Goal: Task Accomplishment & Management: Complete application form

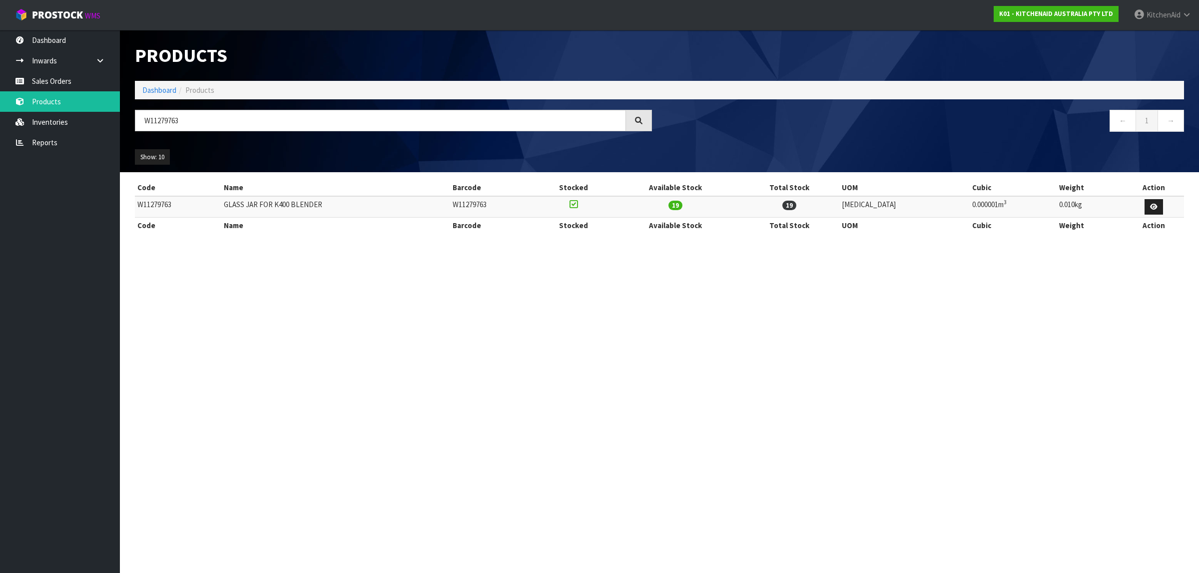
click at [66, 86] on link "Sales Orders" at bounding box center [60, 81] width 120 height 20
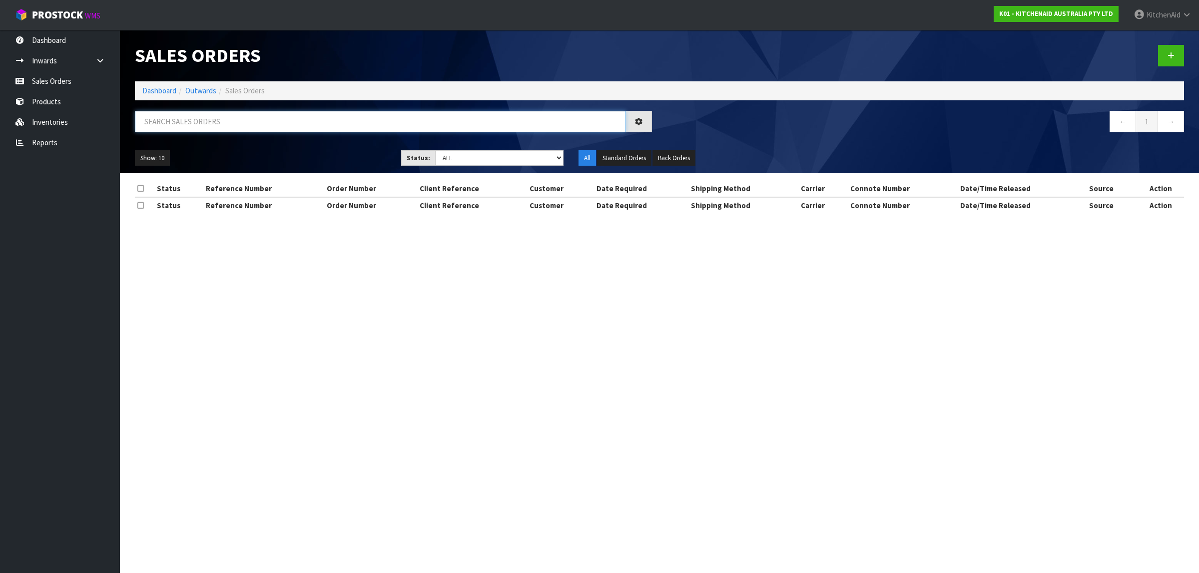
drag, startPoint x: 256, startPoint y: 123, endPoint x: 143, endPoint y: 105, distance: 113.9
click at [143, 105] on div "Sales Orders Dashboard Outwards Sales Orders ← 1 → Show: 10 5 10 25 50 Status: …" at bounding box center [659, 101] width 1064 height 143
paste input "82027138"
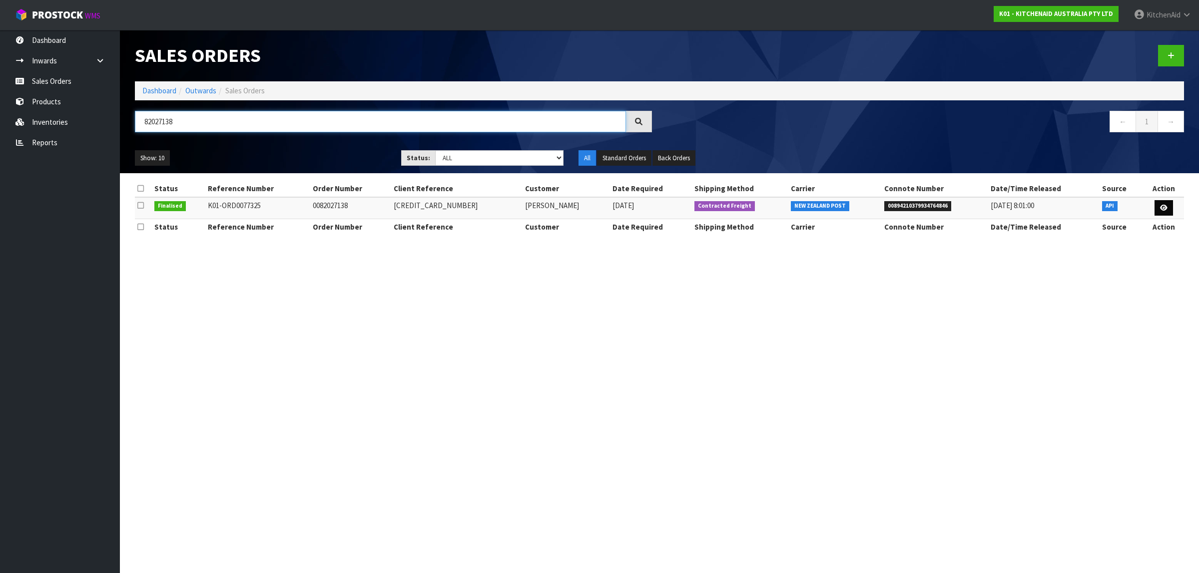
type input "82027138"
click at [1160, 205] on icon at bounding box center [1163, 208] width 7 height 6
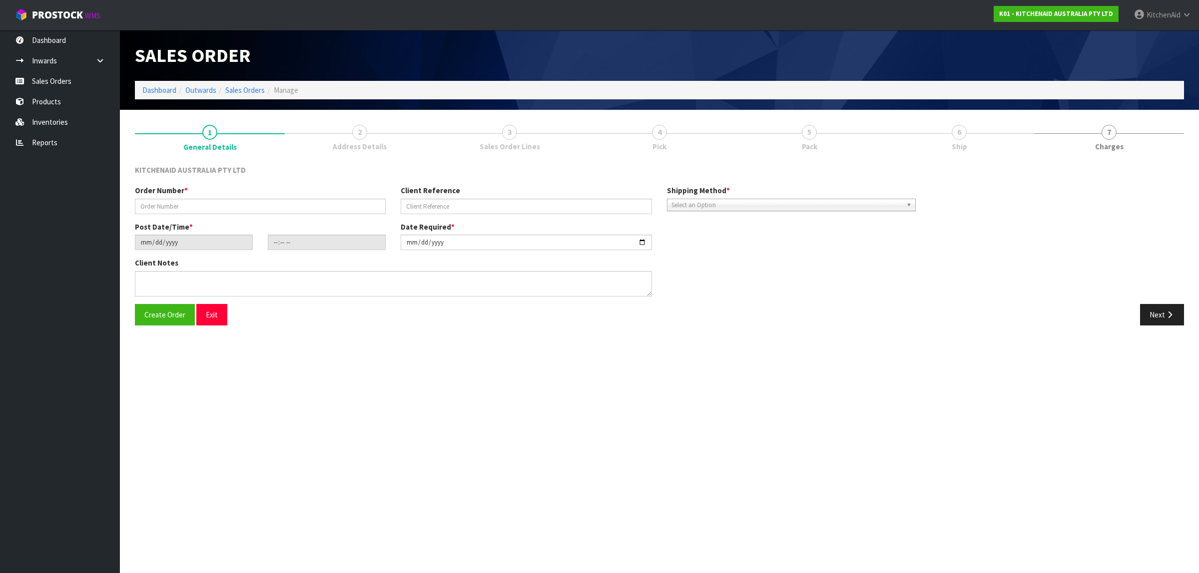
type input "0082027138"
type input "[CREDIT_CARD_NUMBER]"
type input "[DATE]"
type input "17:35:46.000"
type input "[DATE]"
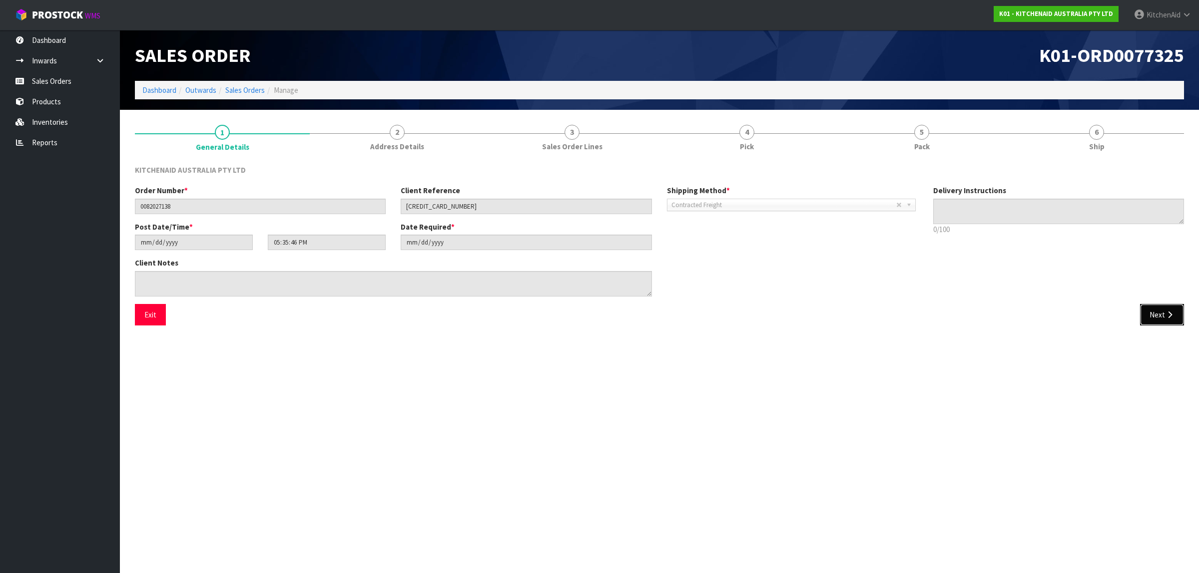
click at [1169, 310] on button "Next" at bounding box center [1162, 314] width 44 height 21
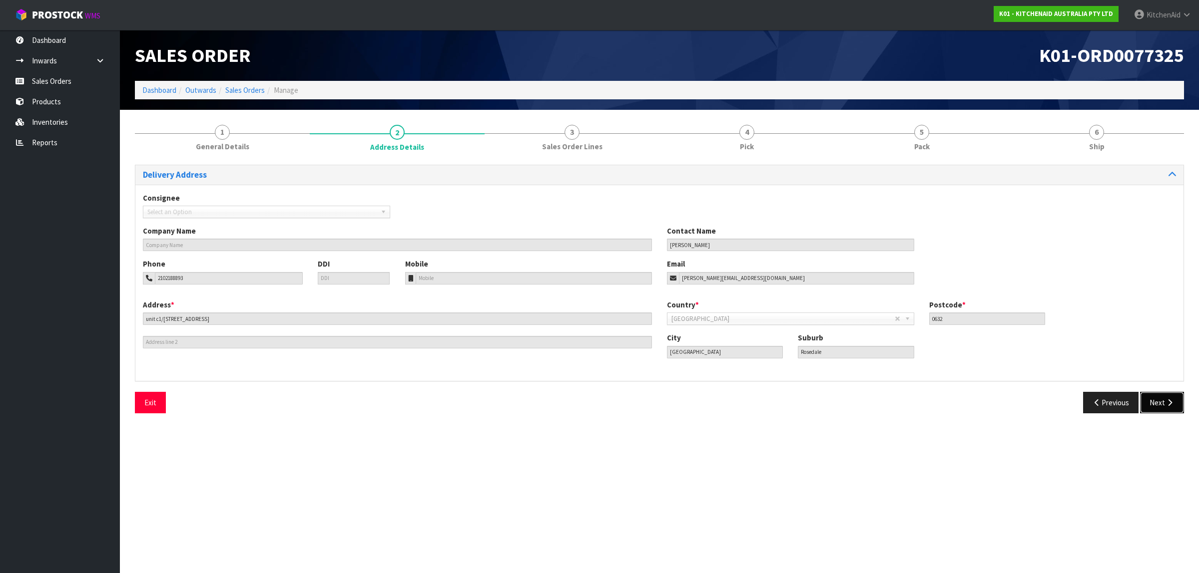
click at [1167, 404] on icon "button" at bounding box center [1169, 402] width 9 height 7
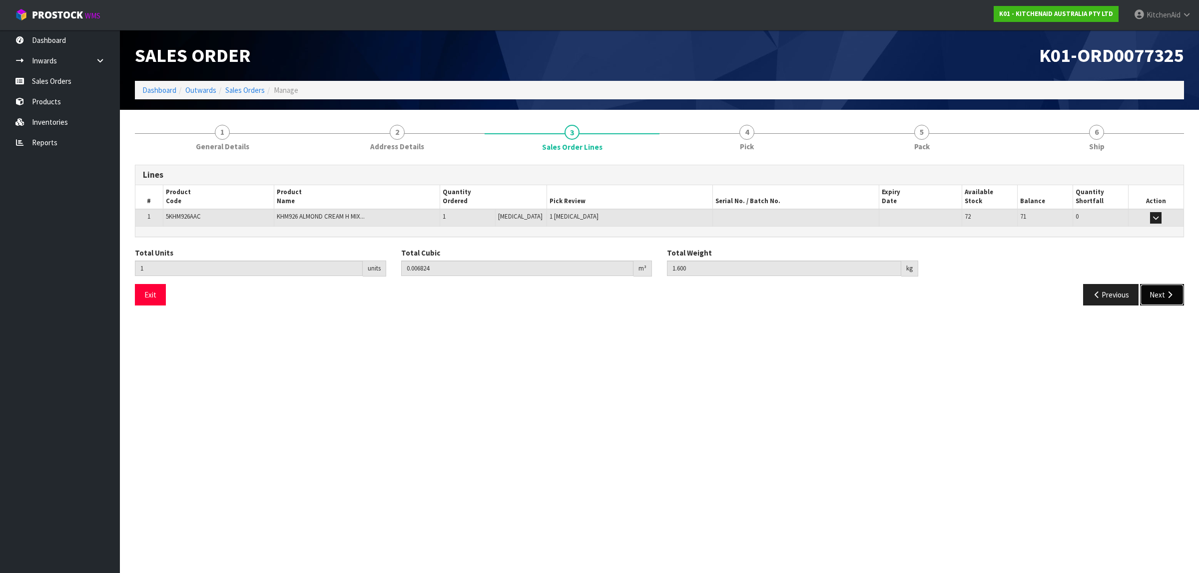
click at [1160, 302] on button "Next" at bounding box center [1162, 294] width 44 height 21
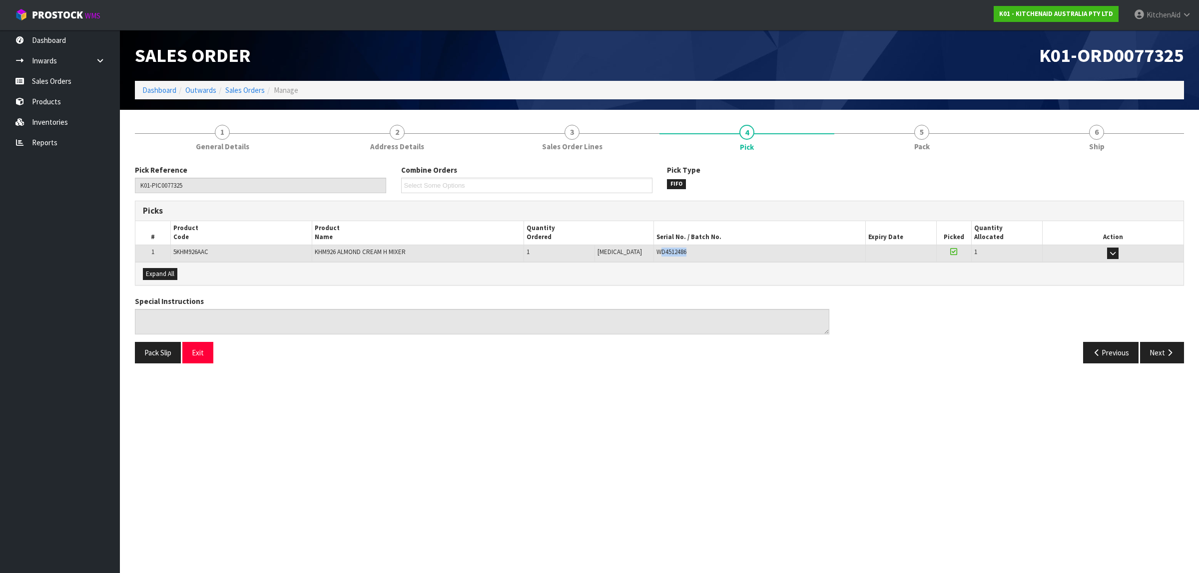
drag, startPoint x: 689, startPoint y: 248, endPoint x: 648, endPoint y: 250, distance: 41.0
click at [656, 250] on div "WD4512486" at bounding box center [759, 252] width 206 height 9
click at [717, 272] on div "Auto Pick - FIFO Split button! FIFO - First In First Out FEFO - First Expired F…" at bounding box center [659, 273] width 1048 height 22
drag, startPoint x: 693, startPoint y: 249, endPoint x: 636, endPoint y: 247, distance: 57.5
click at [636, 247] on tr "1 5KHM926AAC KHM926 ALMOND CREAM H MIXER 1 [MEDICAL_DATA] 1 [MEDICAL_DATA] WD45…" at bounding box center [659, 253] width 1048 height 17
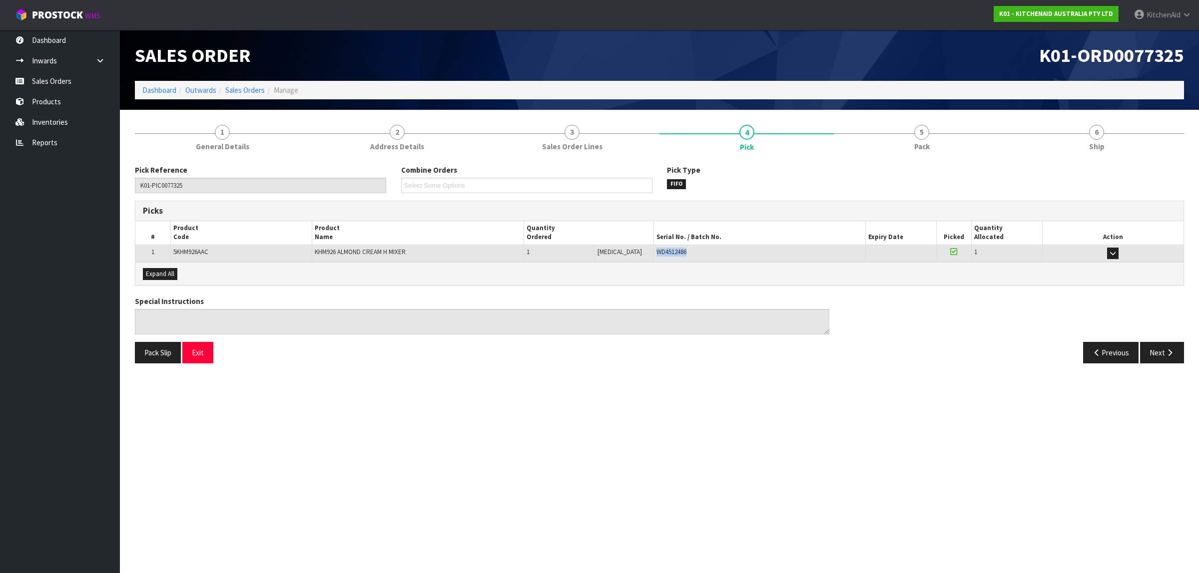
copy tr "1 [MEDICAL_DATA] WD4512486"
click at [201, 360] on button "Exit" at bounding box center [197, 352] width 31 height 21
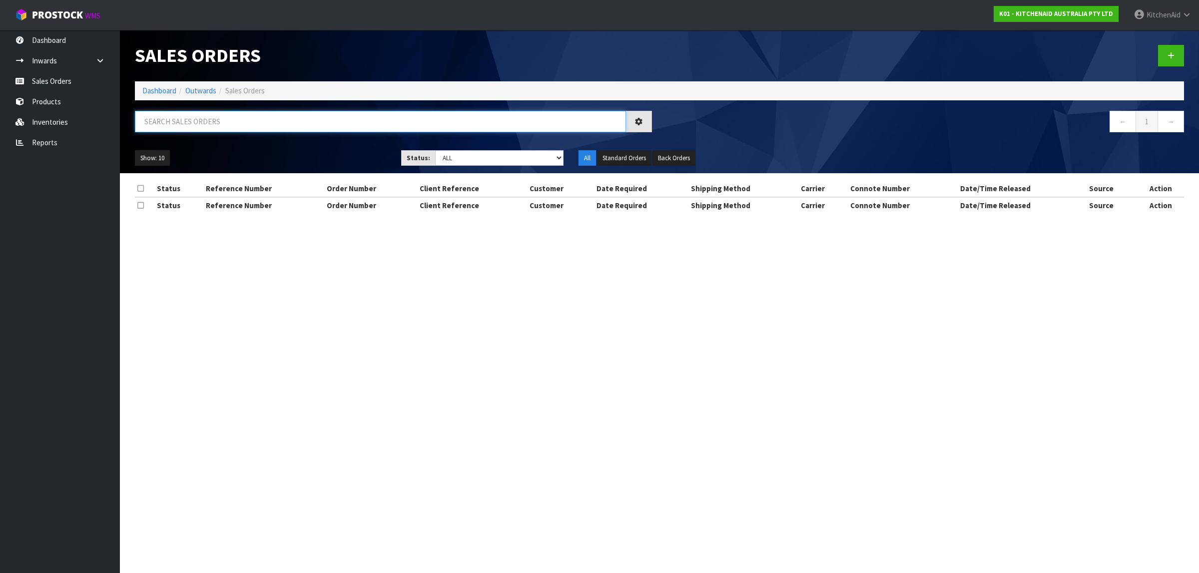
click at [304, 130] on input "text" at bounding box center [380, 121] width 491 height 21
paste input "82027218"
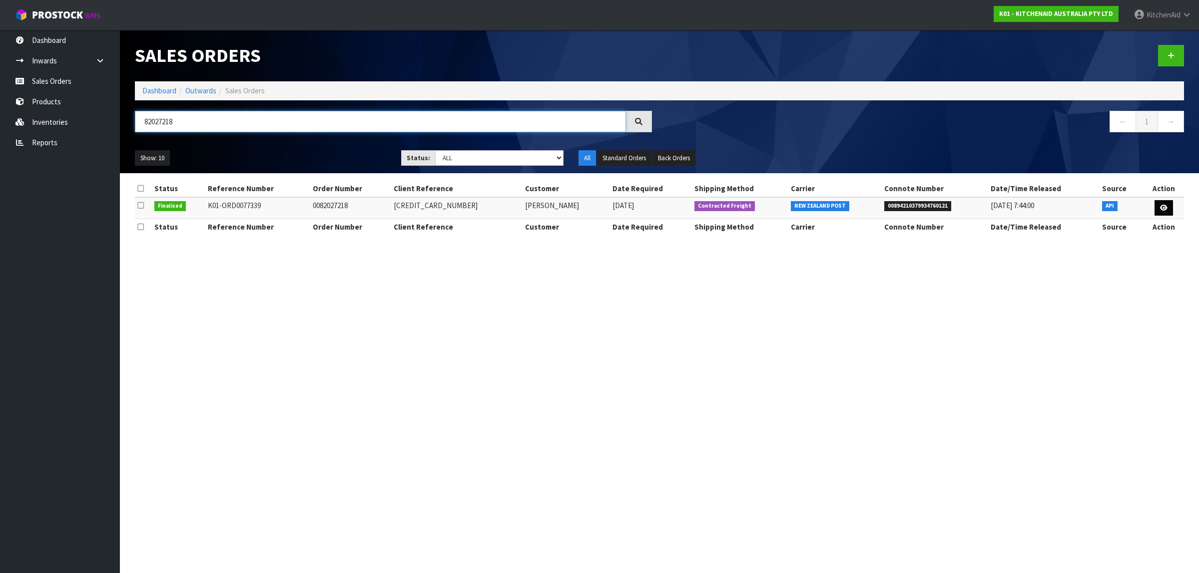
type input "82027218"
click at [1157, 206] on link at bounding box center [1163, 208] width 18 height 16
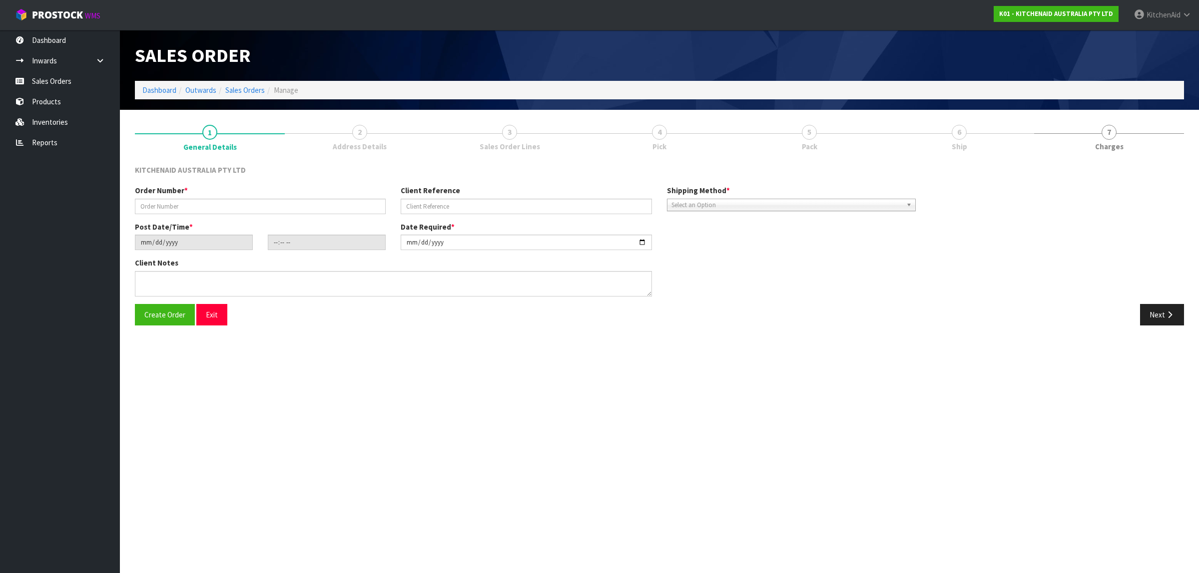
type input "0082027218"
type input "[CREDIT_CARD_NUMBER]"
type input "[DATE]"
type input "23:36:10.000"
type input "[DATE]"
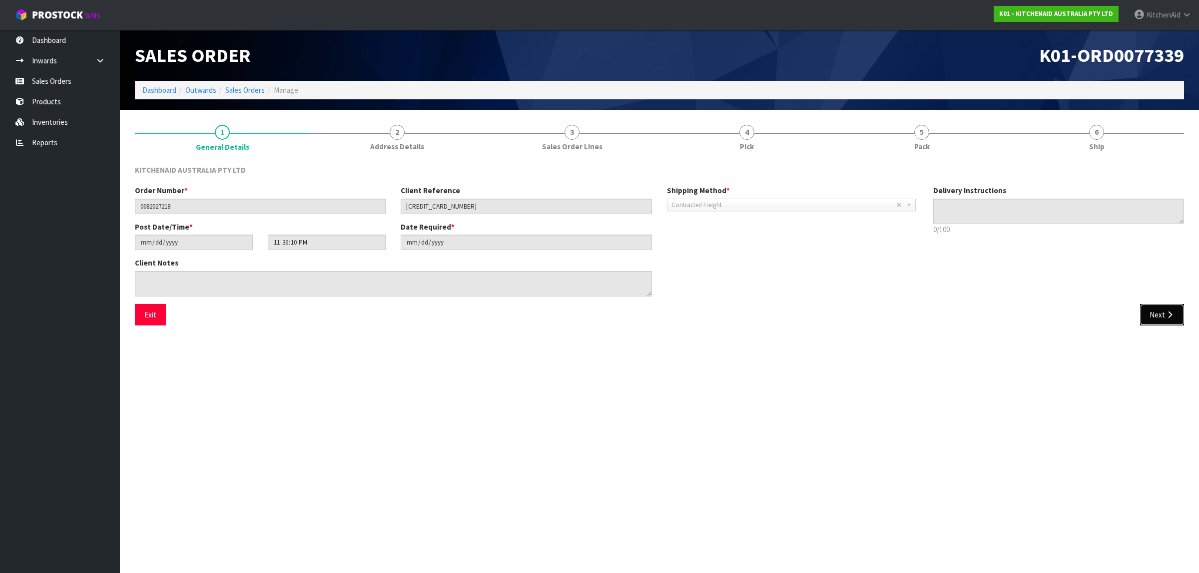
click at [1157, 310] on button "Next" at bounding box center [1162, 314] width 44 height 21
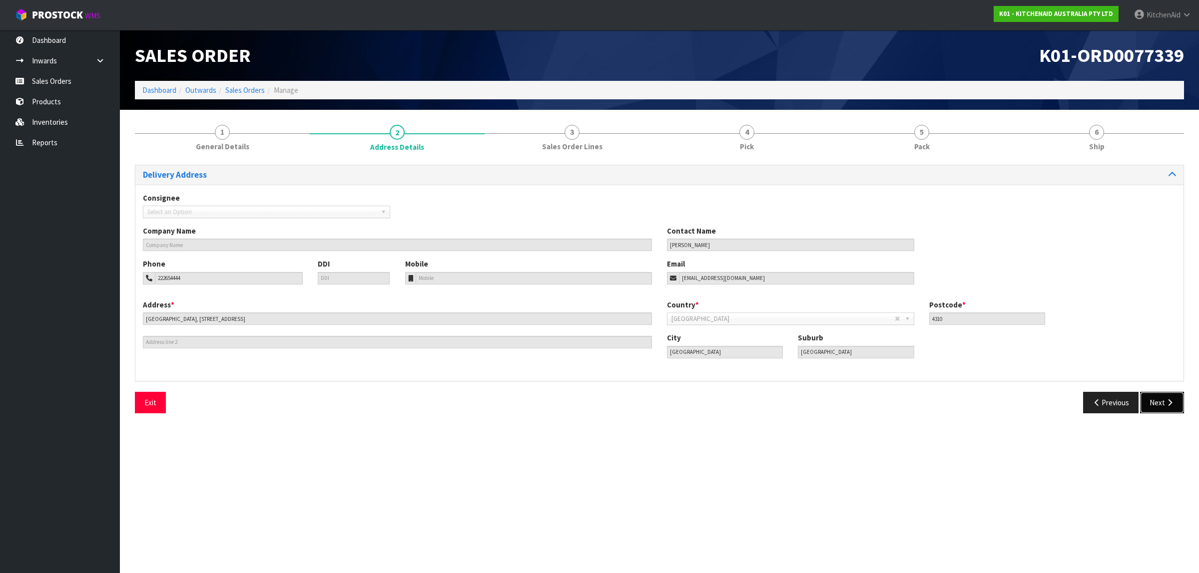
click at [1159, 398] on button "Next" at bounding box center [1162, 402] width 44 height 21
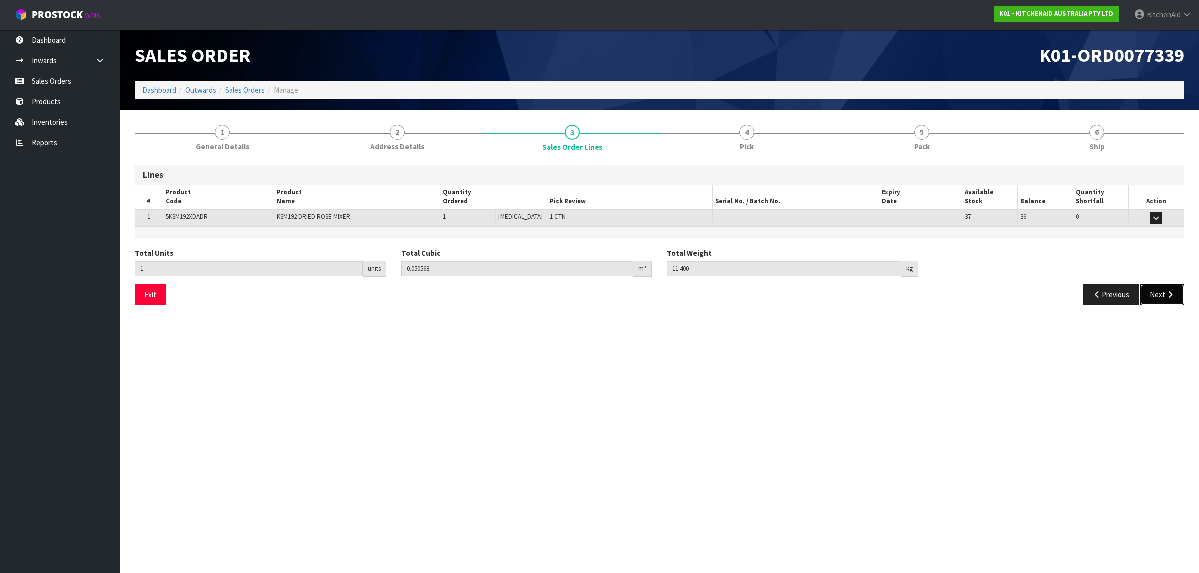
click at [1167, 292] on icon "button" at bounding box center [1169, 294] width 9 height 7
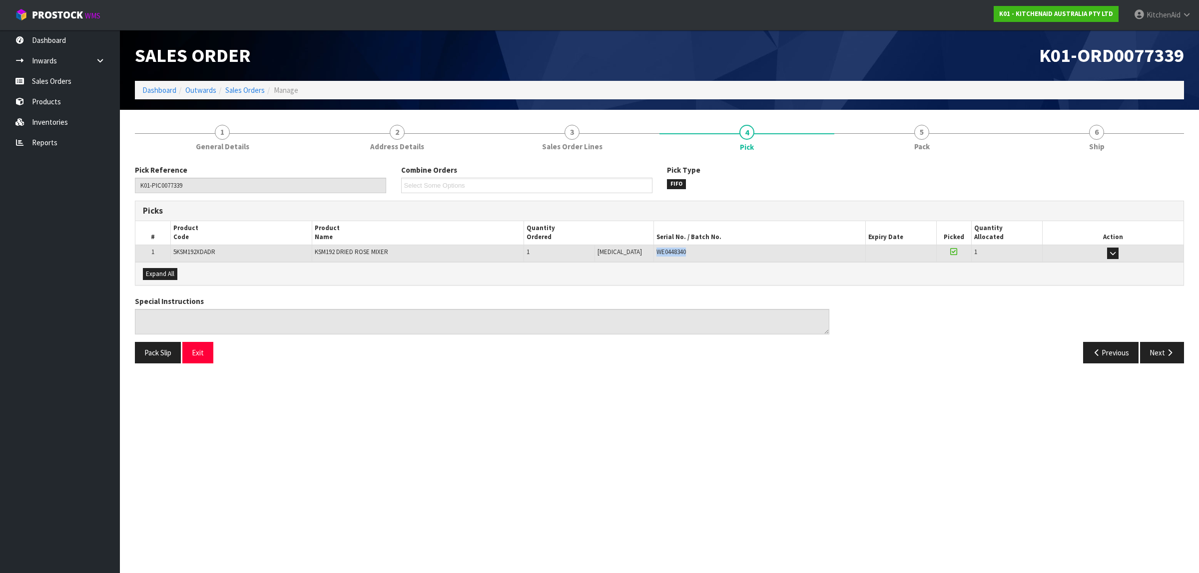
drag, startPoint x: 685, startPoint y: 248, endPoint x: 640, endPoint y: 253, distance: 45.7
click at [640, 253] on tr "1 5KSM192XDADR KSM192 DRIED ROSE MIXER 1 [MEDICAL_DATA] 1 CTN WE0448340 38-26-1…" at bounding box center [659, 253] width 1048 height 17
copy tr "1 CTN WE0448340"
drag, startPoint x: 209, startPoint y: 352, endPoint x: 230, endPoint y: 356, distance: 21.8
click at [209, 352] on button "Exit" at bounding box center [197, 352] width 31 height 21
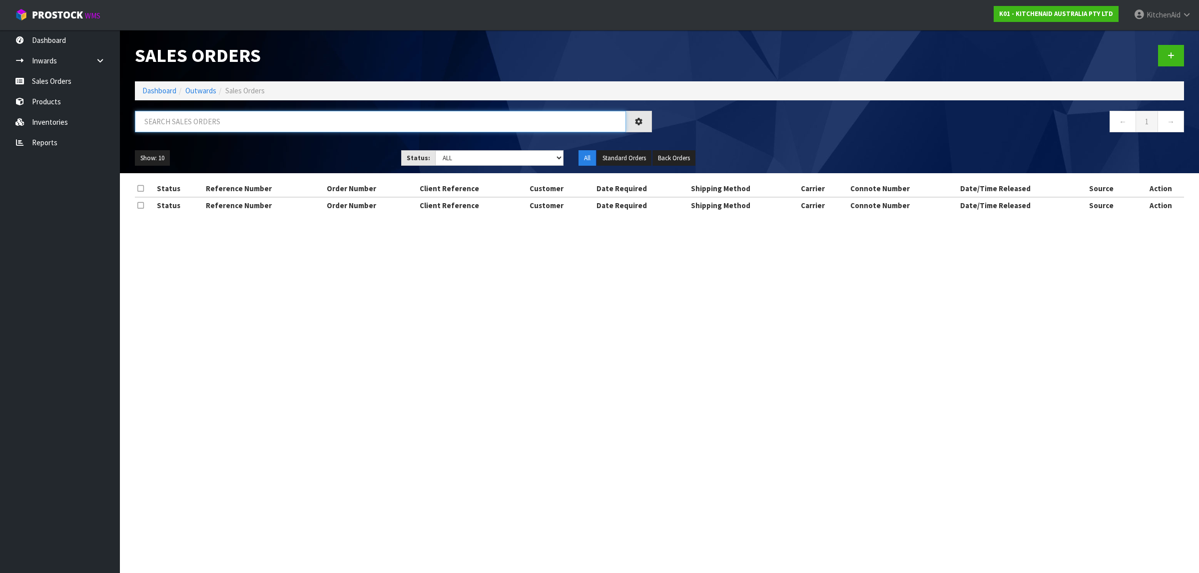
click at [220, 123] on input "text" at bounding box center [380, 121] width 491 height 21
paste input "82027255"
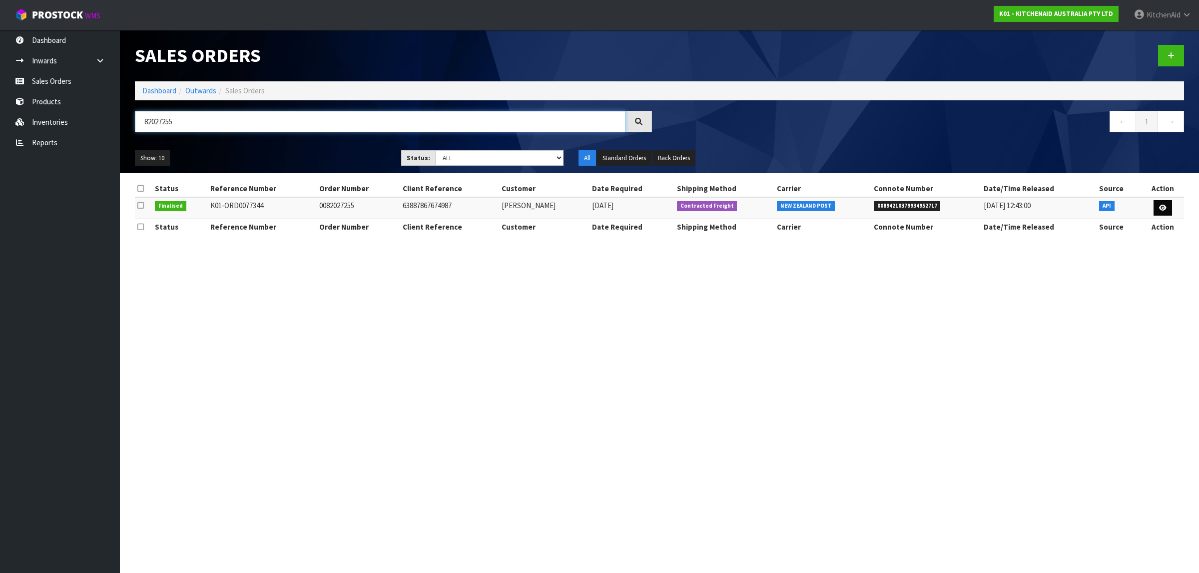
type input "82027255"
click at [1158, 211] on link at bounding box center [1162, 208] width 18 height 16
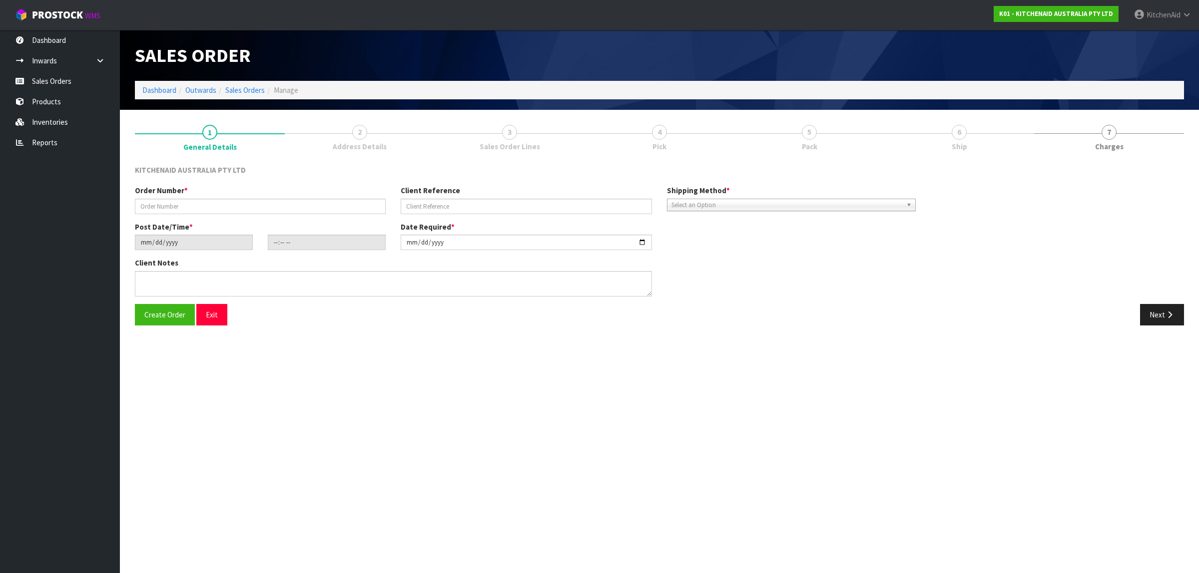
type input "0082027255"
type input "63887867674987"
type input "[DATE]"
type input "11:33:48.000"
type input "[DATE]"
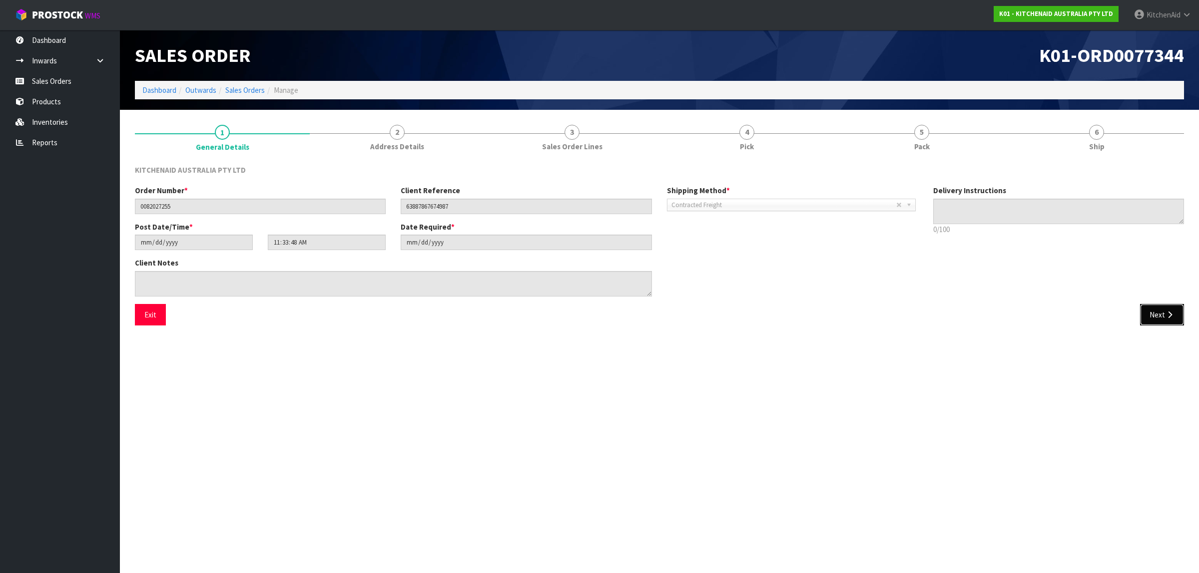
click at [1160, 311] on button "Next" at bounding box center [1162, 314] width 44 height 21
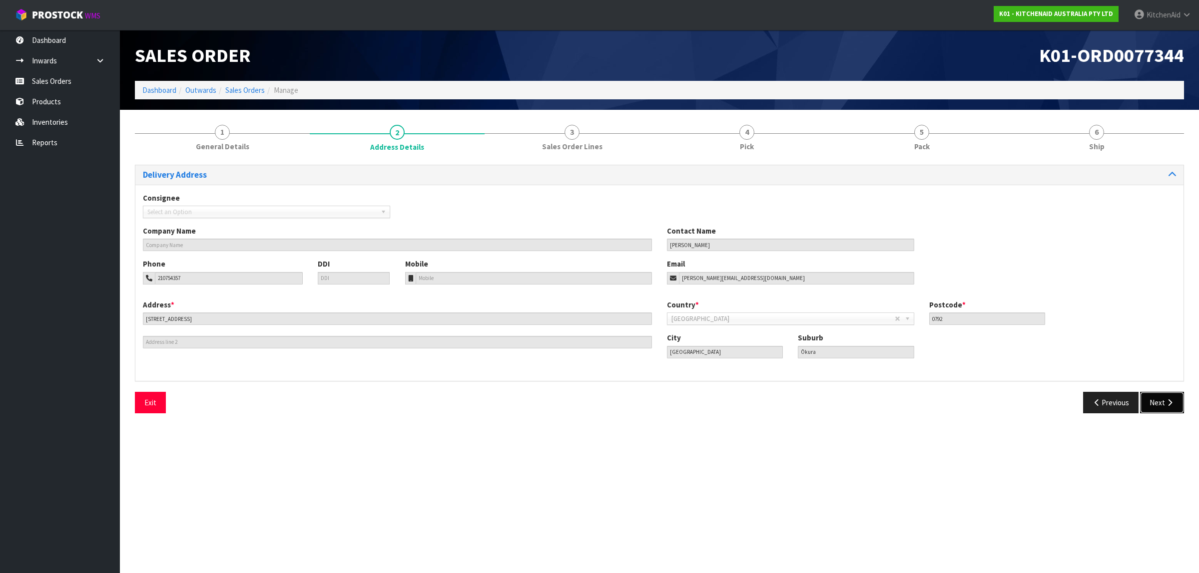
click at [1169, 407] on button "Next" at bounding box center [1162, 402] width 44 height 21
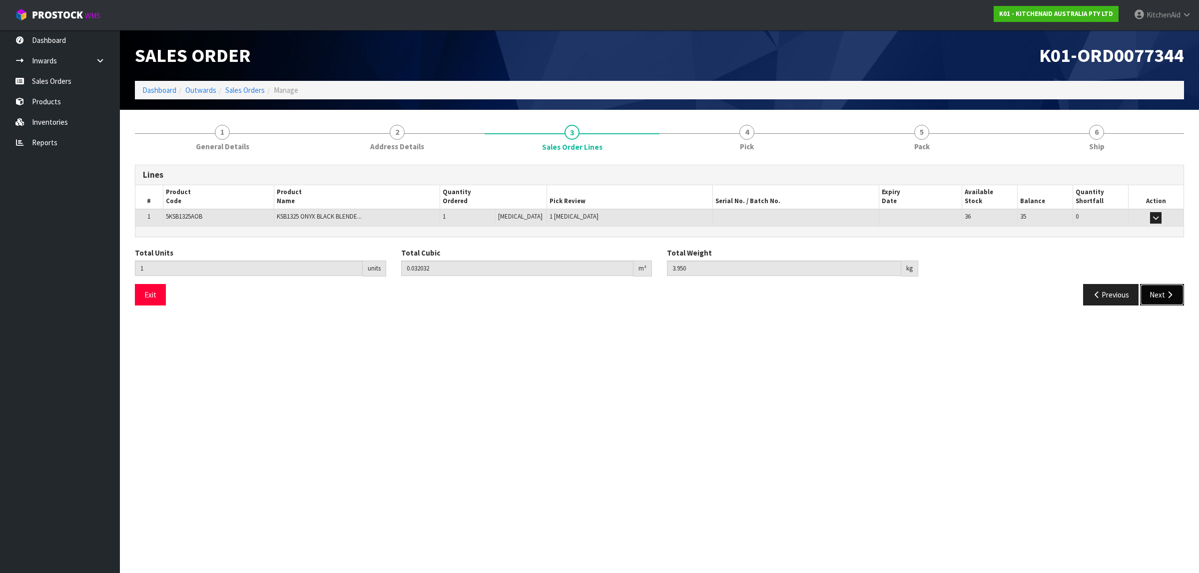
click at [1155, 292] on button "Next" at bounding box center [1162, 294] width 44 height 21
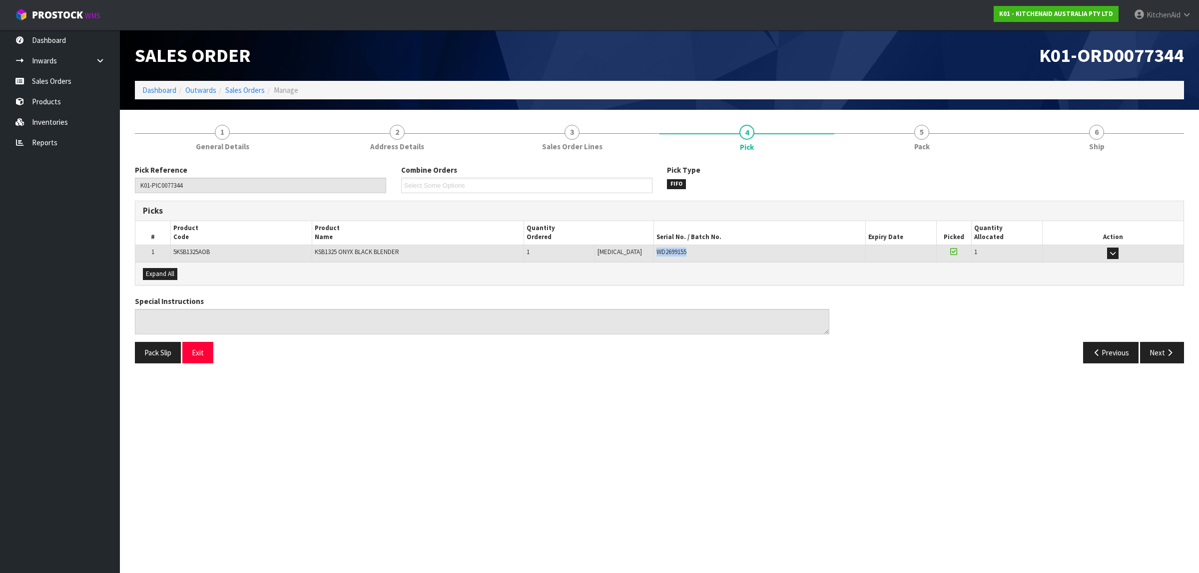
drag, startPoint x: 683, startPoint y: 253, endPoint x: 642, endPoint y: 257, distance: 41.1
click at [653, 257] on td "WD2699155" at bounding box center [759, 253] width 212 height 17
copy span "WD2699155"
click at [201, 356] on button "Exit" at bounding box center [197, 352] width 31 height 21
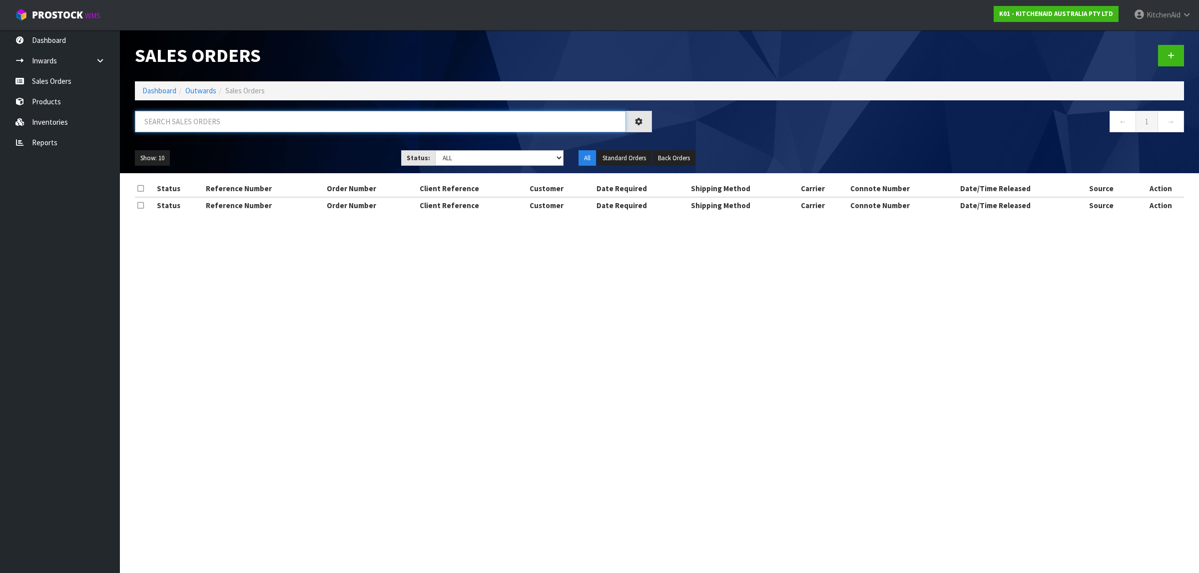
click at [289, 115] on input "text" at bounding box center [380, 121] width 491 height 21
paste input "82027271"
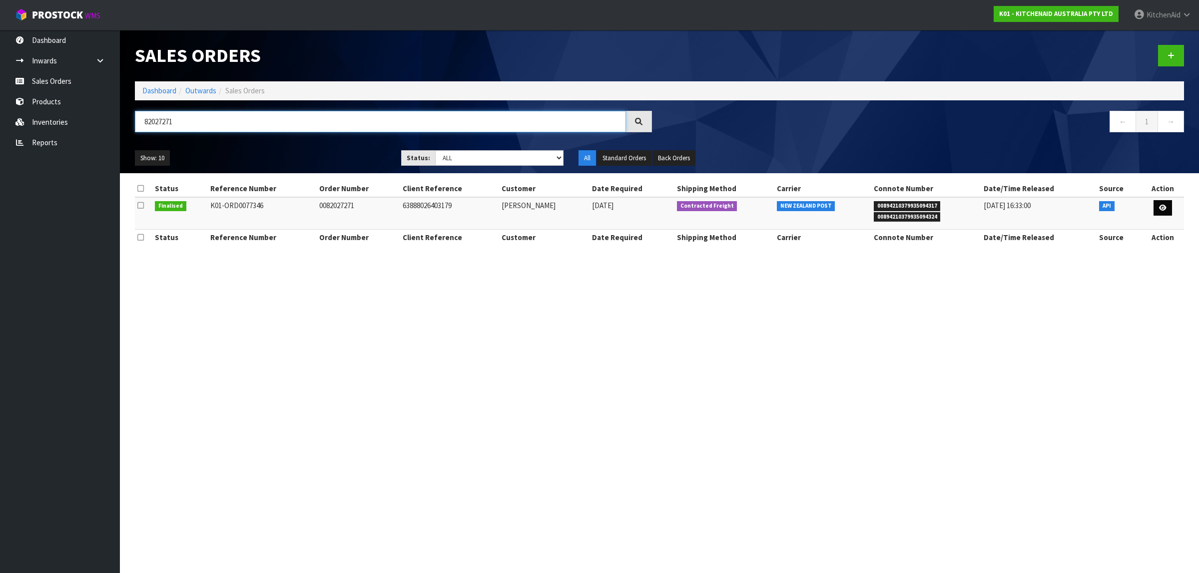
type input "82027271"
click at [1165, 208] on icon at bounding box center [1162, 208] width 7 height 6
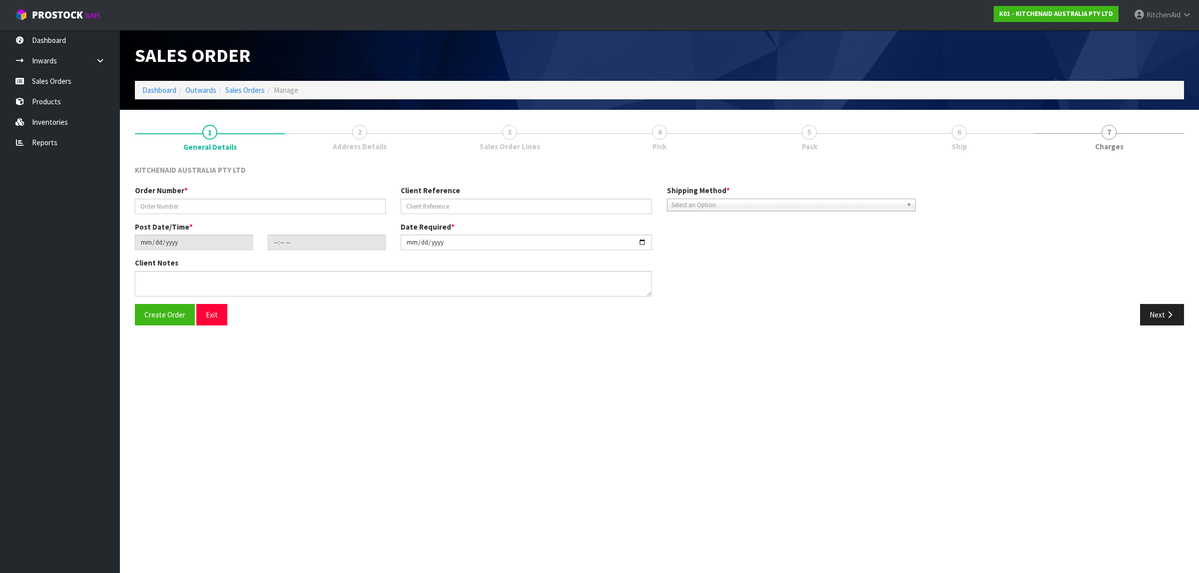
type input "0082027271"
type input "63888026403179"
type input "[DATE]"
type input "11:33:50.000"
type input "[DATE]"
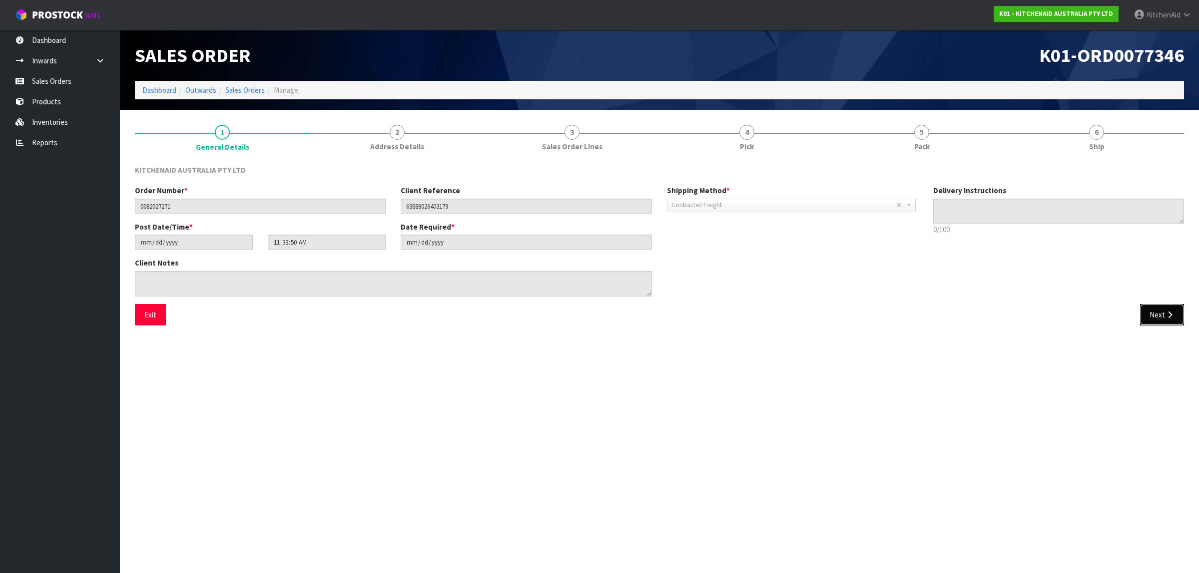
click at [1167, 313] on icon "button" at bounding box center [1169, 314] width 9 height 7
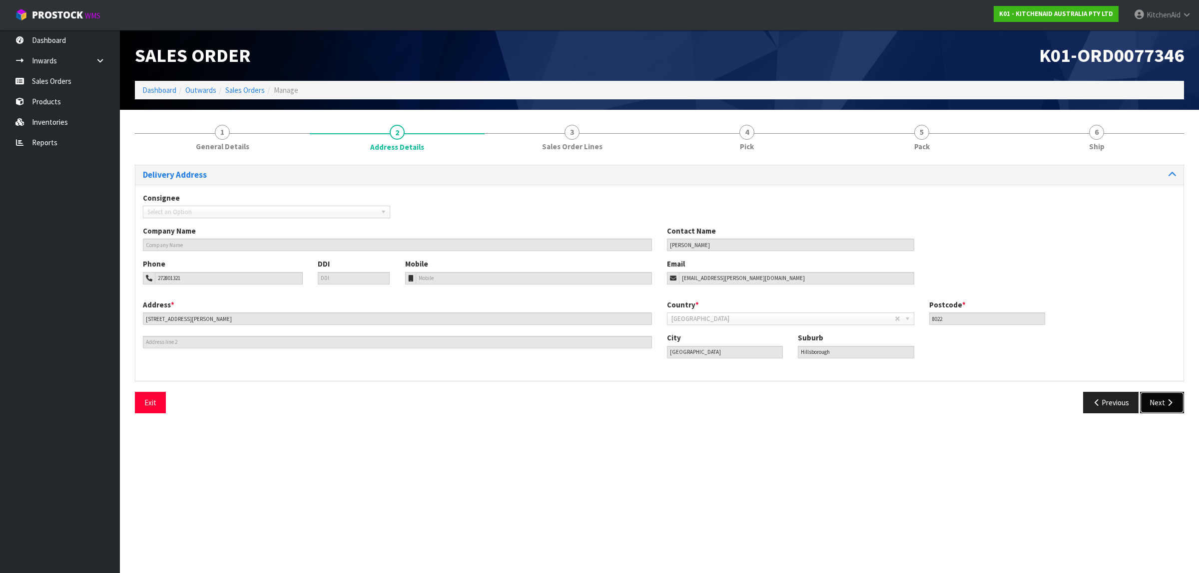
click at [1169, 403] on icon "button" at bounding box center [1169, 402] width 9 height 7
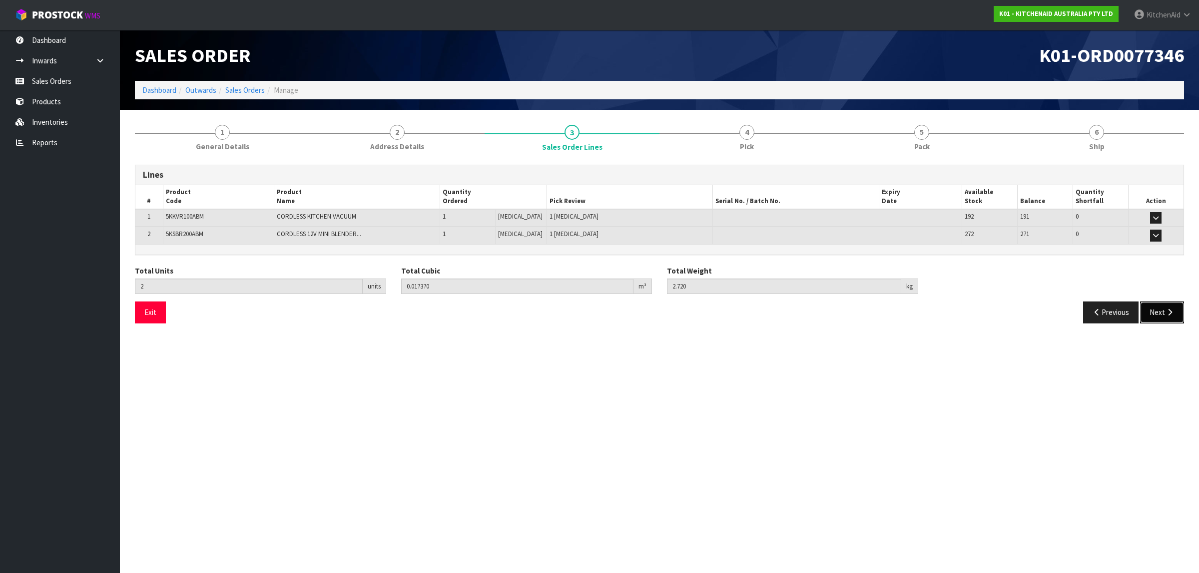
drag, startPoint x: 1163, startPoint y: 321, endPoint x: 1148, endPoint y: 320, distance: 15.0
click at [1163, 322] on button "Next" at bounding box center [1162, 312] width 44 height 21
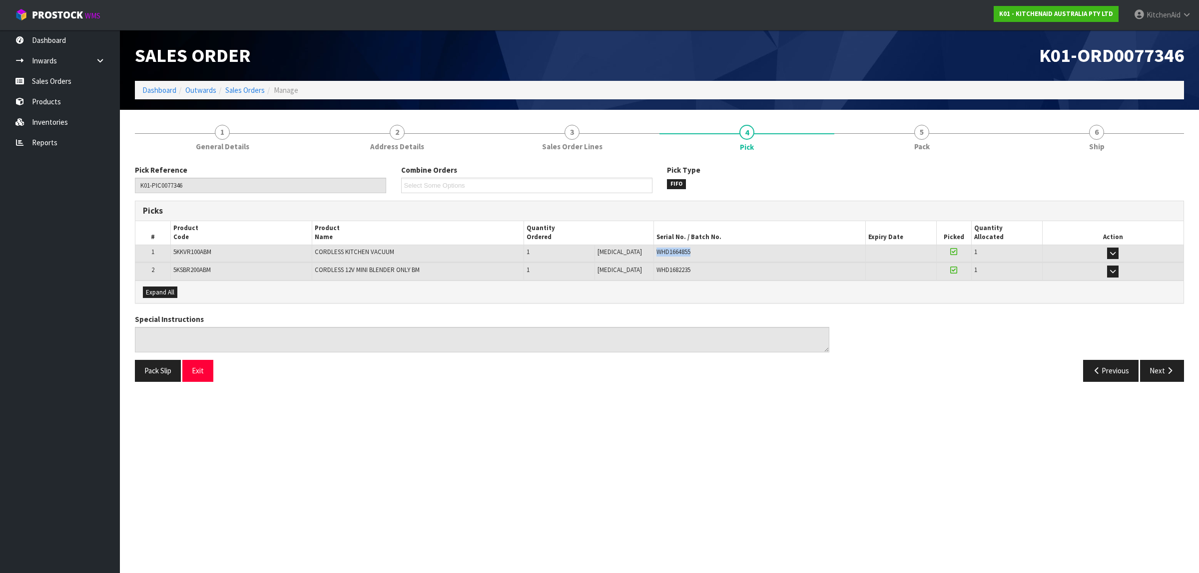
drag, startPoint x: 697, startPoint y: 248, endPoint x: 646, endPoint y: 256, distance: 51.6
click at [656, 256] on div "WHD1664855" at bounding box center [759, 252] width 206 height 9
copy span "WHD1664855"
drag, startPoint x: 691, startPoint y: 273, endPoint x: 644, endPoint y: 278, distance: 46.7
click at [653, 278] on td "WHD1682235" at bounding box center [759, 271] width 212 height 17
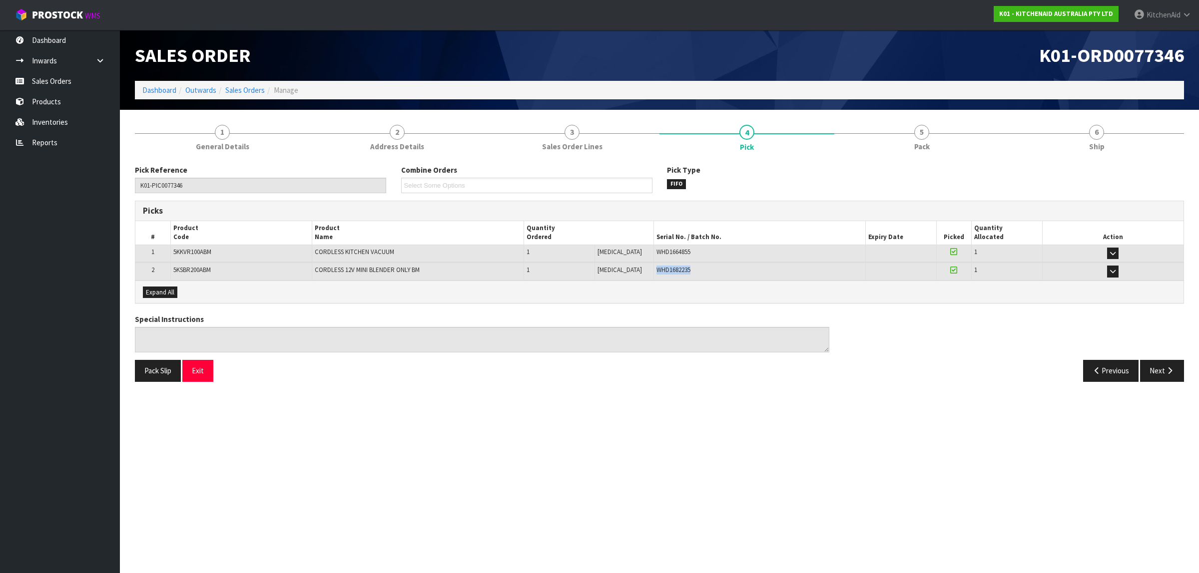
copy span "WHD1682235"
click at [206, 373] on button "Exit" at bounding box center [197, 370] width 31 height 21
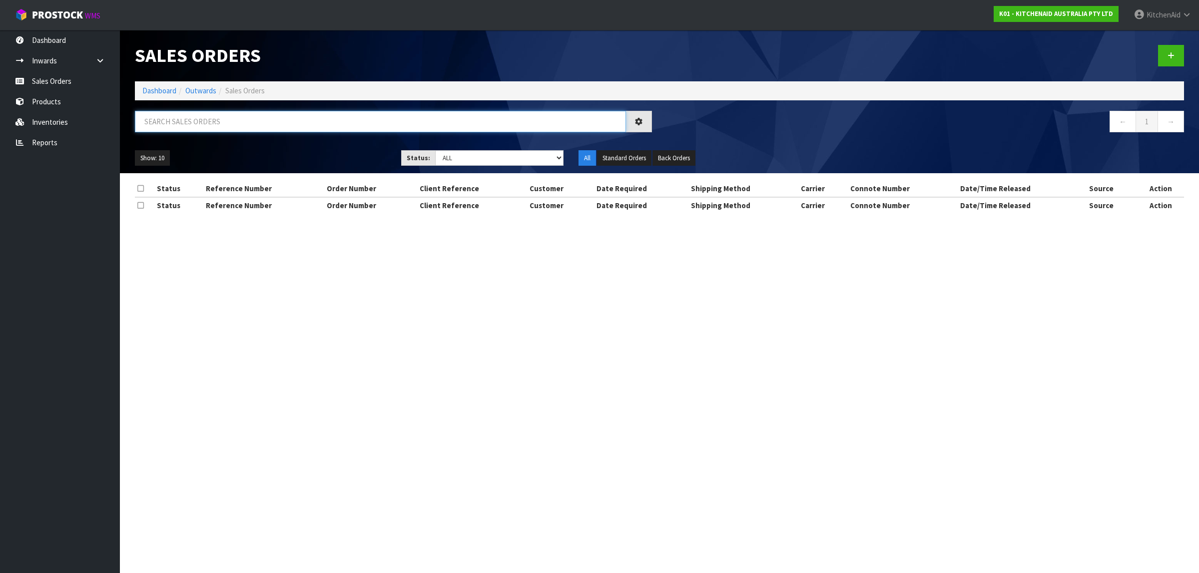
click at [242, 118] on input "text" at bounding box center [380, 121] width 491 height 21
paste input "82027275"
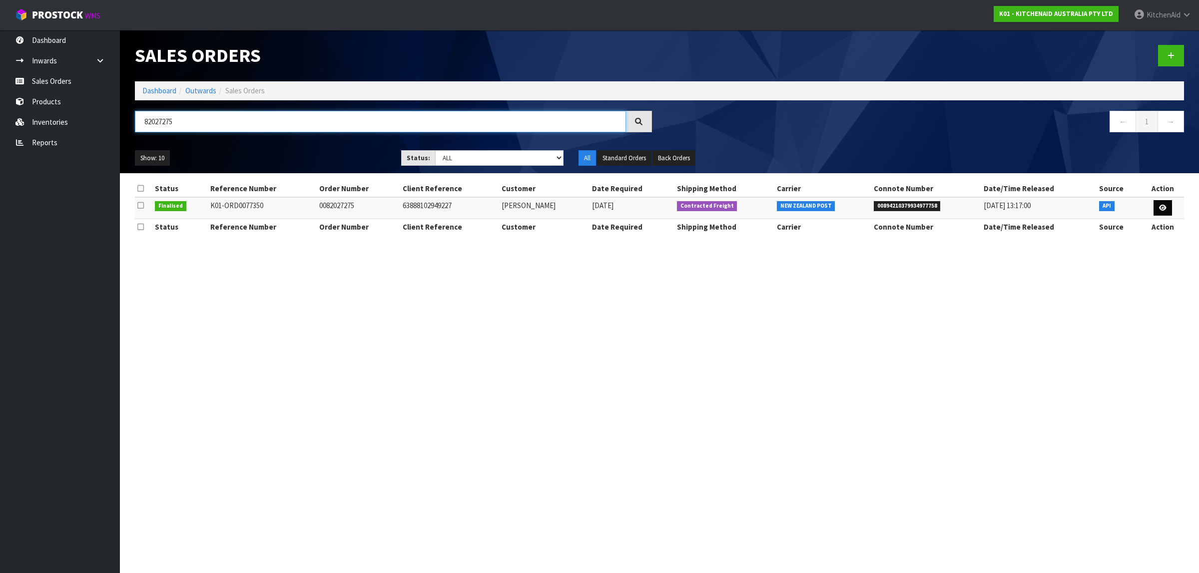
type input "82027275"
click at [1167, 206] on link at bounding box center [1162, 208] width 18 height 16
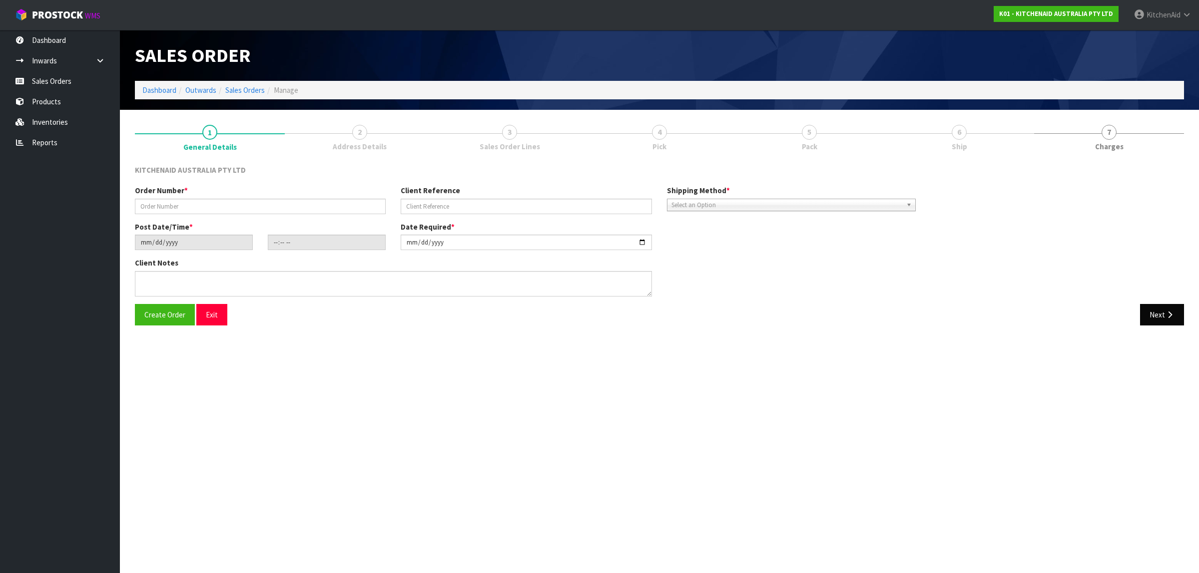
type input "0082027275"
type input "63888102949227"
type input "[DATE]"
type input "13:34:09.000"
type input "[DATE]"
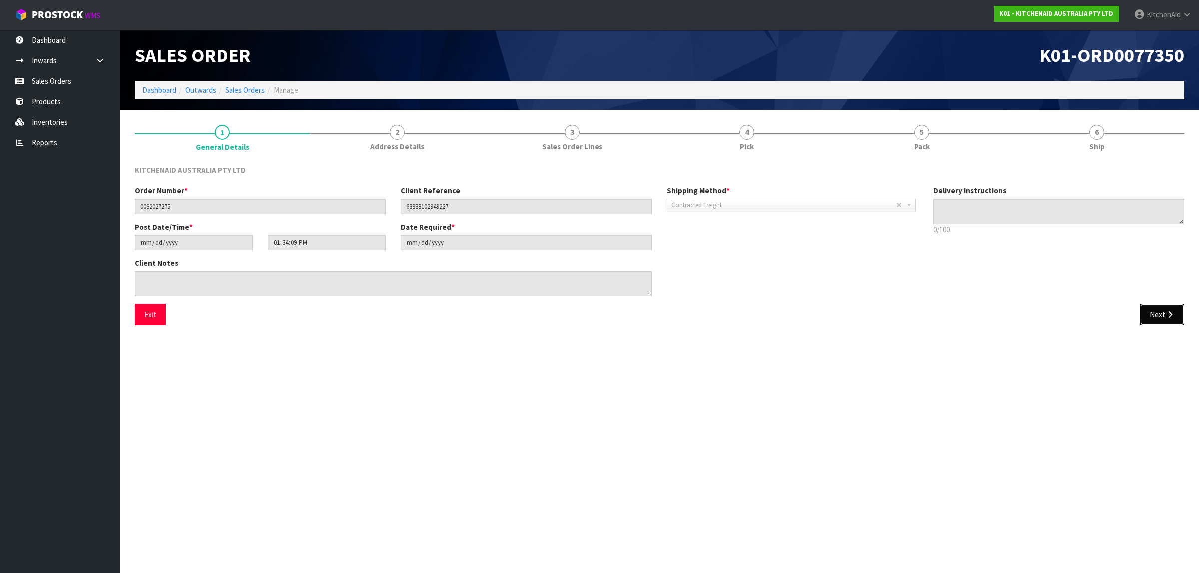
click at [1170, 320] on button "Next" at bounding box center [1162, 314] width 44 height 21
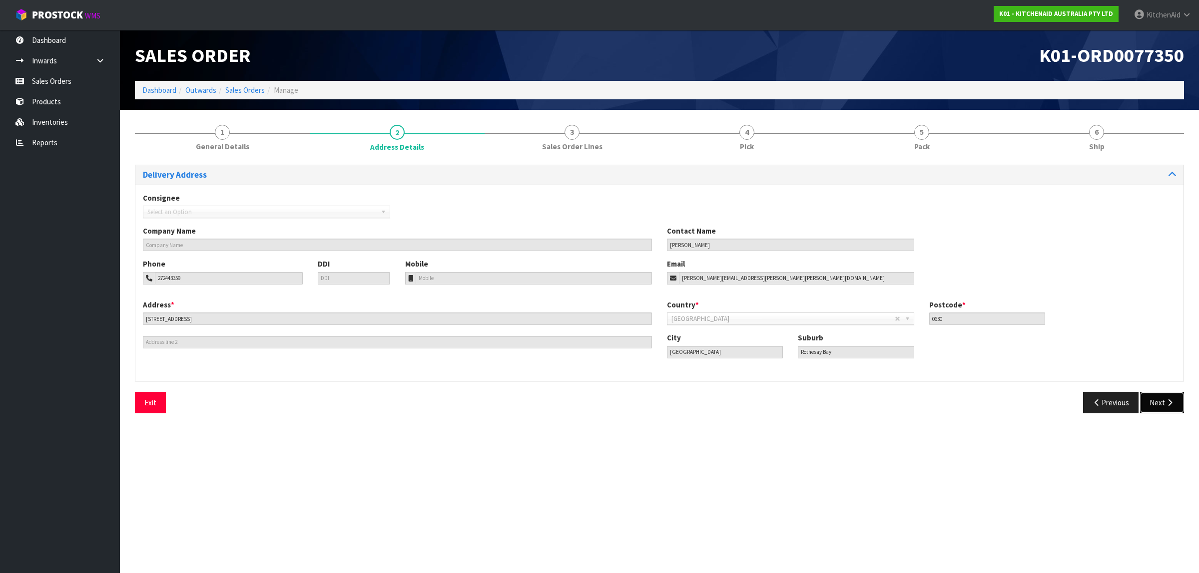
click at [1155, 401] on button "Next" at bounding box center [1162, 402] width 44 height 21
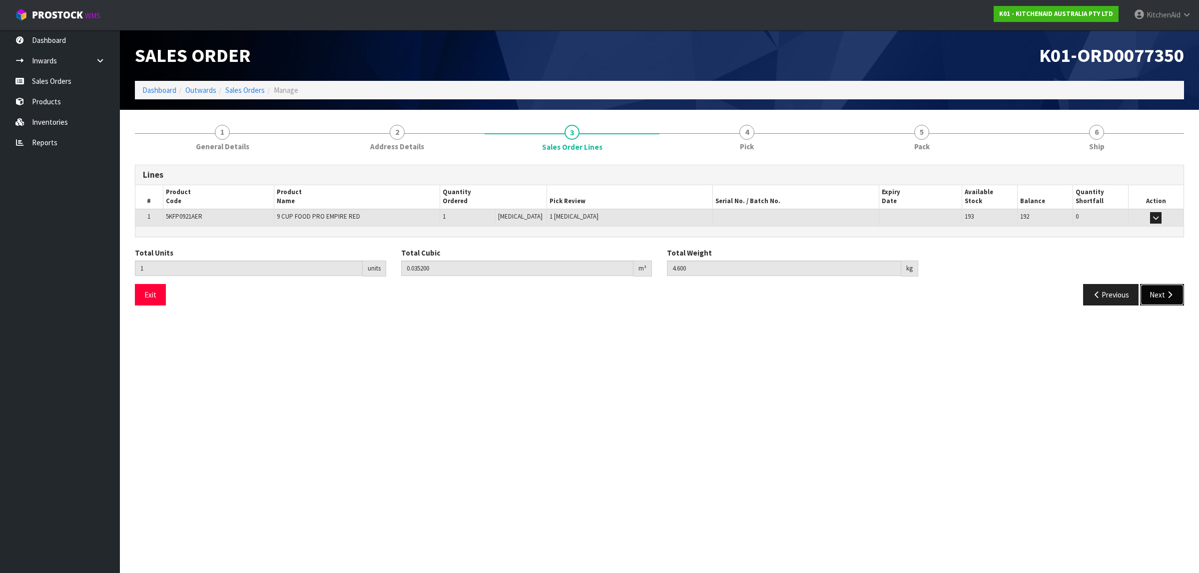
click at [1160, 299] on button "Next" at bounding box center [1162, 294] width 44 height 21
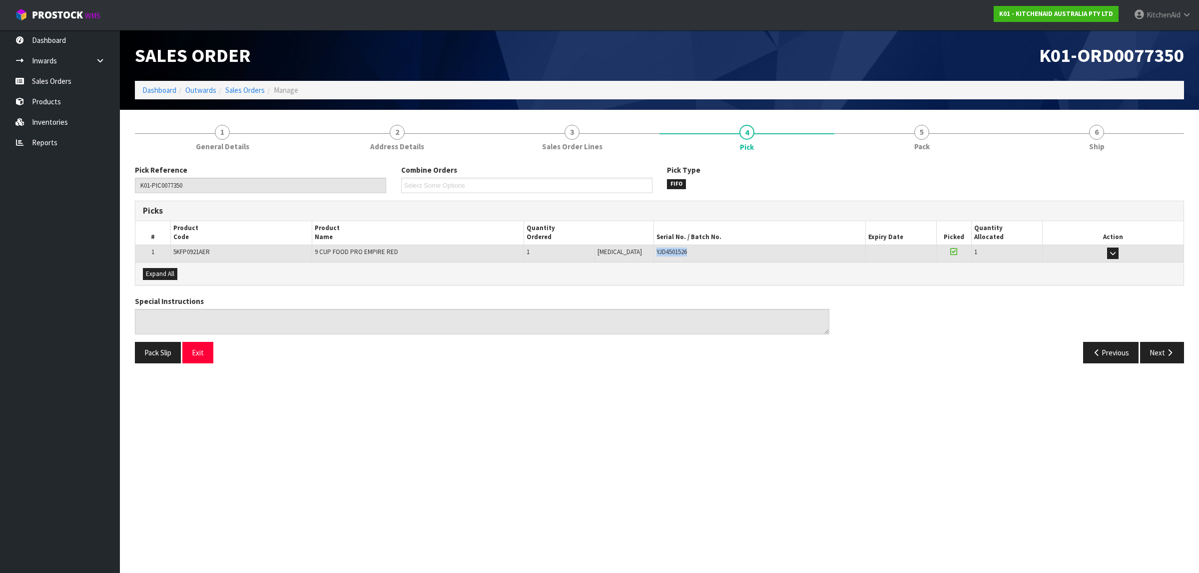
drag, startPoint x: 692, startPoint y: 254, endPoint x: 638, endPoint y: 253, distance: 53.9
click at [638, 253] on tr "1 5KFP0921AER 9 CUP FOOD PRO EMPIRE RED 1 [MEDICAL_DATA] 1 [MEDICAL_DATA] YJD45…" at bounding box center [659, 253] width 1048 height 17
copy tr "1 [MEDICAL_DATA] YJD4501526"
drag, startPoint x: 196, startPoint y: 350, endPoint x: 205, endPoint y: 345, distance: 10.3
click at [196, 350] on button "Exit" at bounding box center [197, 352] width 31 height 21
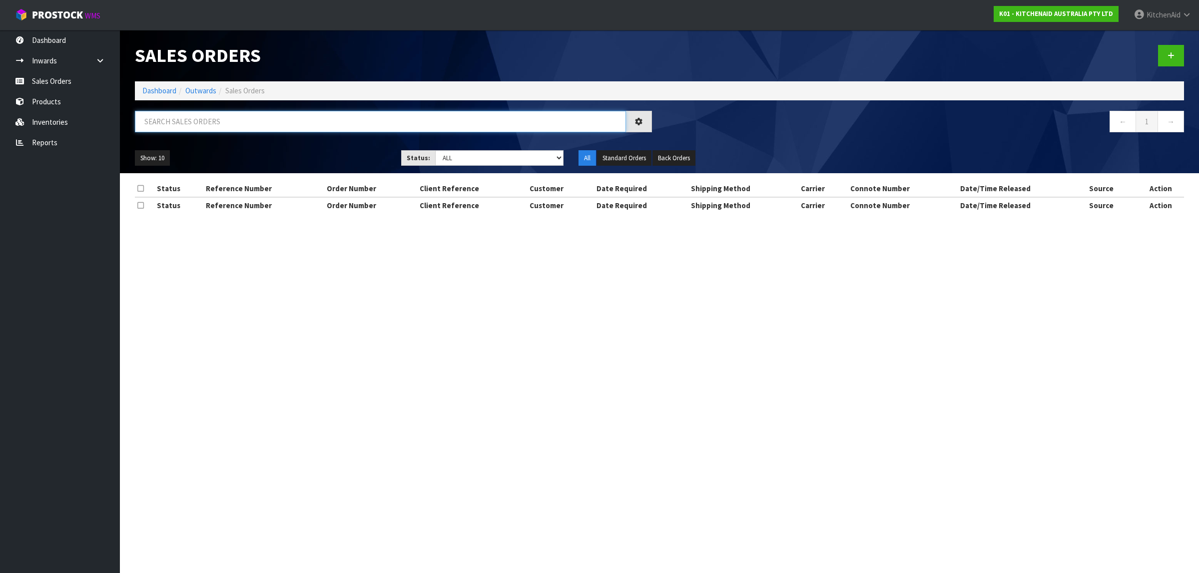
click at [200, 127] on input "text" at bounding box center [380, 121] width 491 height 21
paste input "82027313"
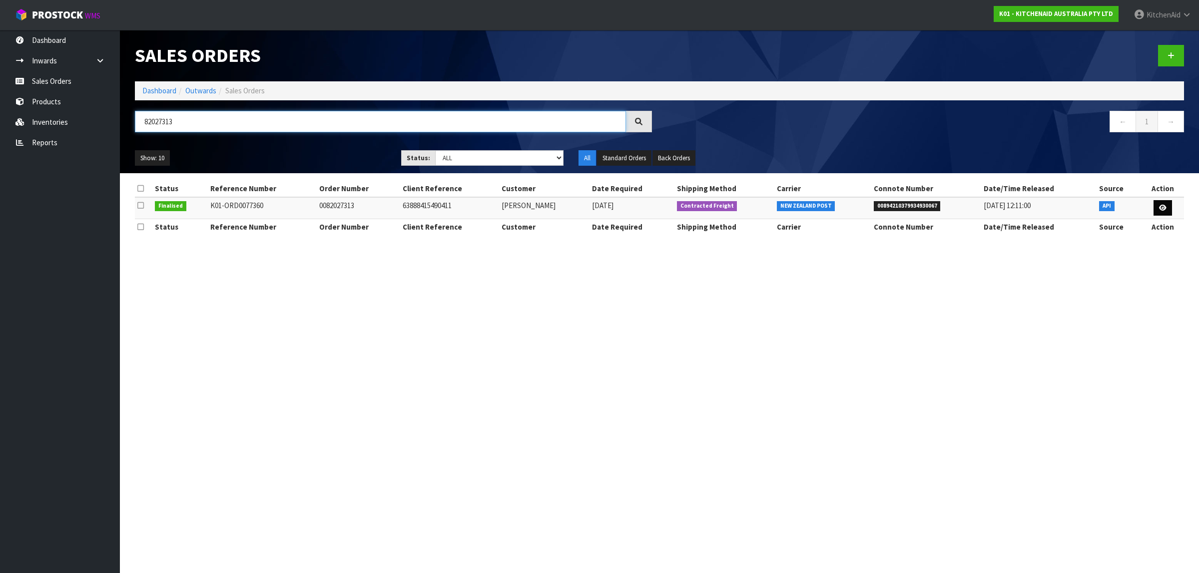
type input "82027313"
click at [1160, 205] on icon at bounding box center [1162, 208] width 7 height 6
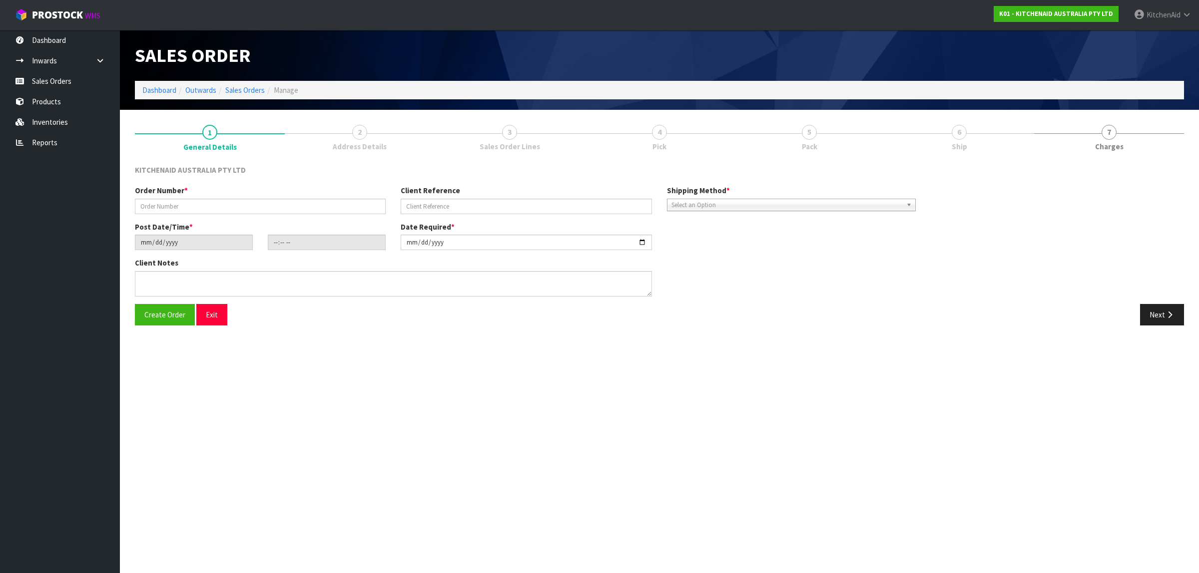
type input "0082027313"
type input "63888415490411"
type input "[DATE]"
type input "15:33:55.000"
type input "[DATE]"
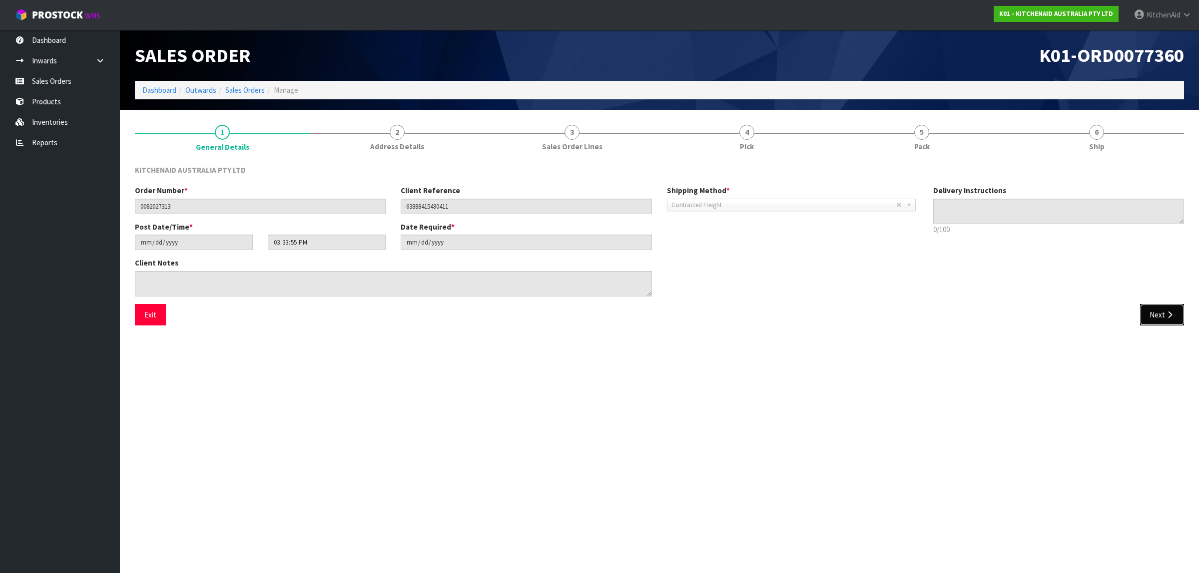
click at [1164, 304] on button "Next" at bounding box center [1162, 314] width 44 height 21
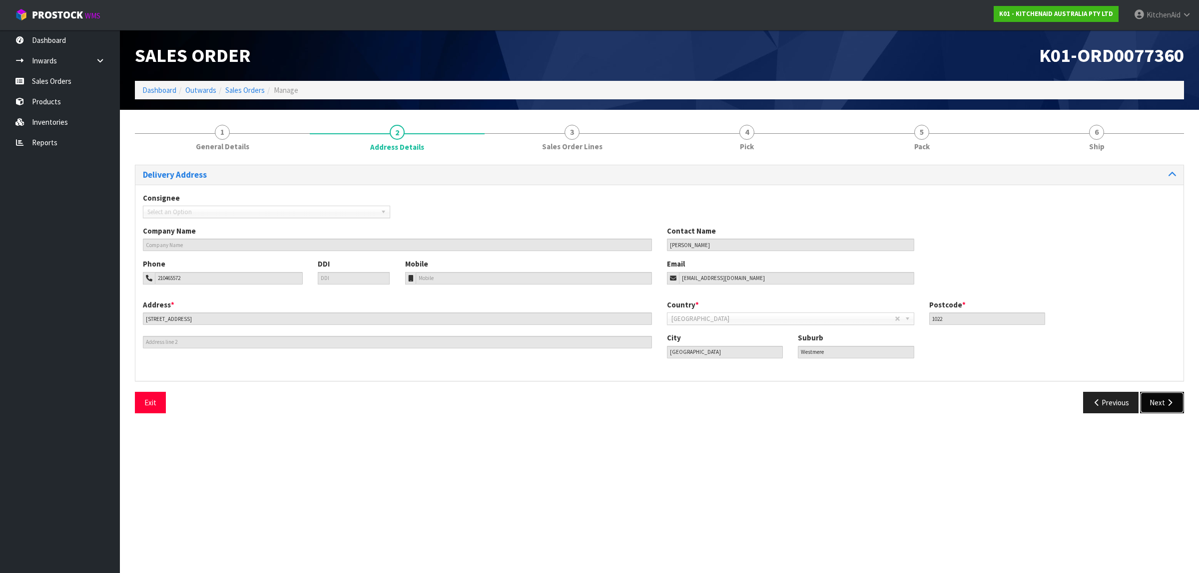
click at [1152, 406] on button "Next" at bounding box center [1162, 402] width 44 height 21
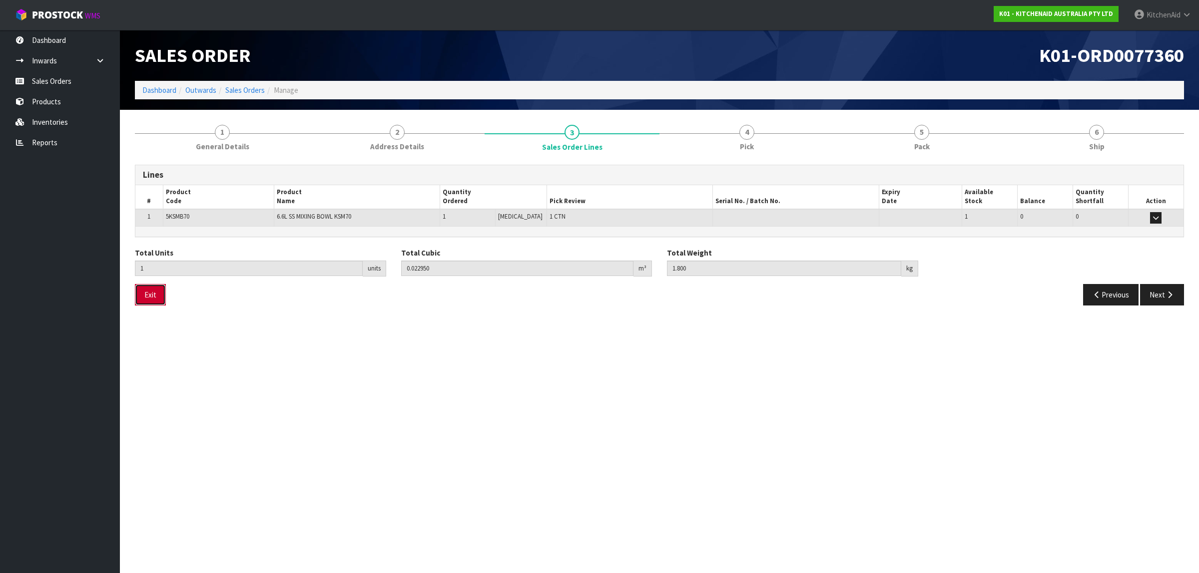
click at [147, 290] on button "Exit" at bounding box center [150, 294] width 31 height 21
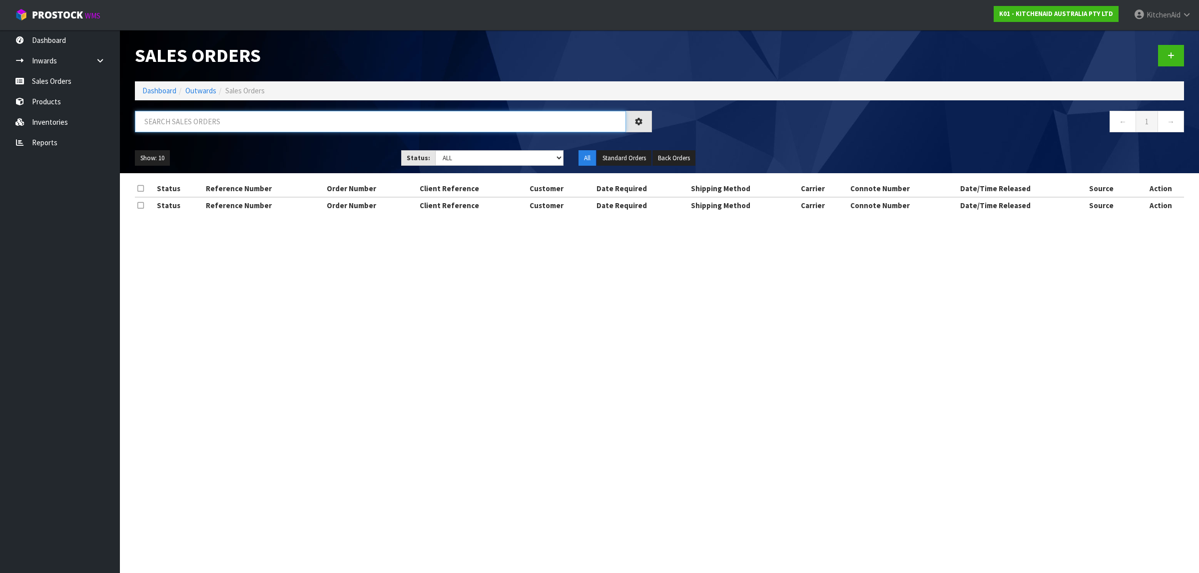
click at [271, 123] on input "text" at bounding box center [380, 121] width 491 height 21
paste input "82027330"
type input "82027330"
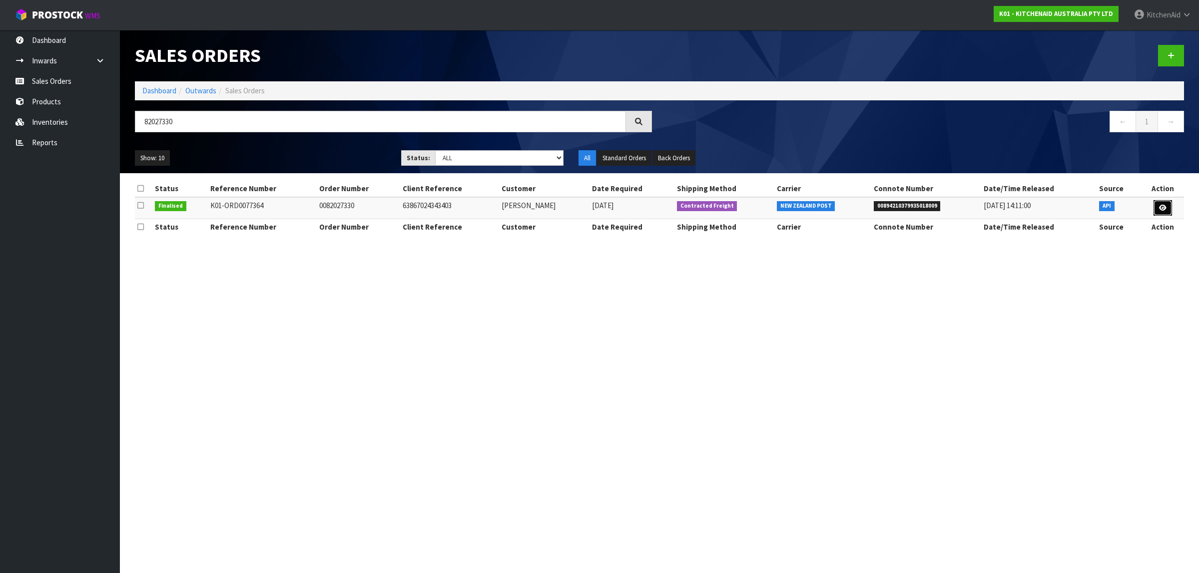
click at [1161, 206] on icon at bounding box center [1162, 208] width 7 height 6
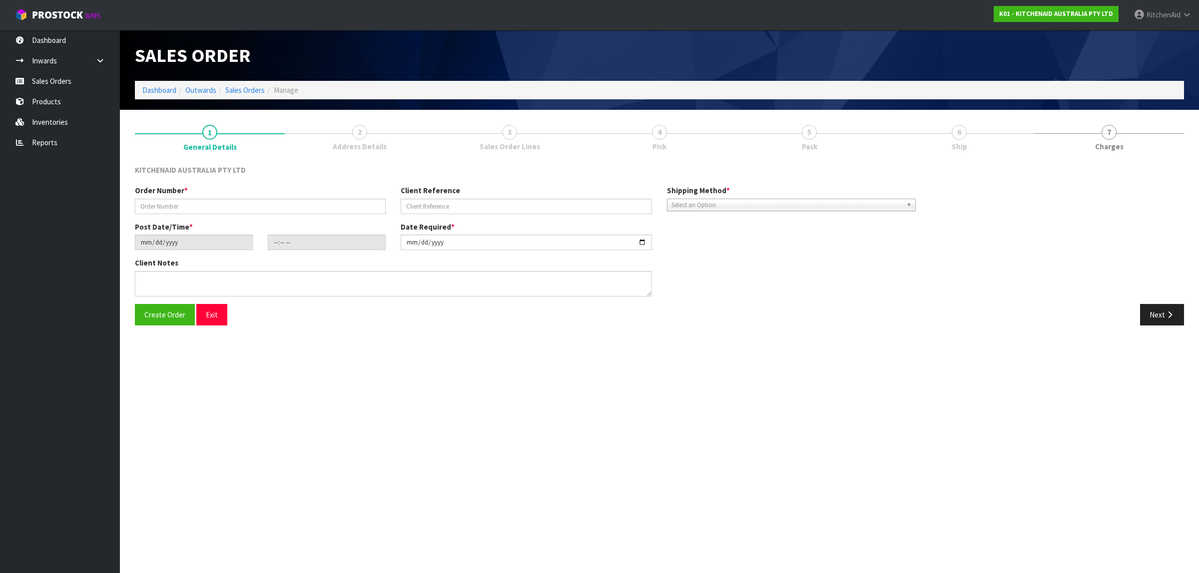
type input "0082027330"
type input "63867024343403"
type input "[DATE]"
type input "17:34:12.000"
type input "[DATE]"
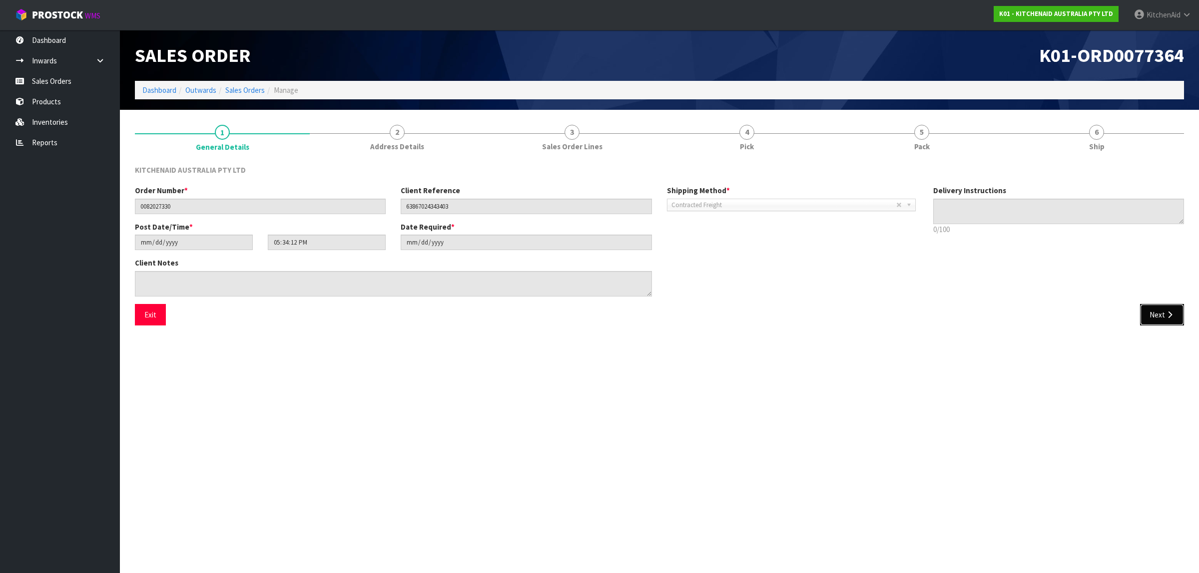
click at [1167, 312] on icon "button" at bounding box center [1169, 314] width 9 height 7
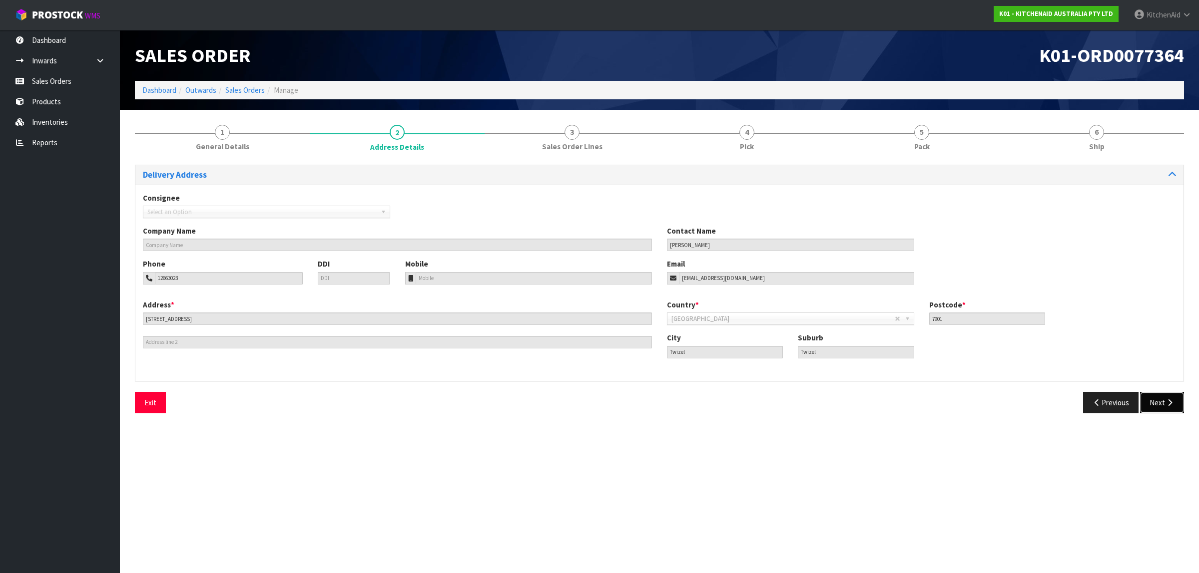
click at [1162, 407] on button "Next" at bounding box center [1162, 402] width 44 height 21
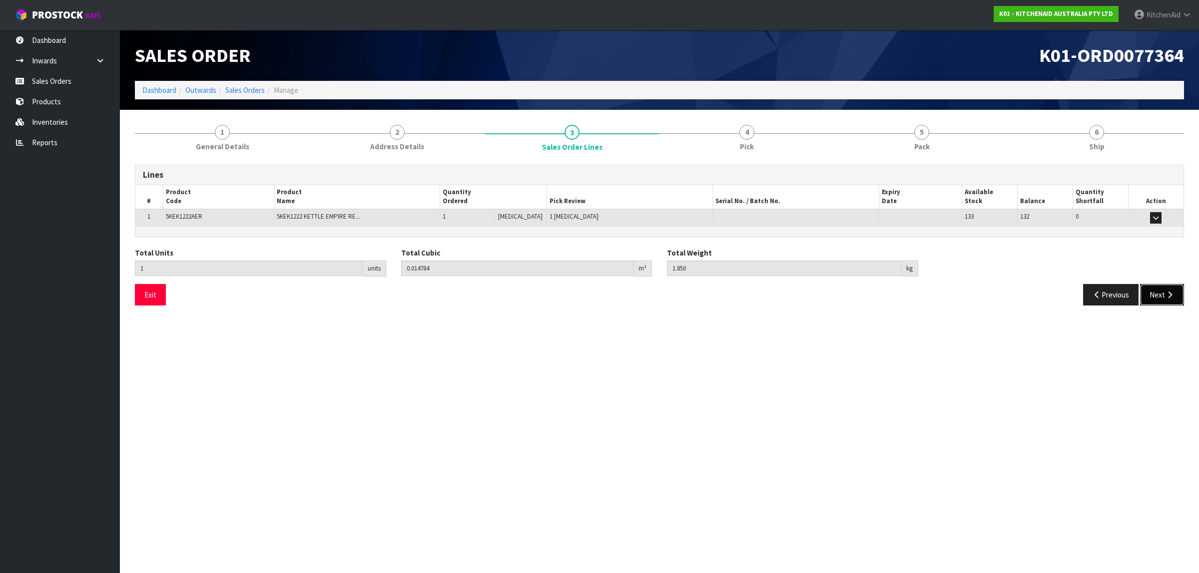
click at [1160, 300] on button "Next" at bounding box center [1162, 294] width 44 height 21
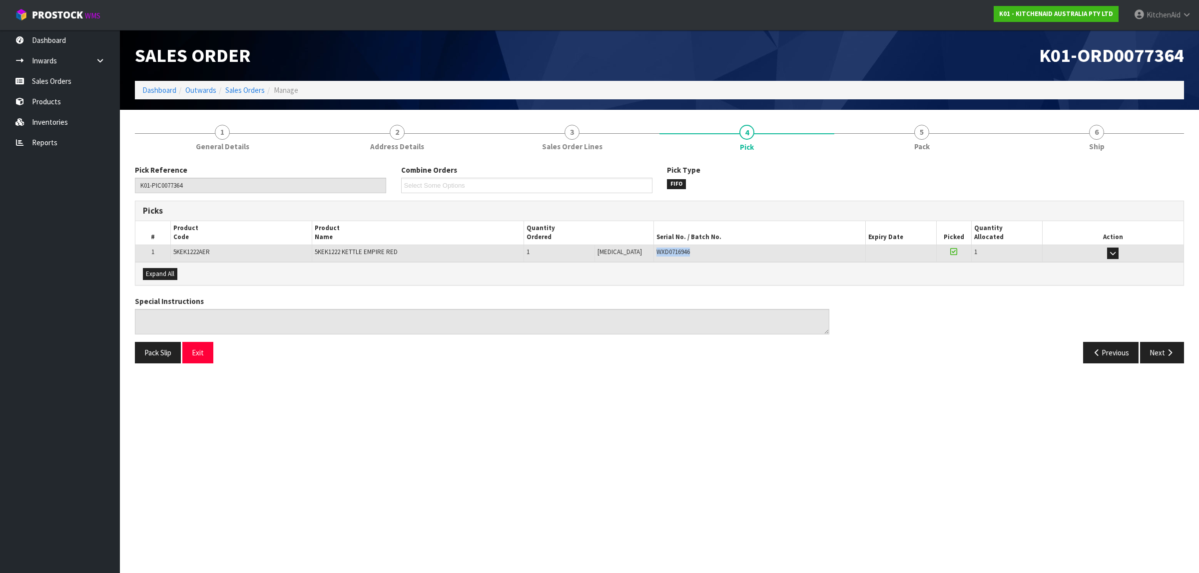
drag, startPoint x: 687, startPoint y: 250, endPoint x: 646, endPoint y: 253, distance: 41.1
click at [656, 253] on div "WXD0716946" at bounding box center [759, 252] width 206 height 9
copy span "WXD0716946"
click at [200, 360] on button "Exit" at bounding box center [197, 352] width 31 height 21
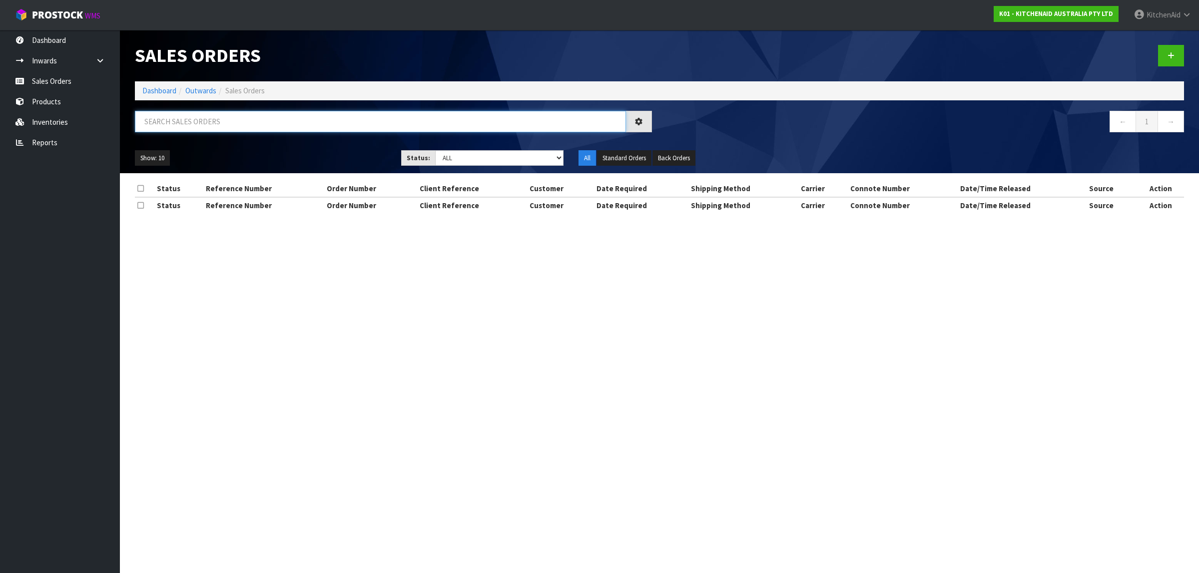
click at [244, 125] on input "text" at bounding box center [380, 121] width 491 height 21
paste input "82027334"
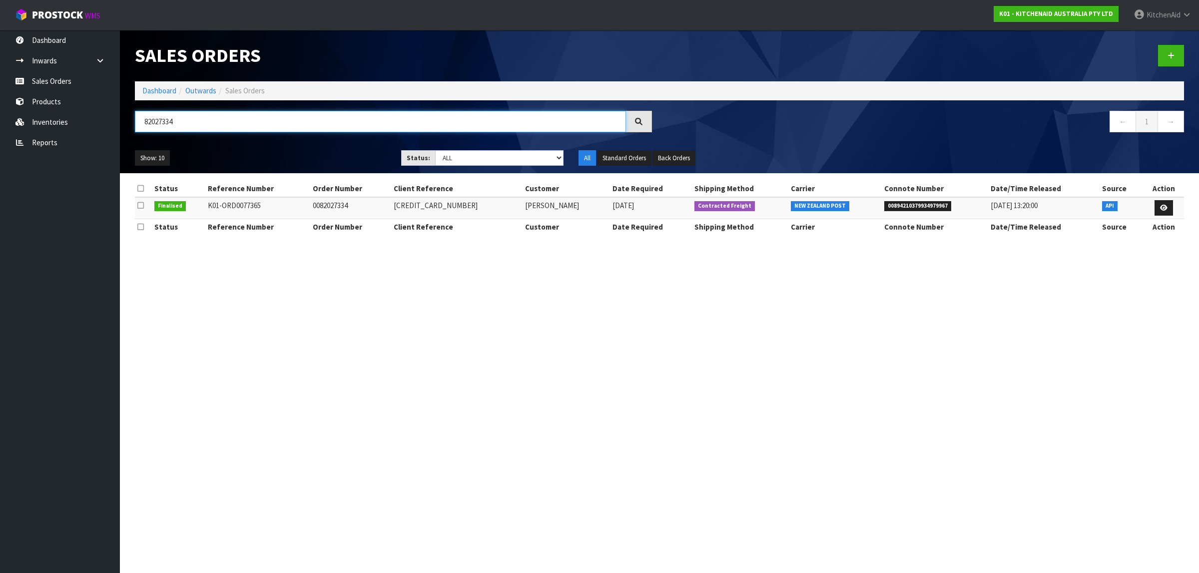
type input "82027334"
click at [1162, 203] on link at bounding box center [1163, 208] width 18 height 16
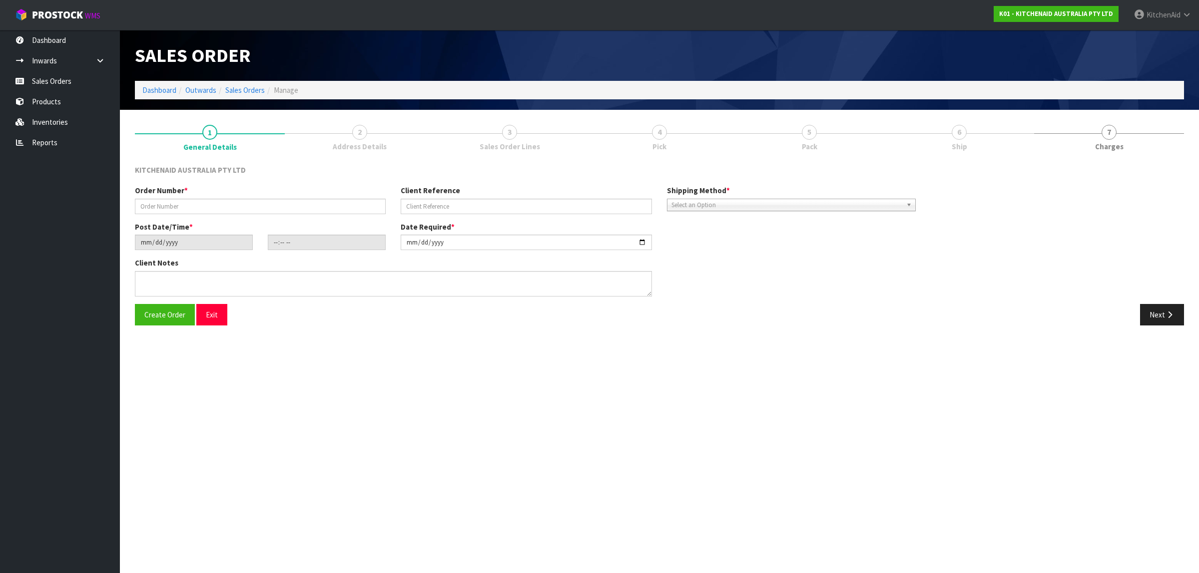
type input "0082027334"
type input "[CREDIT_CARD_NUMBER]"
type input "[DATE]"
type input "17:34:13.000"
type input "[DATE]"
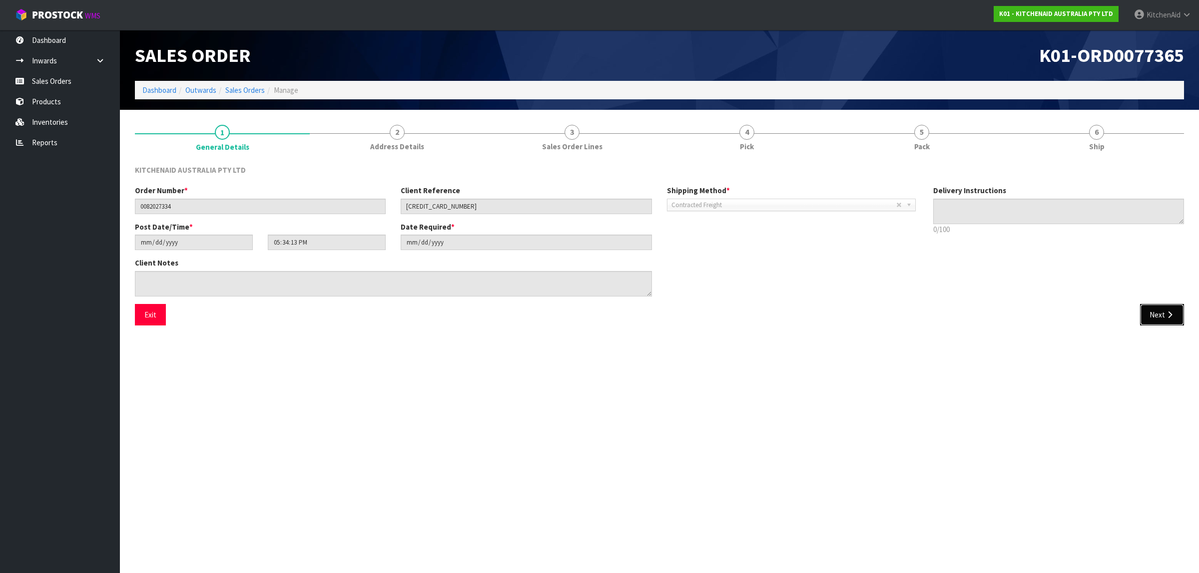
click at [1154, 315] on button "Next" at bounding box center [1162, 314] width 44 height 21
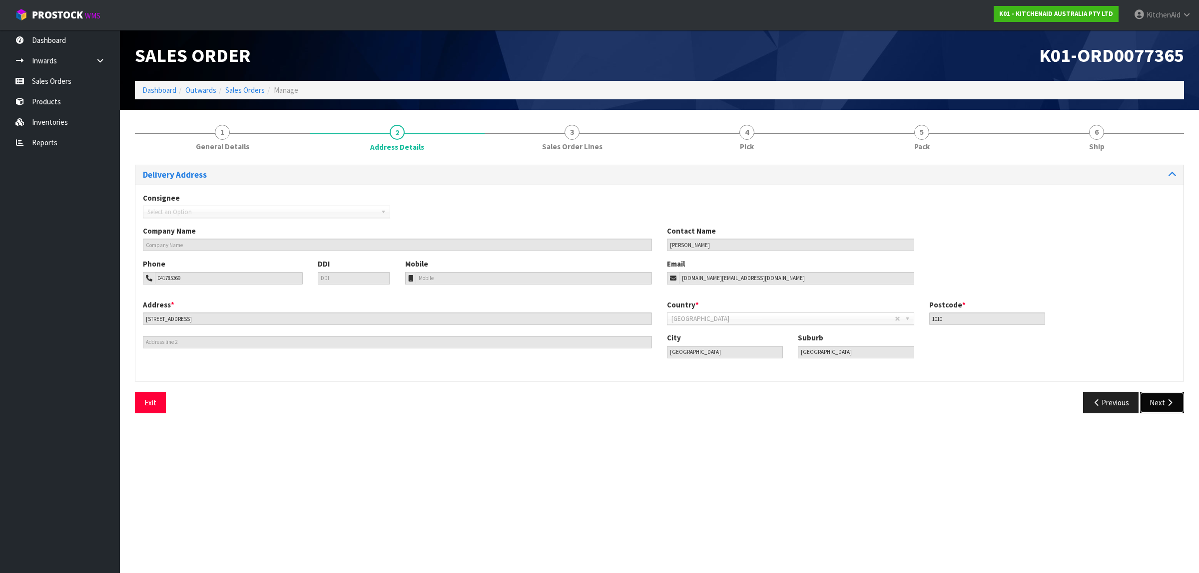
drag, startPoint x: 1158, startPoint y: 396, endPoint x: 1164, endPoint y: 392, distance: 7.6
click at [1158, 395] on button "Next" at bounding box center [1162, 402] width 44 height 21
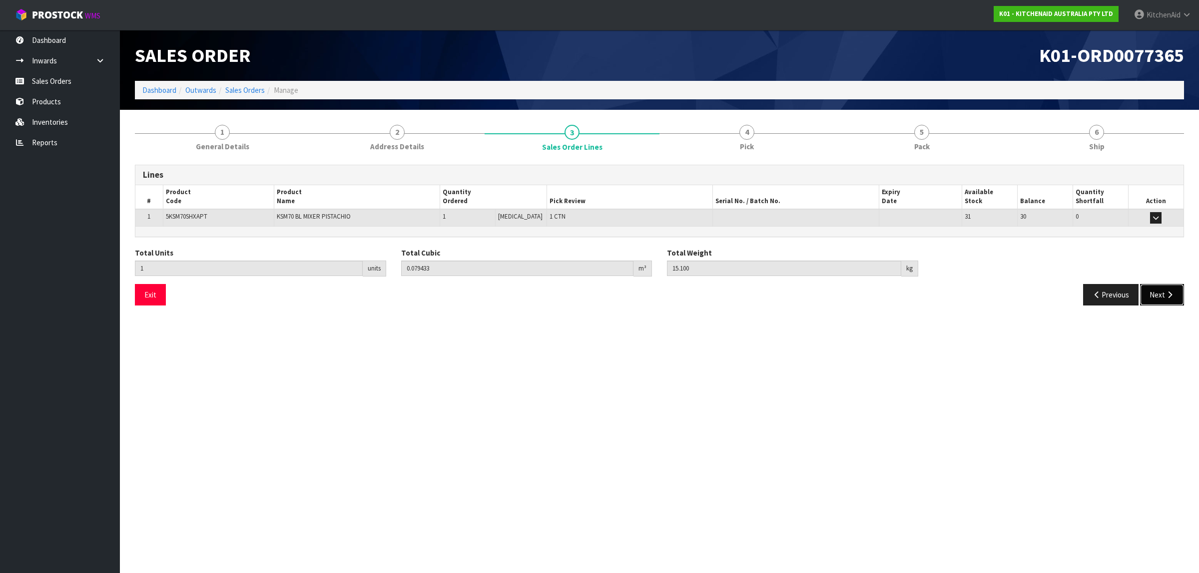
click at [1162, 298] on button "Next" at bounding box center [1162, 294] width 44 height 21
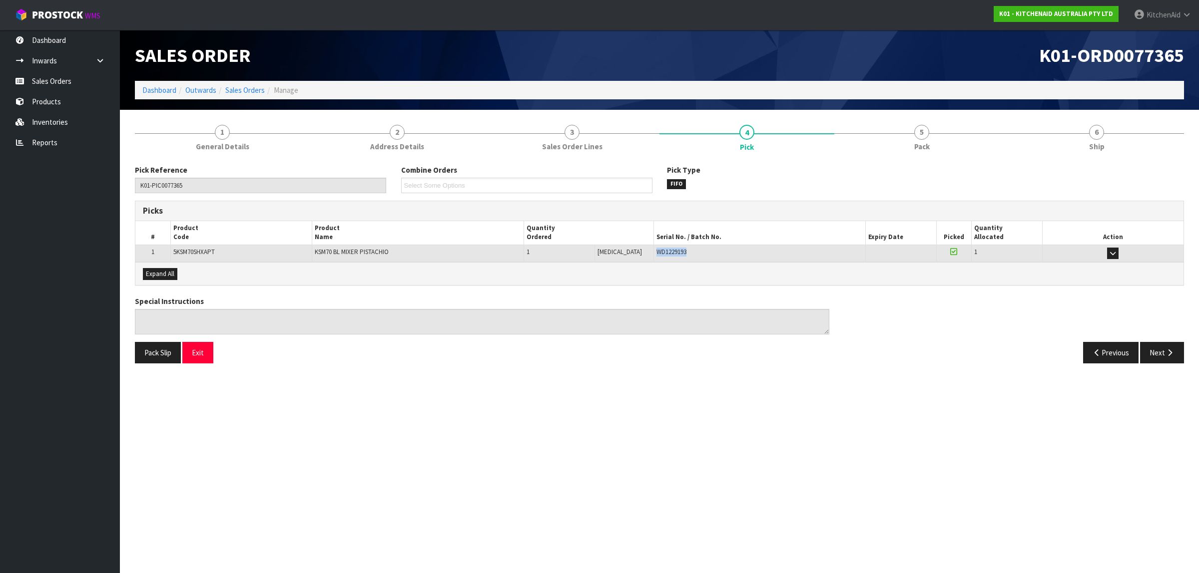
drag, startPoint x: 677, startPoint y: 254, endPoint x: 642, endPoint y: 256, distance: 34.5
click at [653, 256] on td "WD1229193" at bounding box center [759, 253] width 212 height 17
copy span "WD1229193"
drag, startPoint x: 208, startPoint y: 348, endPoint x: 216, endPoint y: 351, distance: 8.5
click at [208, 348] on button "Exit" at bounding box center [197, 352] width 31 height 21
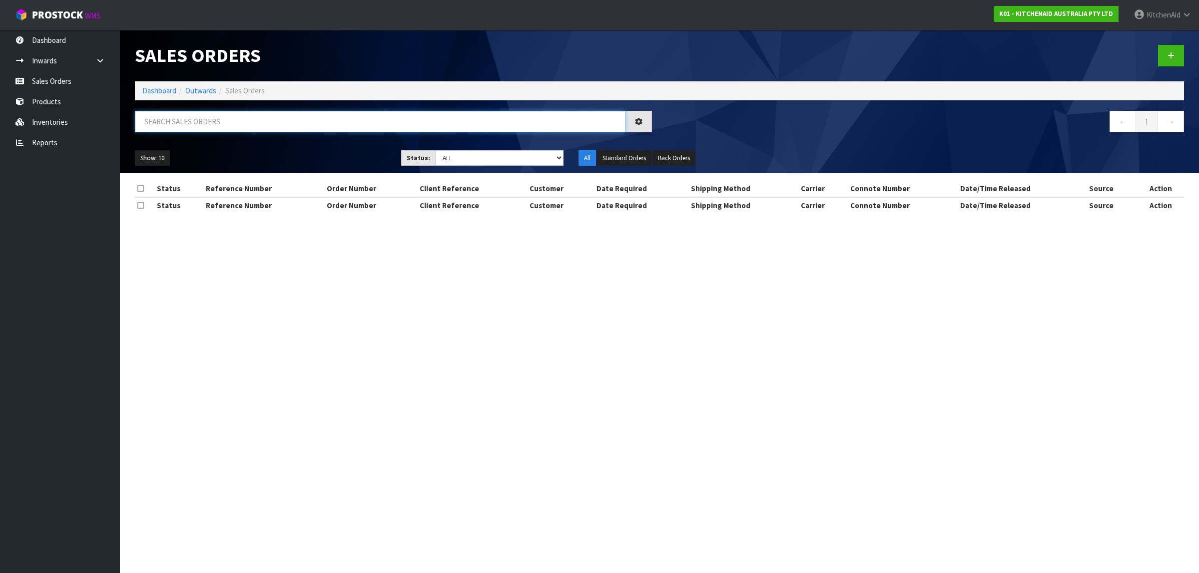
click at [259, 121] on input "text" at bounding box center [380, 121] width 491 height 21
paste input "82027344"
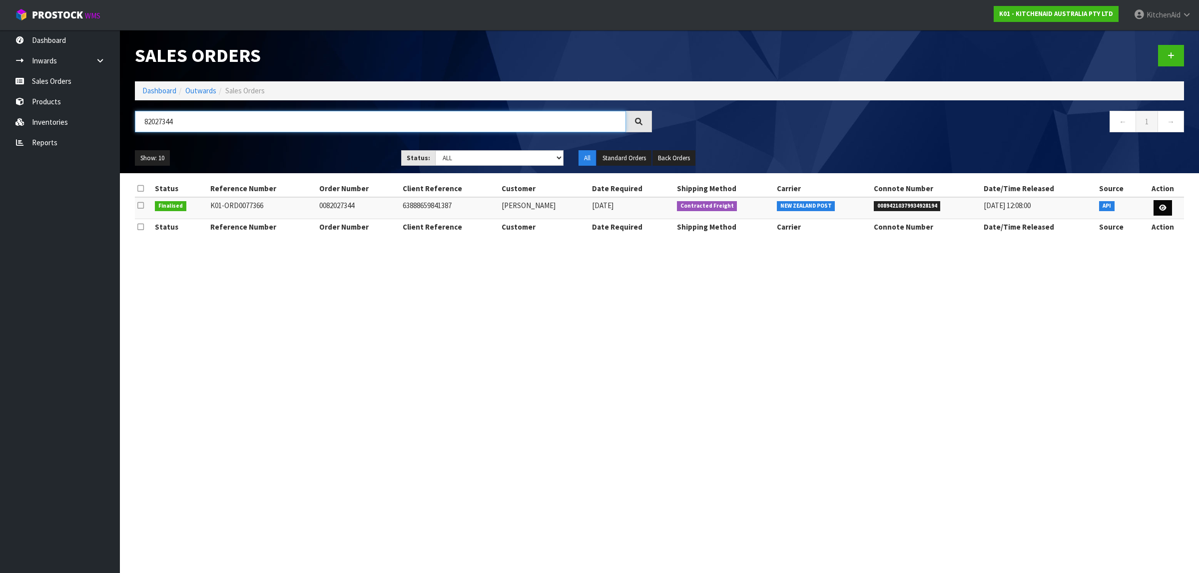
type input "82027344"
click at [1164, 205] on icon at bounding box center [1162, 208] width 7 height 6
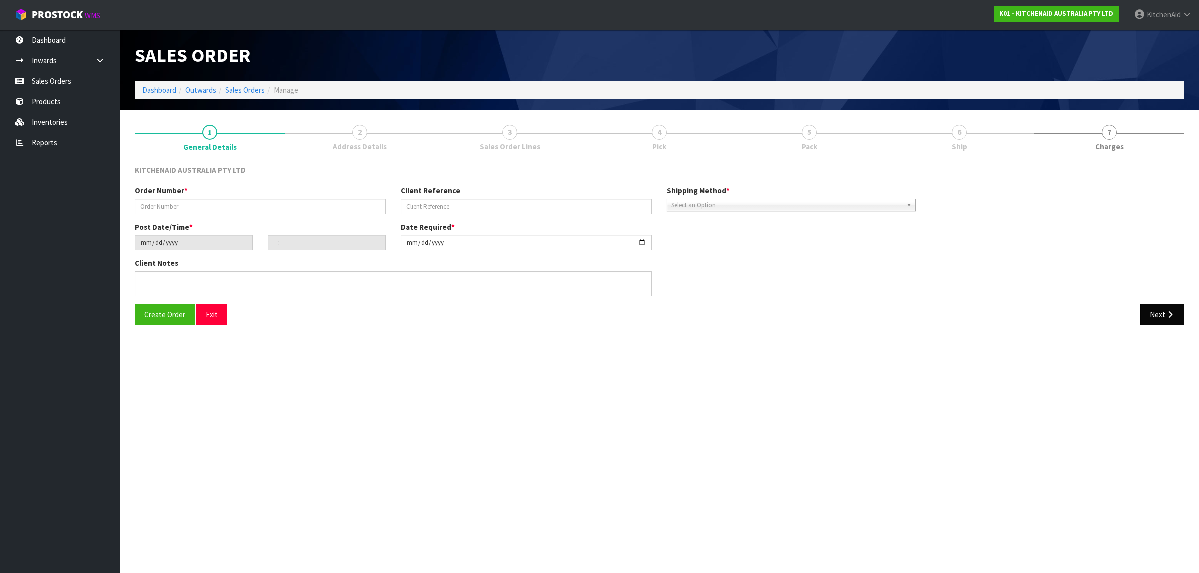
type input "0082027344"
type input "63888659841387"
type input "[DATE]"
type input "17:34:15.000"
type input "[DATE]"
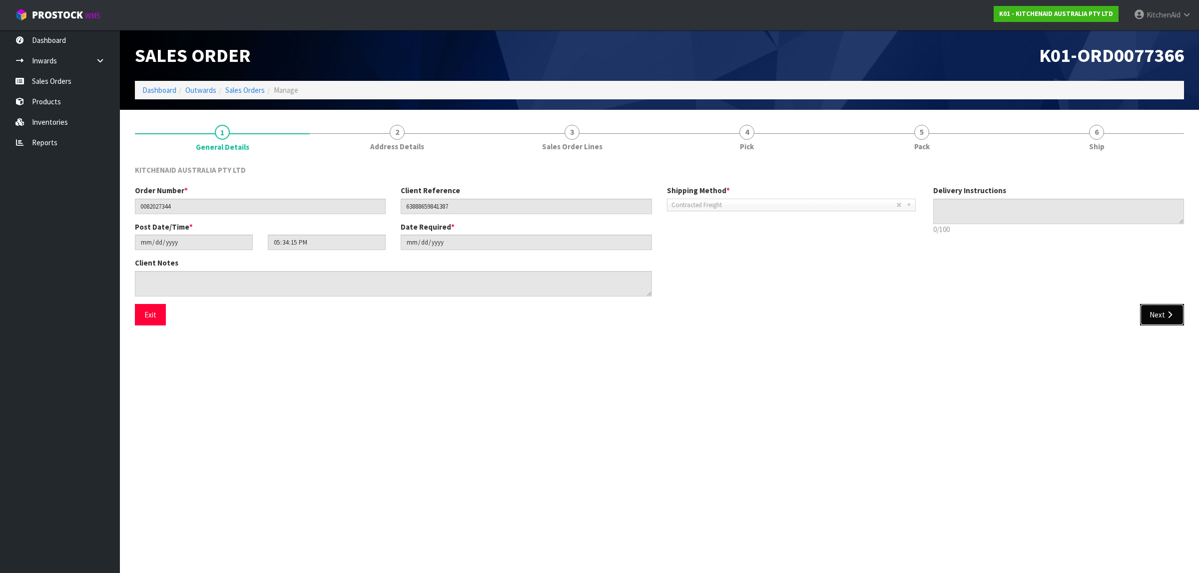
click at [1162, 309] on button "Next" at bounding box center [1162, 314] width 44 height 21
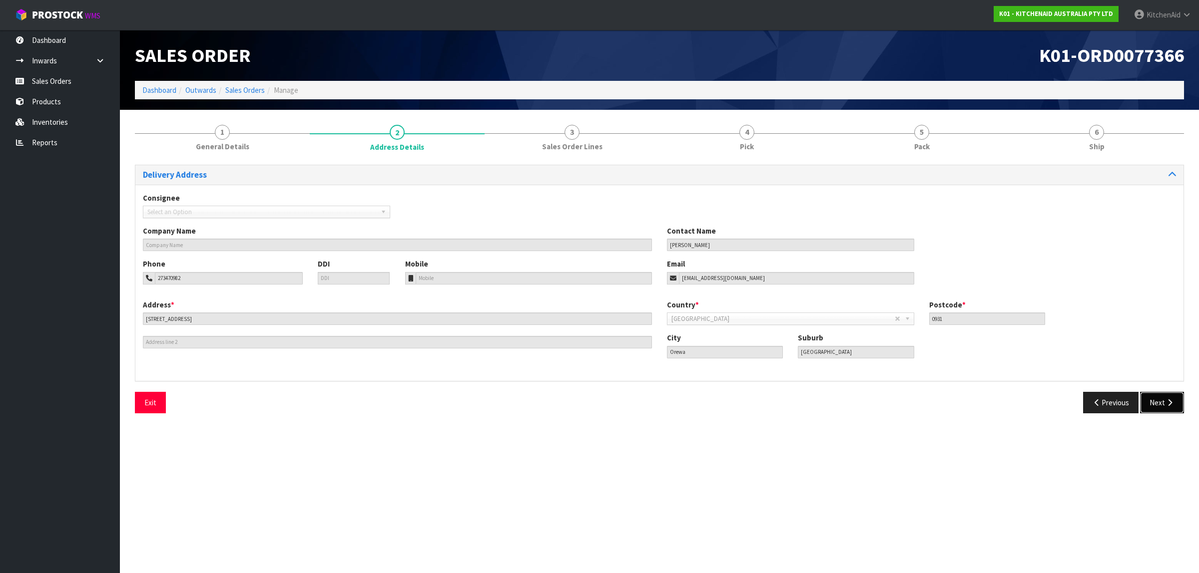
click at [1160, 404] on button "Next" at bounding box center [1162, 402] width 44 height 21
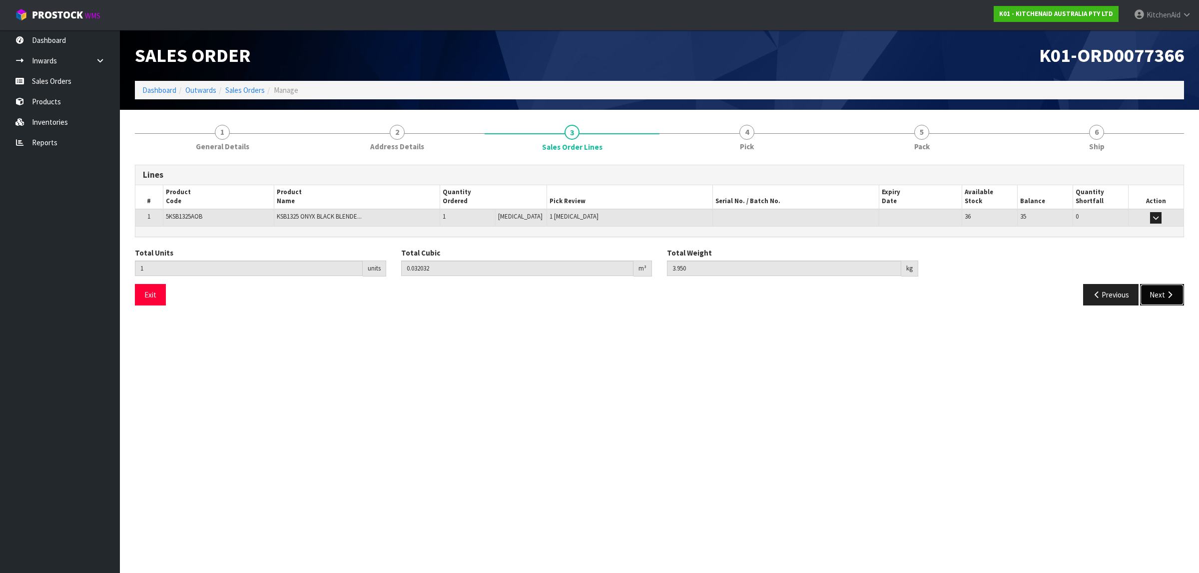
click at [1173, 293] on icon "button" at bounding box center [1169, 294] width 9 height 7
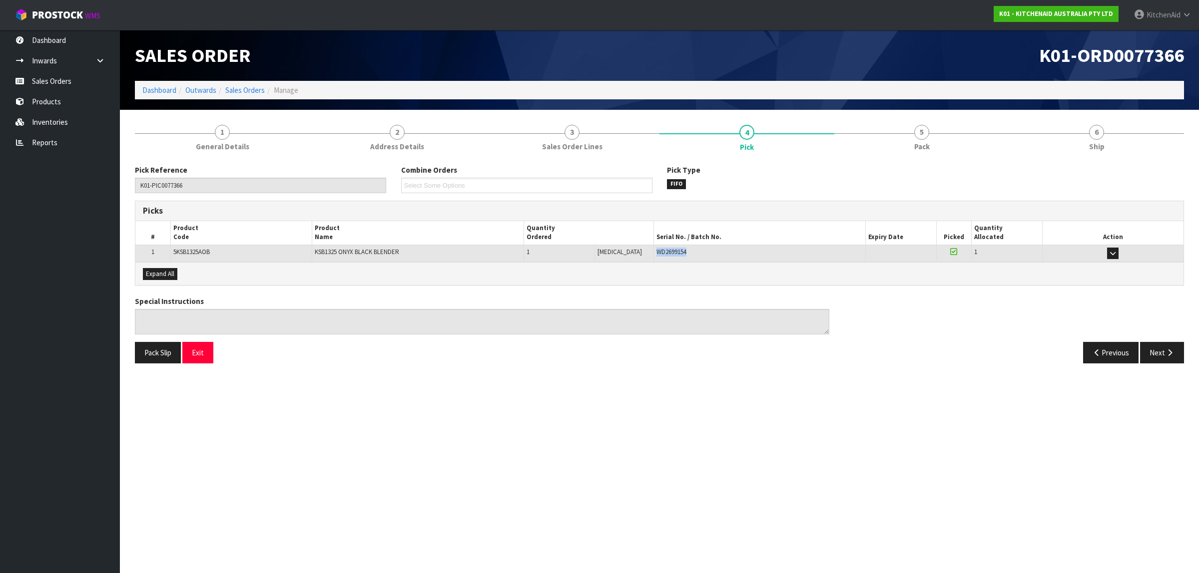
drag, startPoint x: 687, startPoint y: 250, endPoint x: 642, endPoint y: 255, distance: 45.2
click at [653, 255] on td "WD2699154" at bounding box center [759, 253] width 212 height 17
copy span "WD2699154"
click at [203, 355] on button "Exit" at bounding box center [197, 352] width 31 height 21
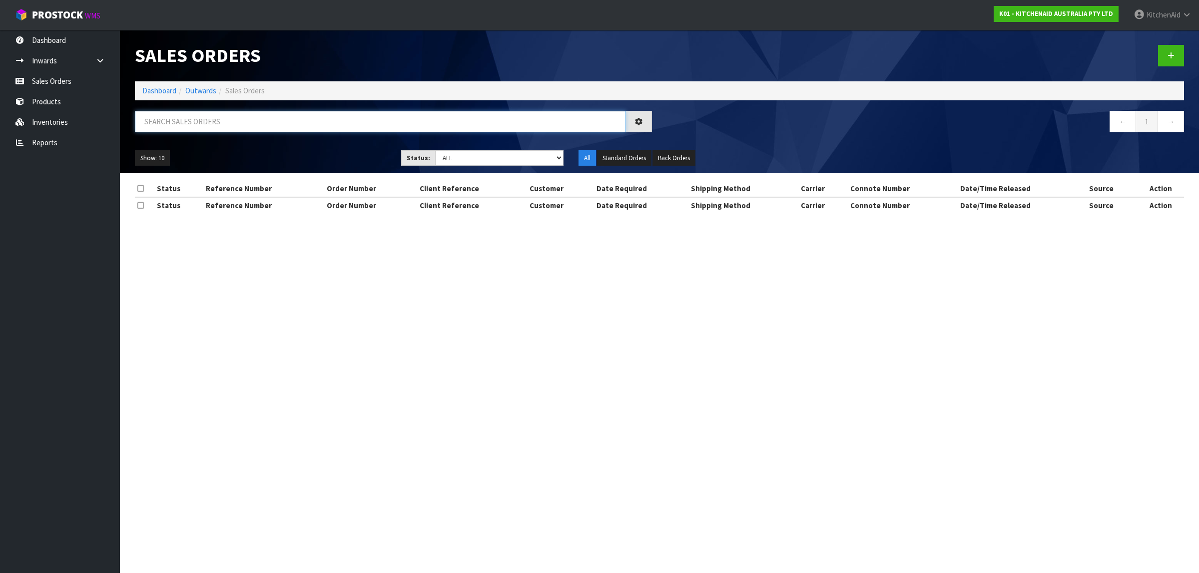
click at [221, 116] on input "text" at bounding box center [380, 121] width 491 height 21
paste input "82027348"
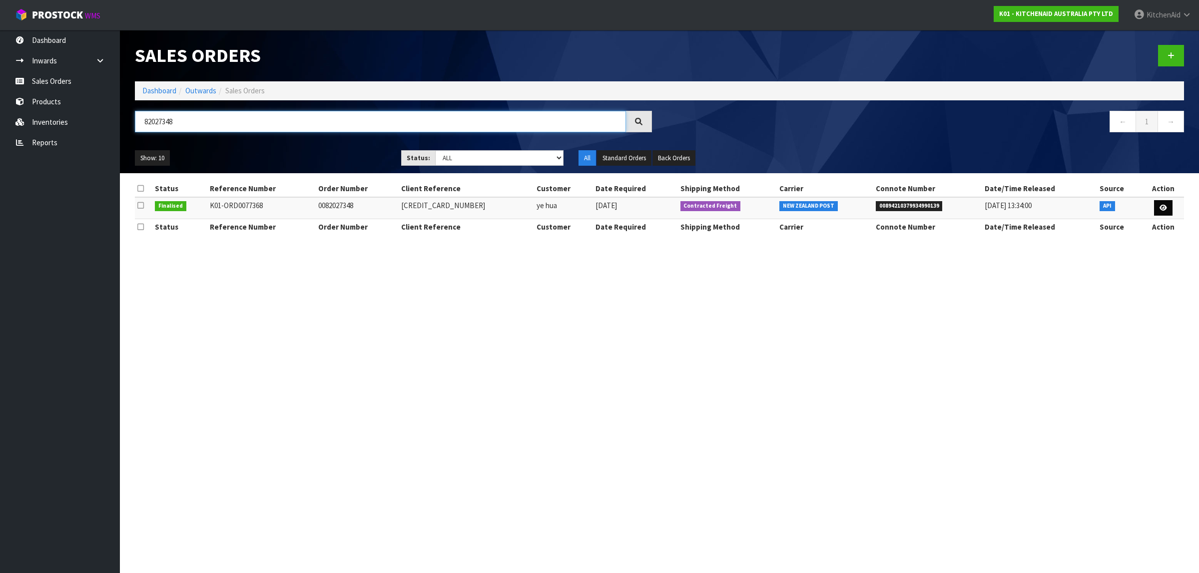
type input "82027348"
click at [1164, 208] on icon at bounding box center [1162, 208] width 7 height 6
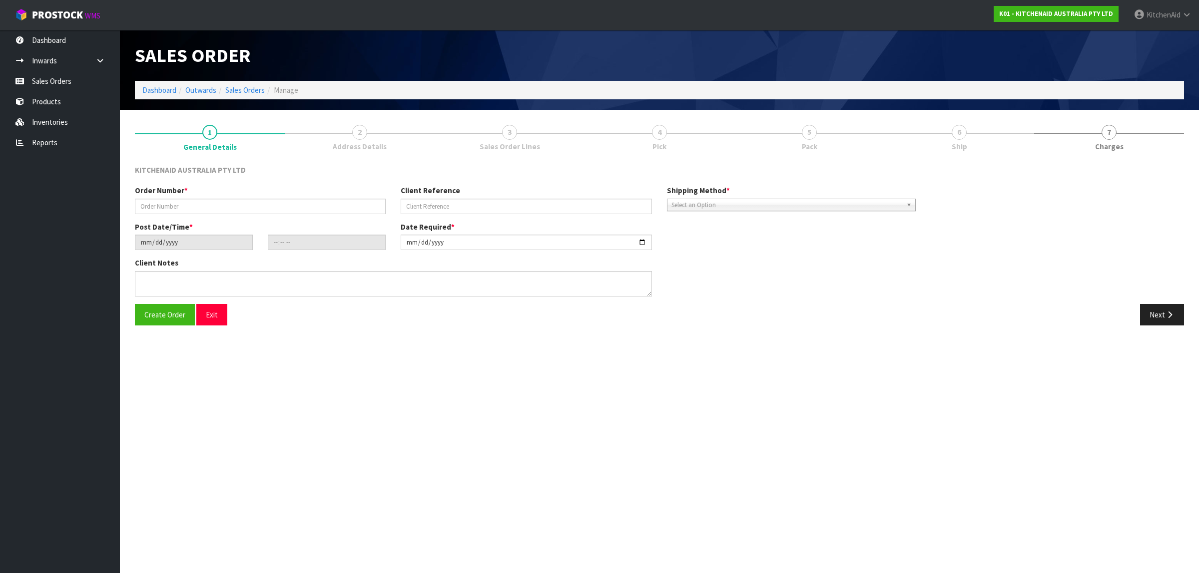
type input "0082027348"
type input "[CREDIT_CARD_NUMBER]"
type input "[DATE]"
type input "19:34:23.000"
type input "[DATE]"
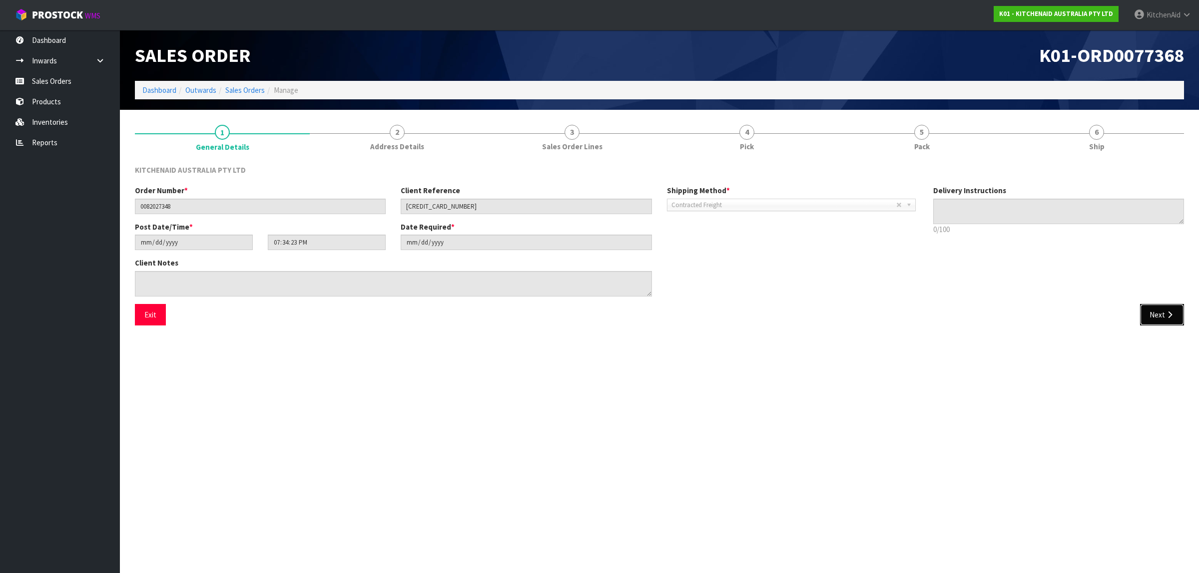
click at [1155, 315] on button "Next" at bounding box center [1162, 314] width 44 height 21
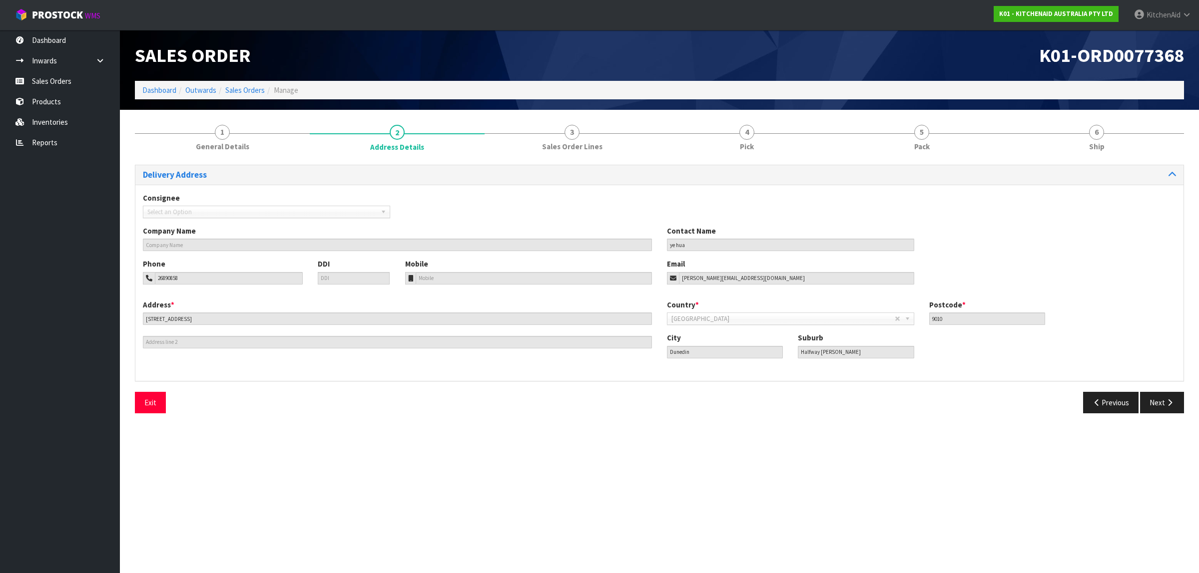
click at [1155, 315] on section "Edit Sales Order K01-ORD0077368 Dashboard Outwards Sales Orders Manage Sales Or…" at bounding box center [599, 286] width 1199 height 573
click at [1142, 405] on button "Next" at bounding box center [1162, 402] width 44 height 21
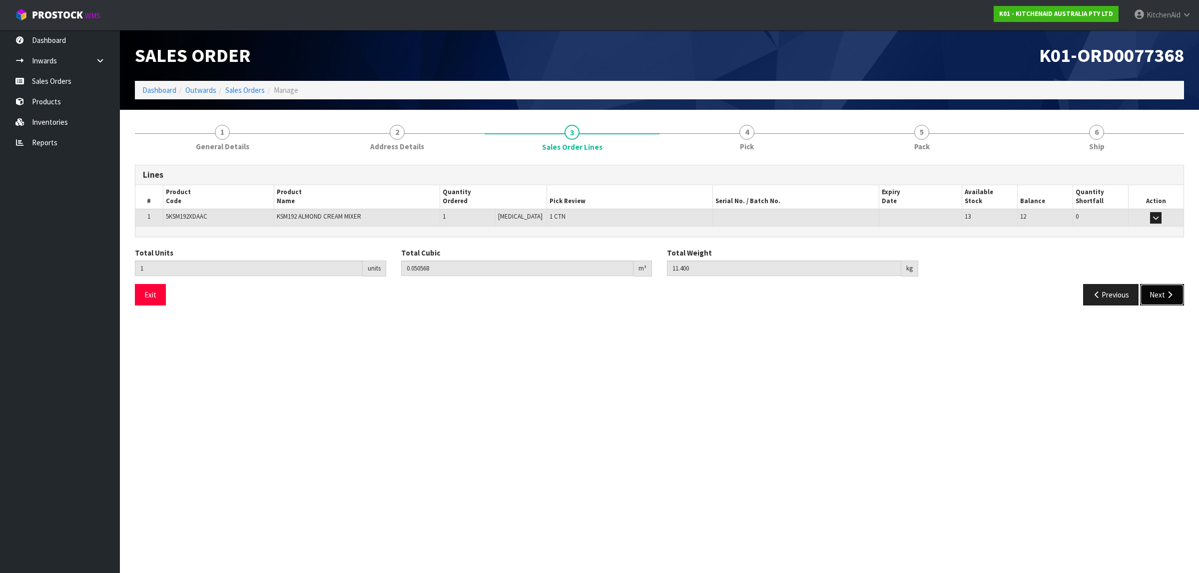
click at [1159, 302] on button "Next" at bounding box center [1162, 294] width 44 height 21
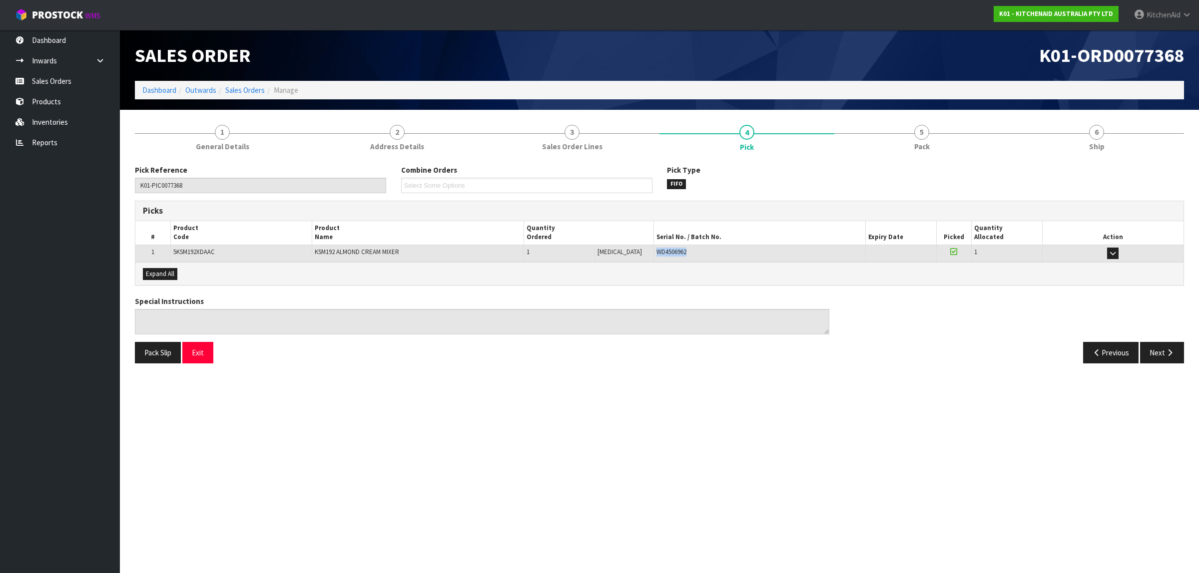
drag, startPoint x: 693, startPoint y: 254, endPoint x: 642, endPoint y: 252, distance: 51.0
click at [653, 252] on td "WD4506962" at bounding box center [759, 253] width 212 height 17
copy span "WD4506962"
drag, startPoint x: 206, startPoint y: 354, endPoint x: 211, endPoint y: 358, distance: 6.4
click at [206, 354] on button "Exit" at bounding box center [197, 352] width 31 height 21
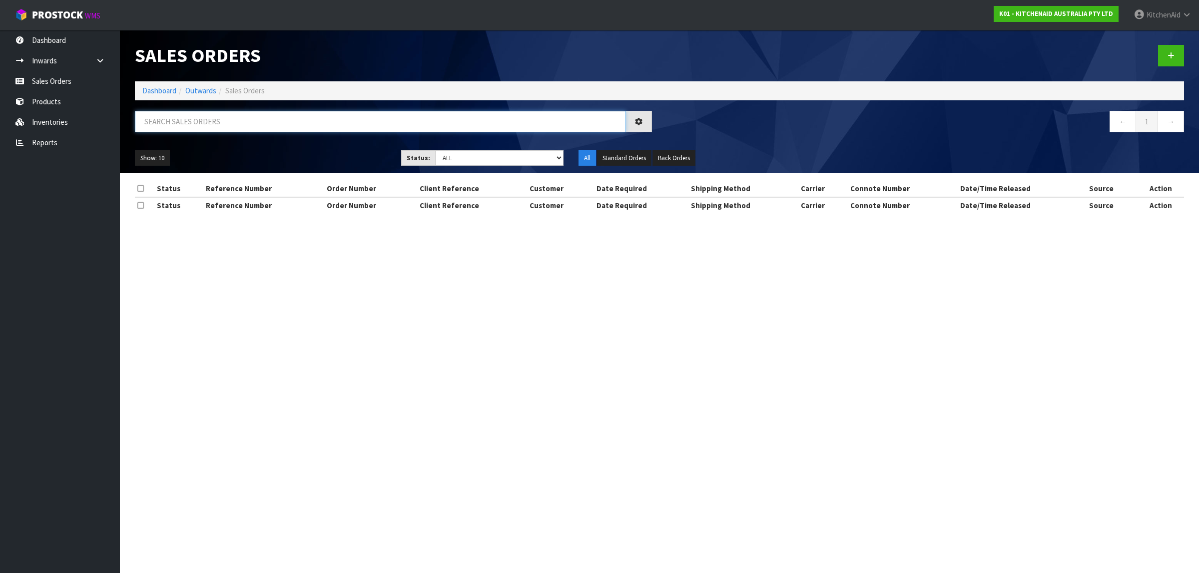
click at [188, 116] on input "text" at bounding box center [380, 121] width 491 height 21
paste input "82027349"
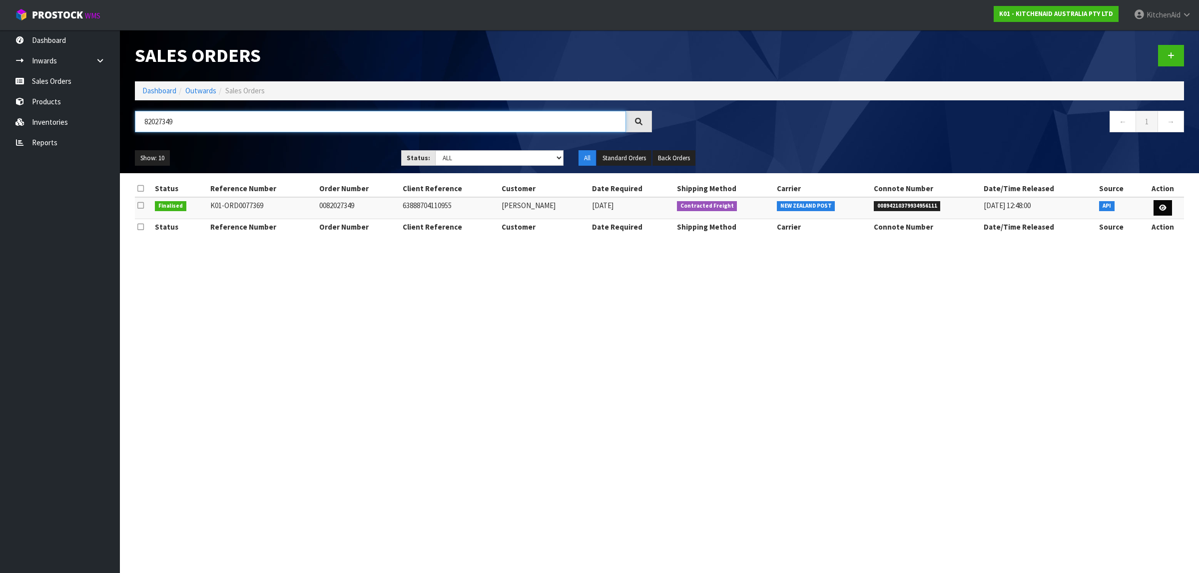
type input "82027349"
click at [1161, 206] on icon at bounding box center [1162, 208] width 7 height 6
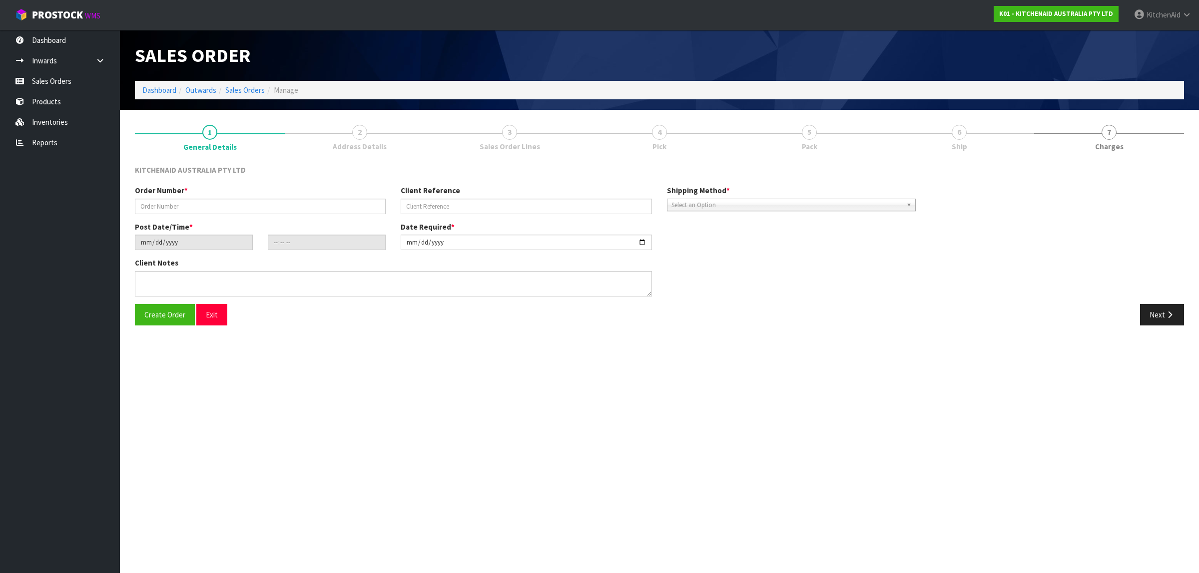
type input "0082027349"
type input "63888704110955"
type input "[DATE]"
type input "19:34:24.000"
type input "[DATE]"
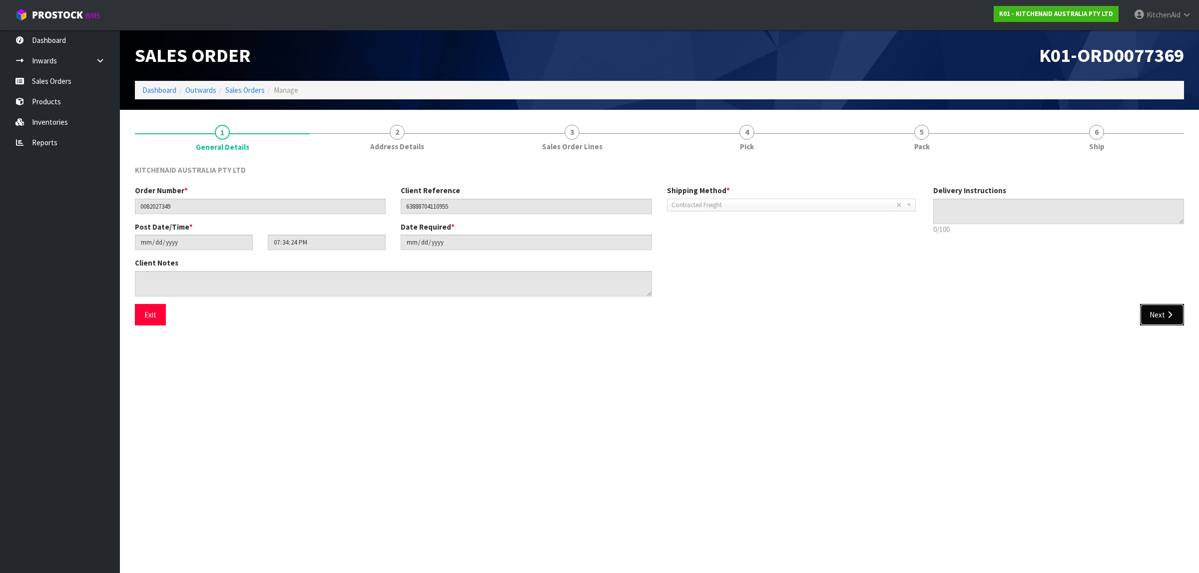
click at [1162, 315] on button "Next" at bounding box center [1162, 314] width 44 height 21
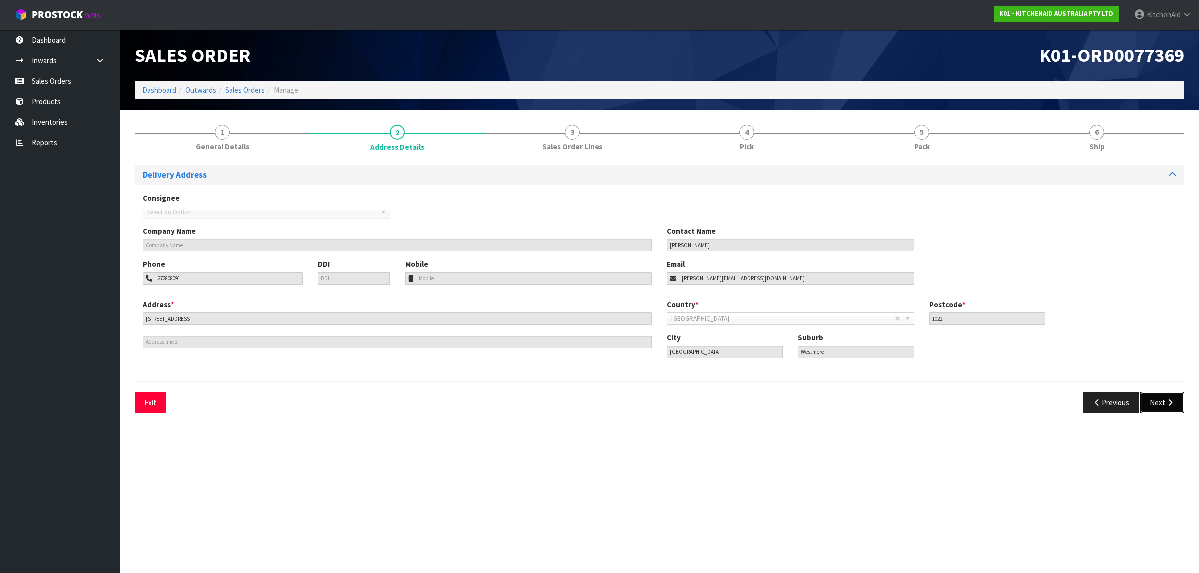
click at [1150, 400] on button "Next" at bounding box center [1162, 402] width 44 height 21
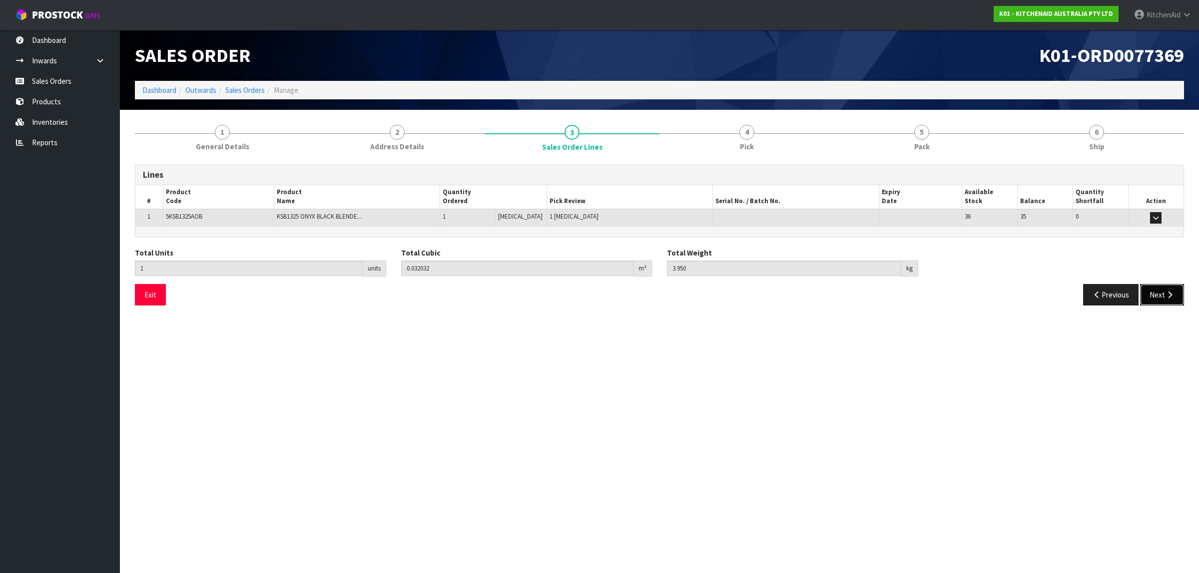
drag, startPoint x: 1172, startPoint y: 298, endPoint x: 1167, endPoint y: 308, distance: 11.2
click at [1172, 299] on icon "button" at bounding box center [1169, 294] width 9 height 7
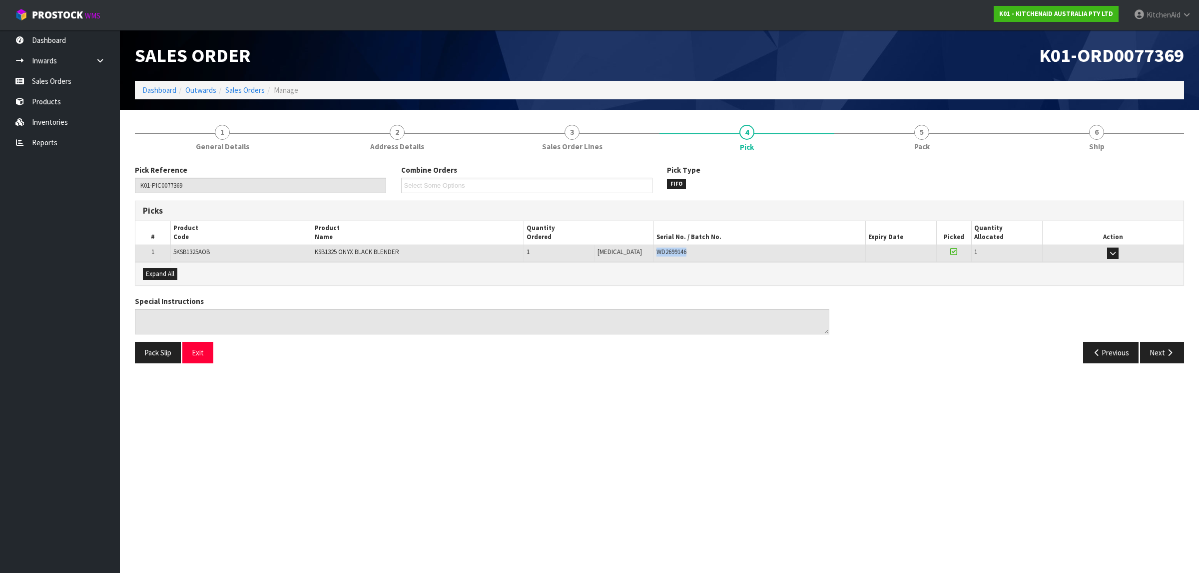
drag, startPoint x: 678, startPoint y: 254, endPoint x: 642, endPoint y: 257, distance: 36.1
click at [653, 257] on td "WD2699146" at bounding box center [759, 253] width 212 height 17
drag, startPoint x: 205, startPoint y: 351, endPoint x: 224, endPoint y: 361, distance: 21.7
click at [205, 351] on button "Exit" at bounding box center [197, 352] width 31 height 21
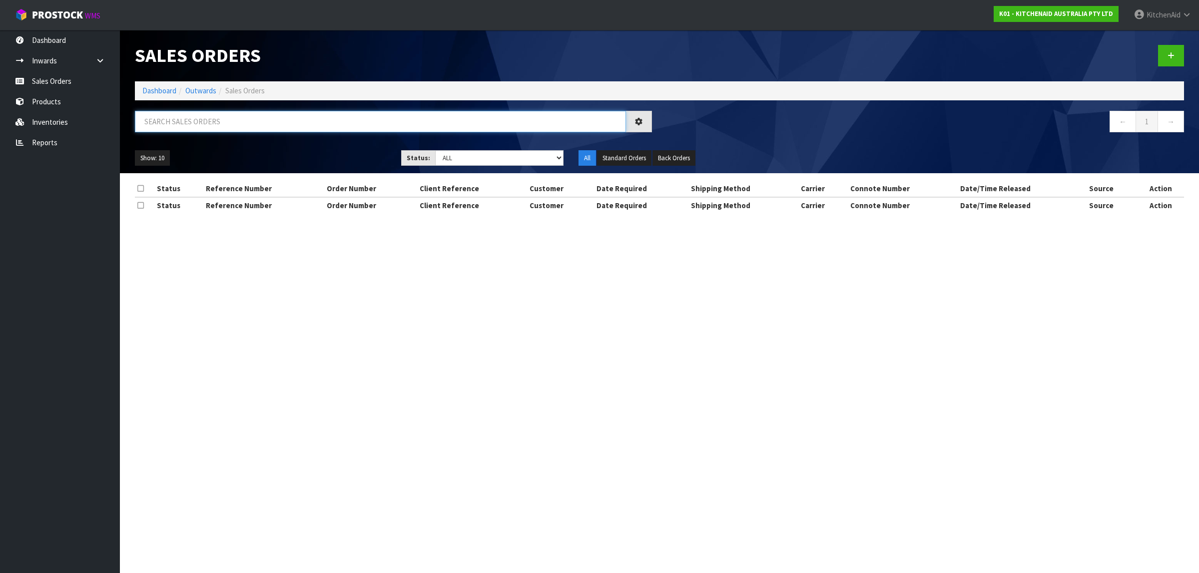
click at [355, 120] on input "text" at bounding box center [380, 121] width 491 height 21
paste input "82027371"
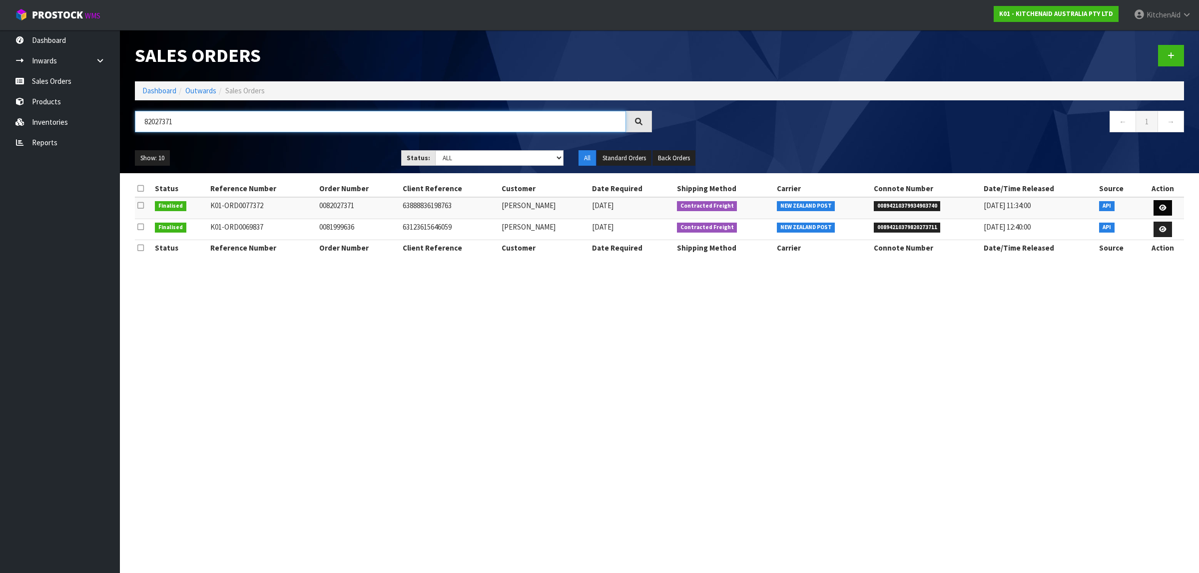
type input "82027371"
click at [1158, 206] on link at bounding box center [1162, 208] width 18 height 16
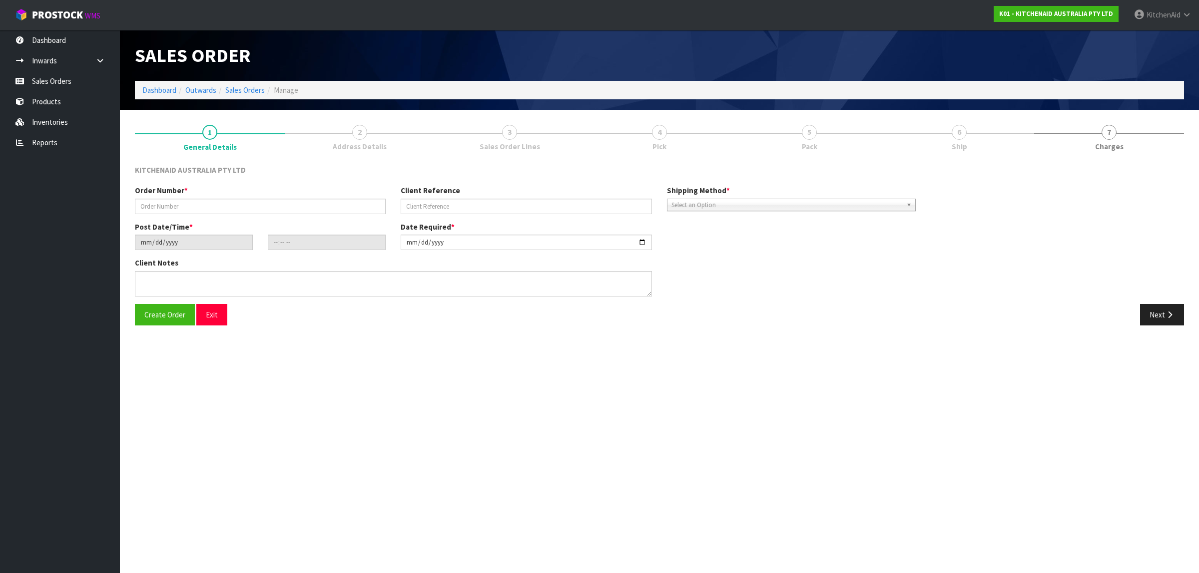
type input "0082027371"
type input "63888836198763"
type input "[DATE]"
type input "21:34:11.000"
type input "[DATE]"
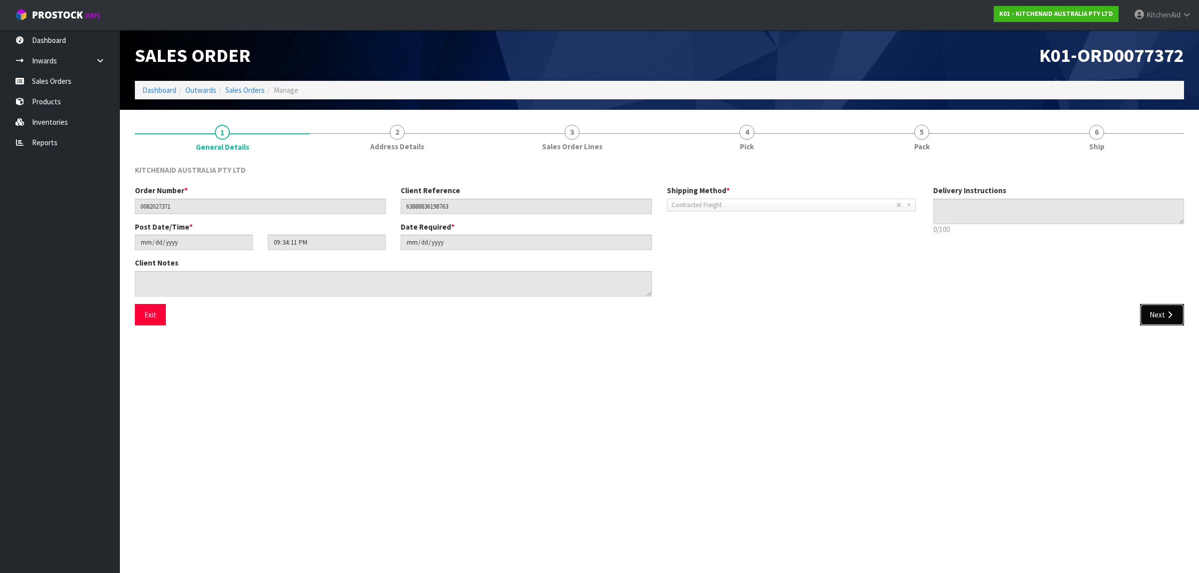
click at [1159, 310] on button "Next" at bounding box center [1162, 314] width 44 height 21
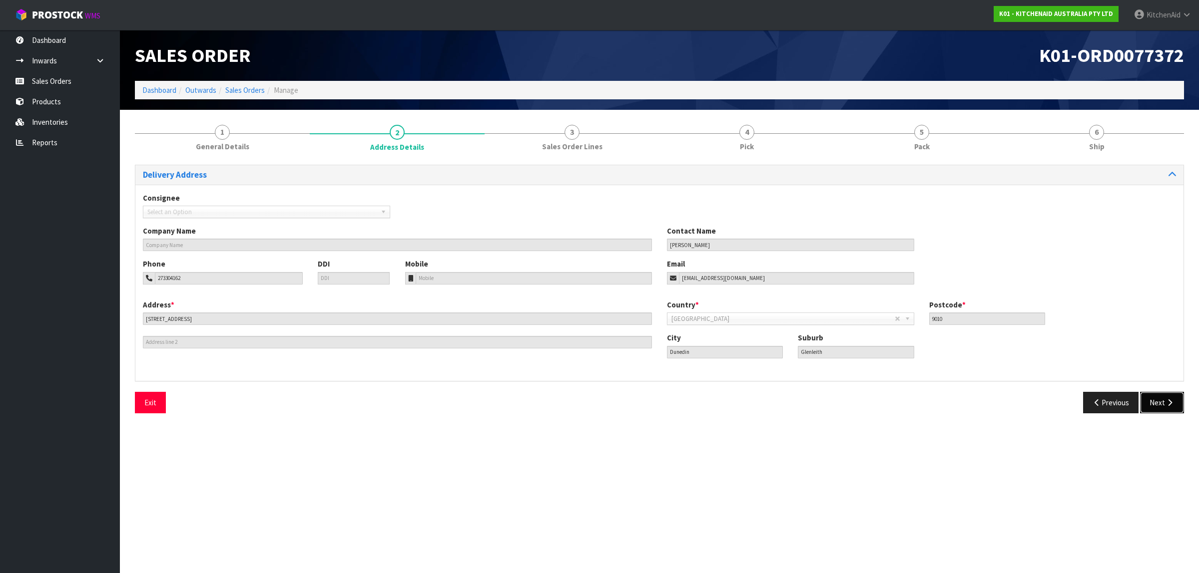
click at [1168, 401] on icon "button" at bounding box center [1169, 402] width 9 height 7
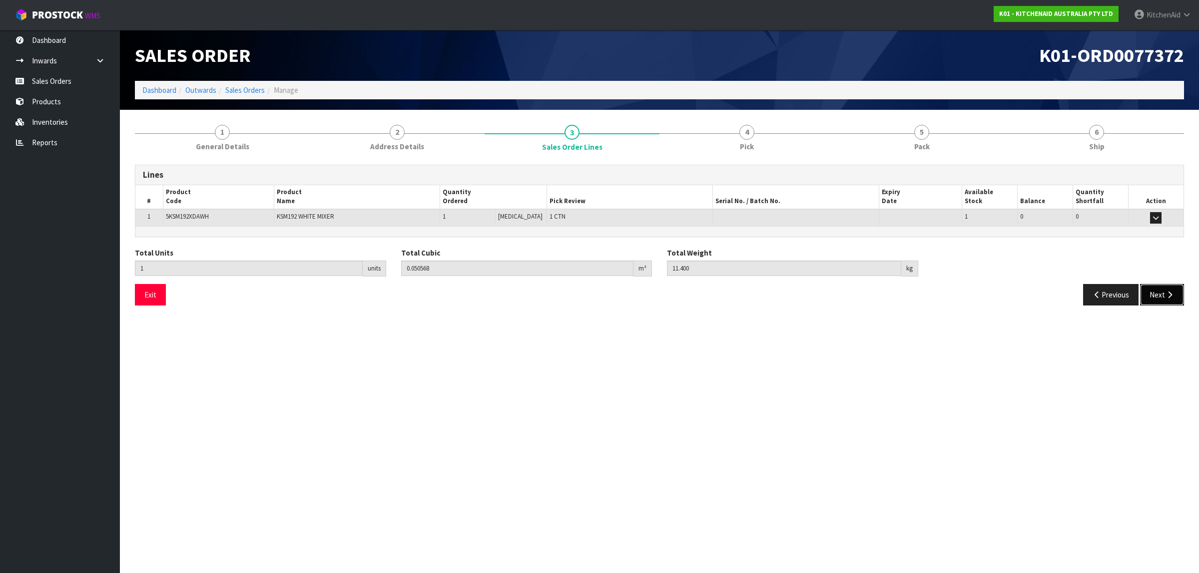
click at [1164, 301] on button "Next" at bounding box center [1162, 294] width 44 height 21
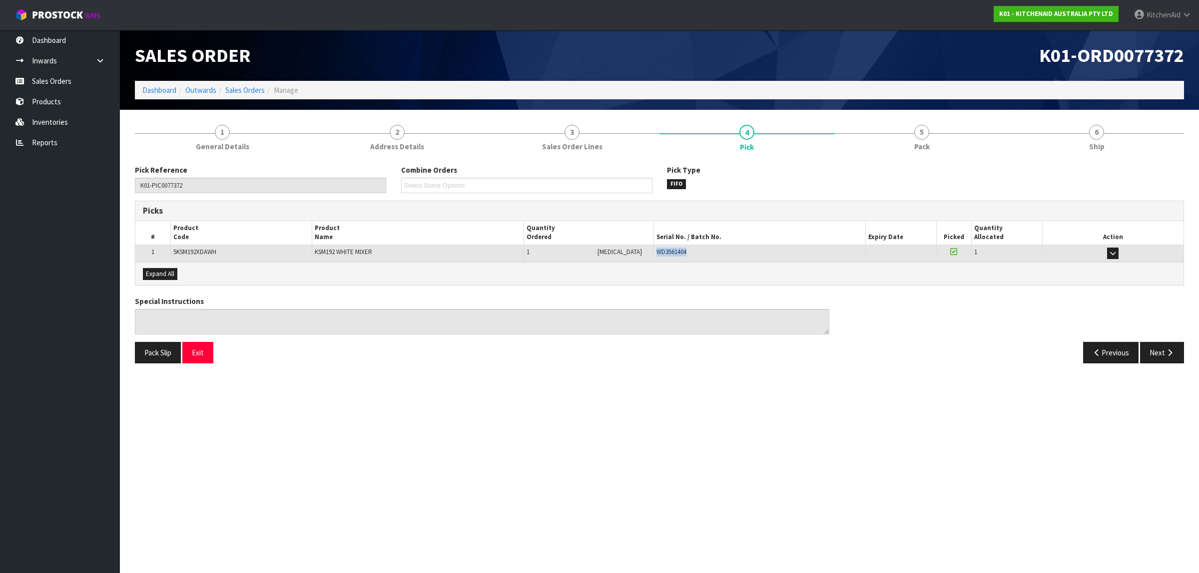
drag, startPoint x: 683, startPoint y: 252, endPoint x: 639, endPoint y: 248, distance: 44.1
click at [639, 248] on tr "1 5KSM192XDAWH KSM192 WHITE MIXER 1 [MEDICAL_DATA] 1 CTN WD3561404 38-25-4-A 0 …" at bounding box center [659, 253] width 1048 height 17
drag, startPoint x: 205, startPoint y: 355, endPoint x: 302, endPoint y: 377, distance: 99.9
click at [205, 355] on button "Exit" at bounding box center [197, 352] width 31 height 21
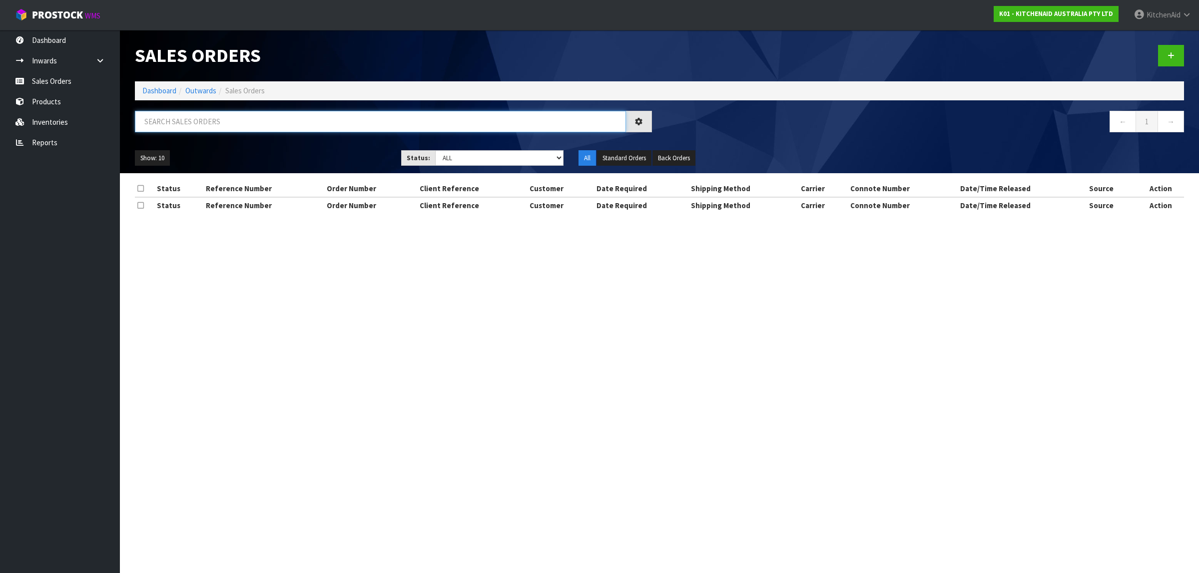
click at [162, 123] on input "text" at bounding box center [380, 121] width 491 height 21
paste input "82027375"
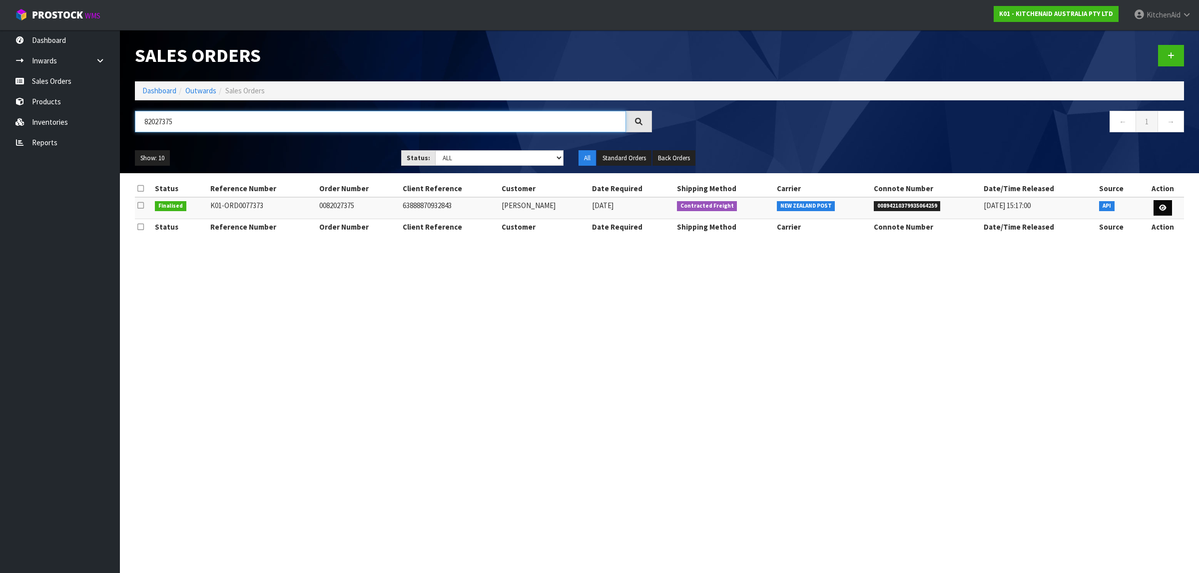
type input "82027375"
click at [1165, 203] on link at bounding box center [1162, 208] width 18 height 16
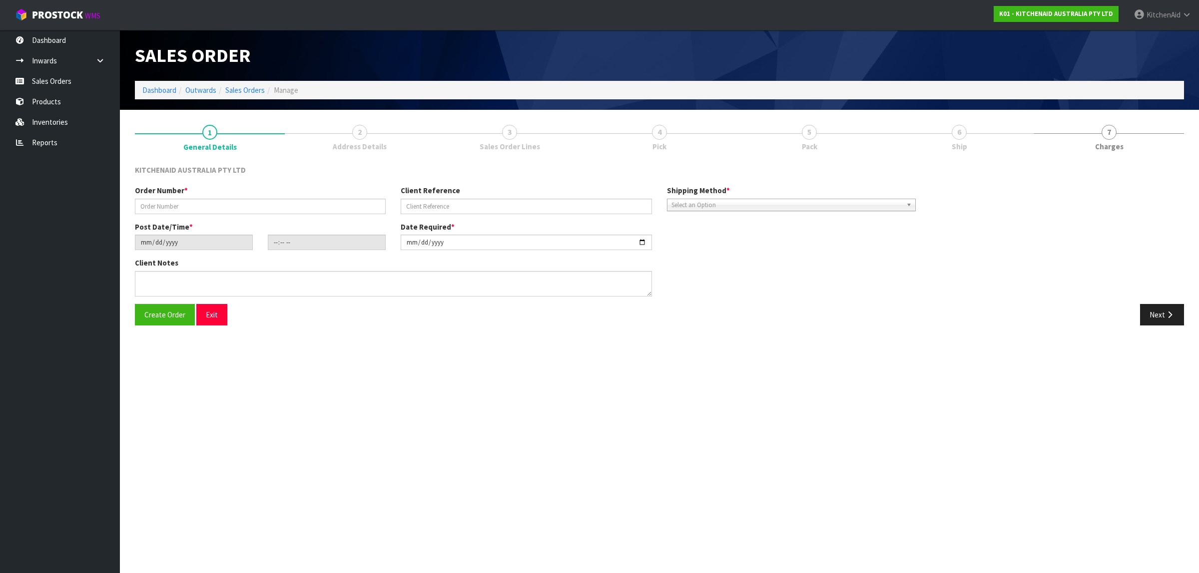
type input "0082027375"
type input "63888870932843"
type input "[DATE]"
type input "21:34:13.000"
type input "[DATE]"
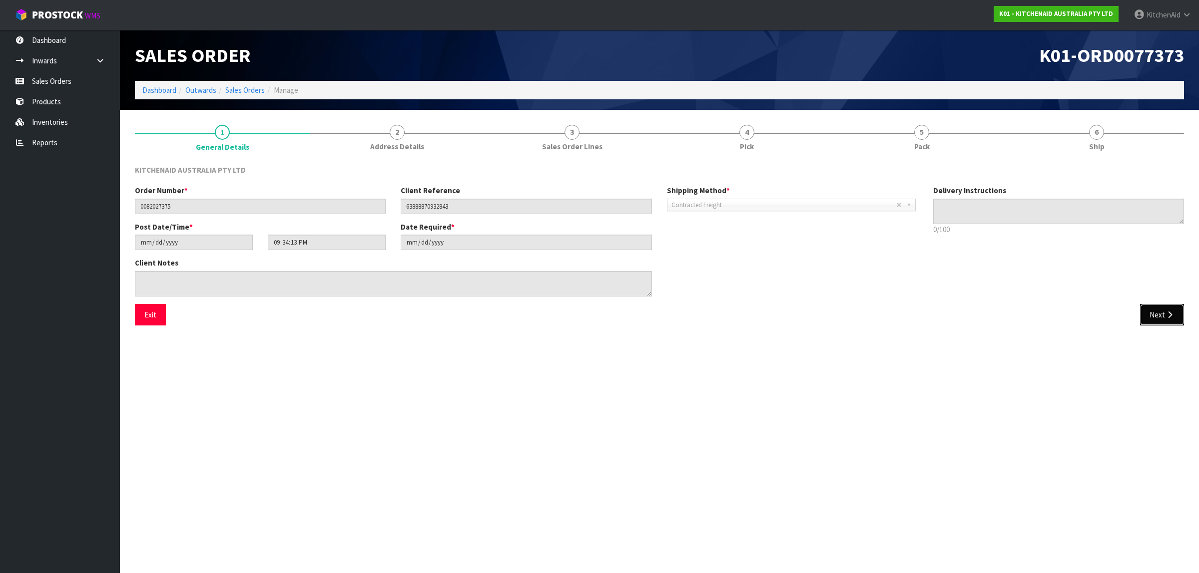
click at [1148, 320] on button "Next" at bounding box center [1162, 314] width 44 height 21
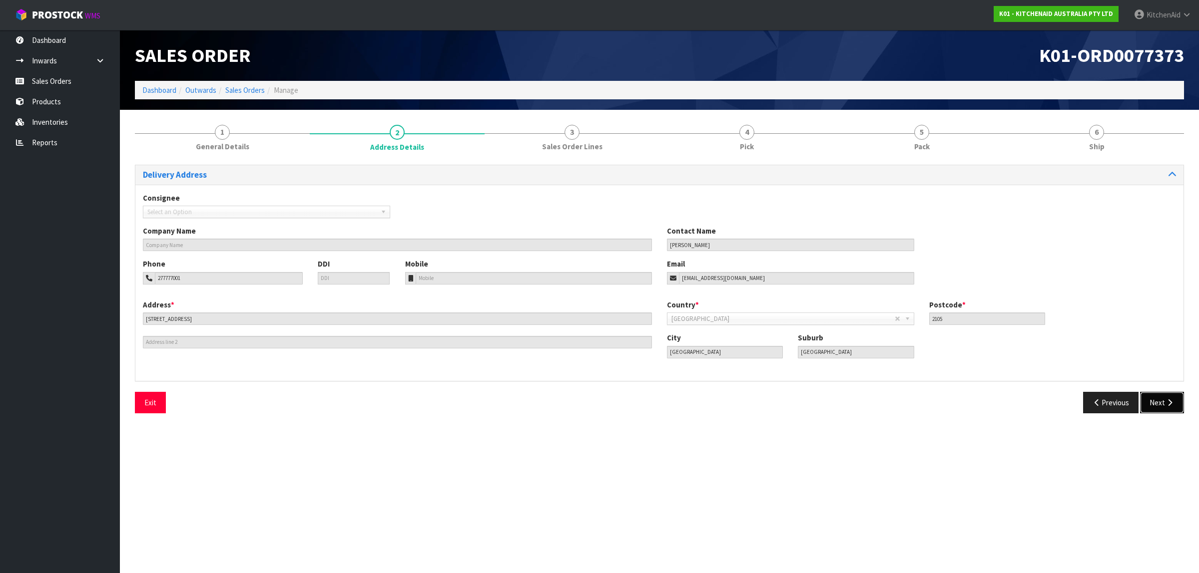
click at [1152, 410] on button "Next" at bounding box center [1162, 402] width 44 height 21
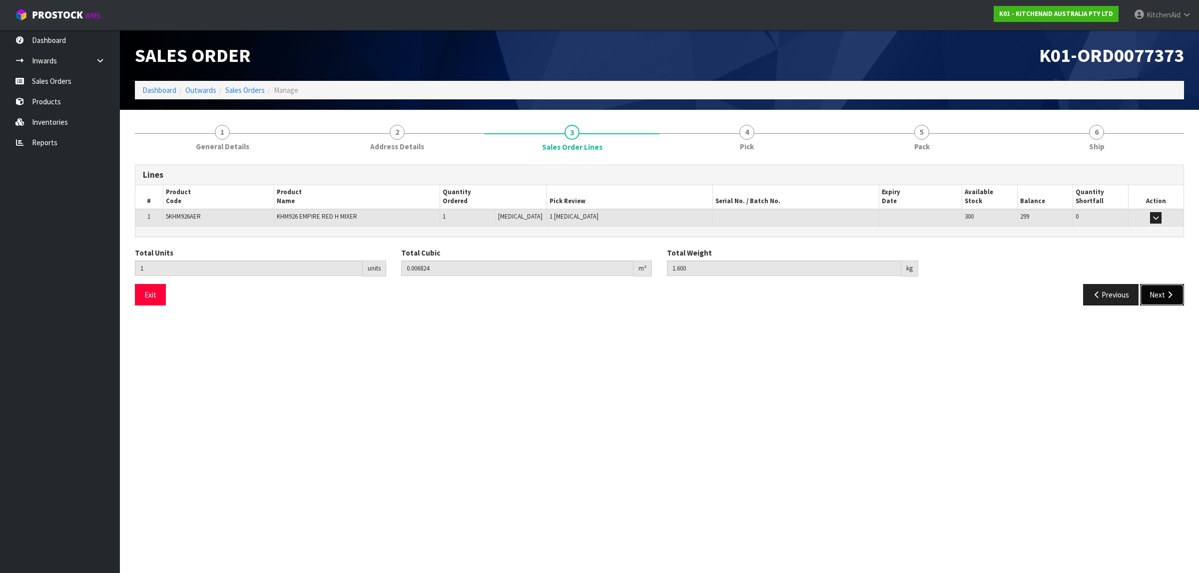
click at [1172, 300] on button "Next" at bounding box center [1162, 294] width 44 height 21
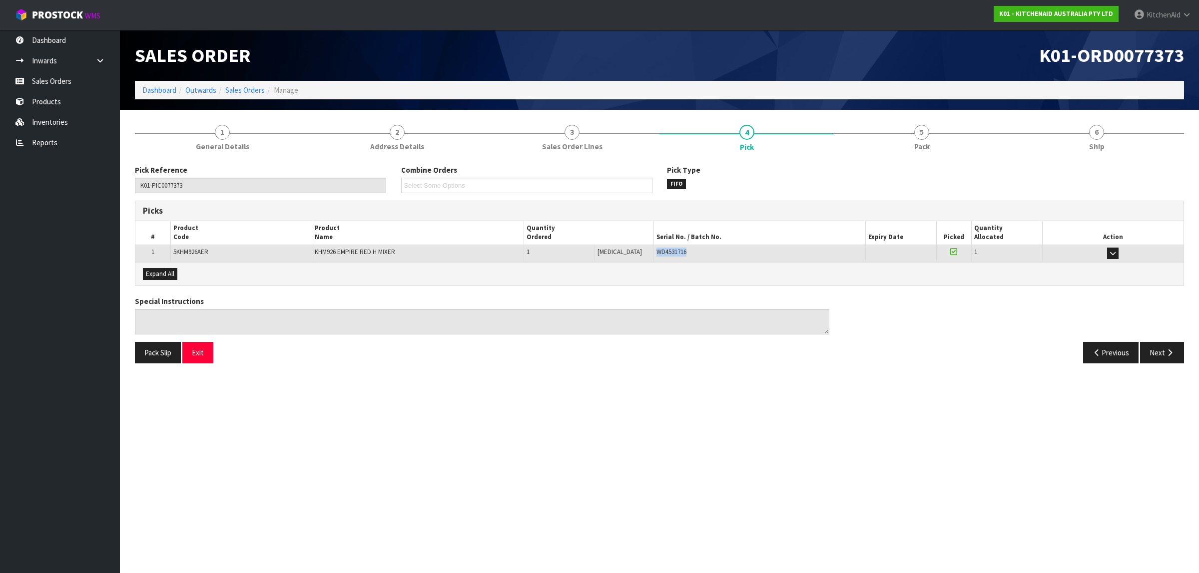
drag, startPoint x: 683, startPoint y: 256, endPoint x: 640, endPoint y: 256, distance: 42.9
click at [640, 256] on tr "1 5KHM926AER KHM926 EMPIRE RED H MIXER 1 [MEDICAL_DATA] 1 [MEDICAL_DATA] WD4531…" at bounding box center [659, 253] width 1048 height 17
click at [196, 358] on button "Exit" at bounding box center [197, 352] width 31 height 21
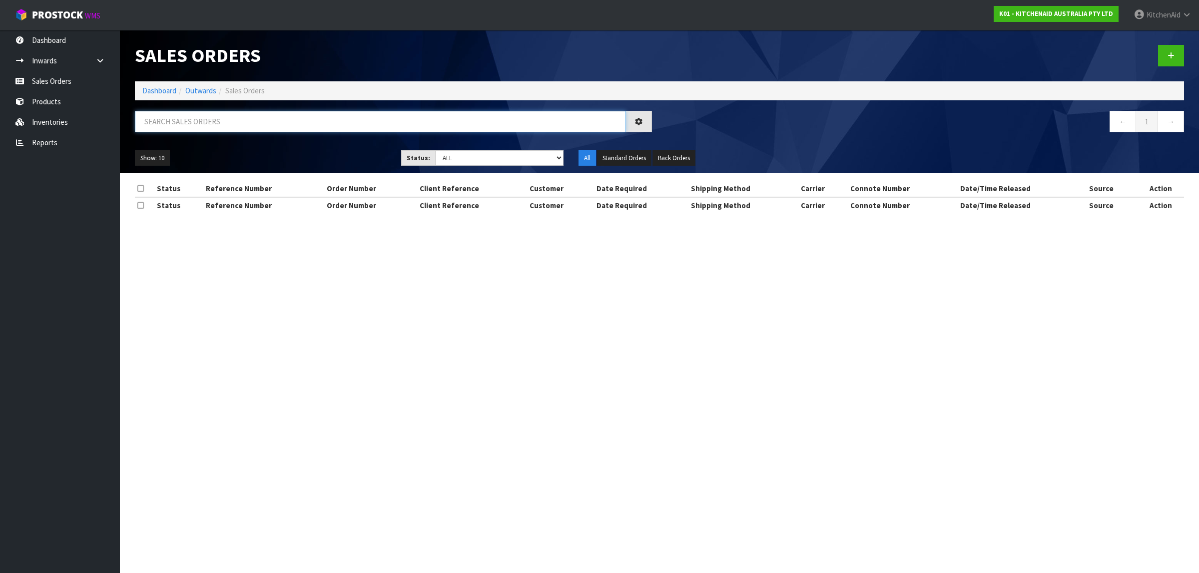
click at [226, 125] on input "text" at bounding box center [380, 121] width 491 height 21
paste input "82027381"
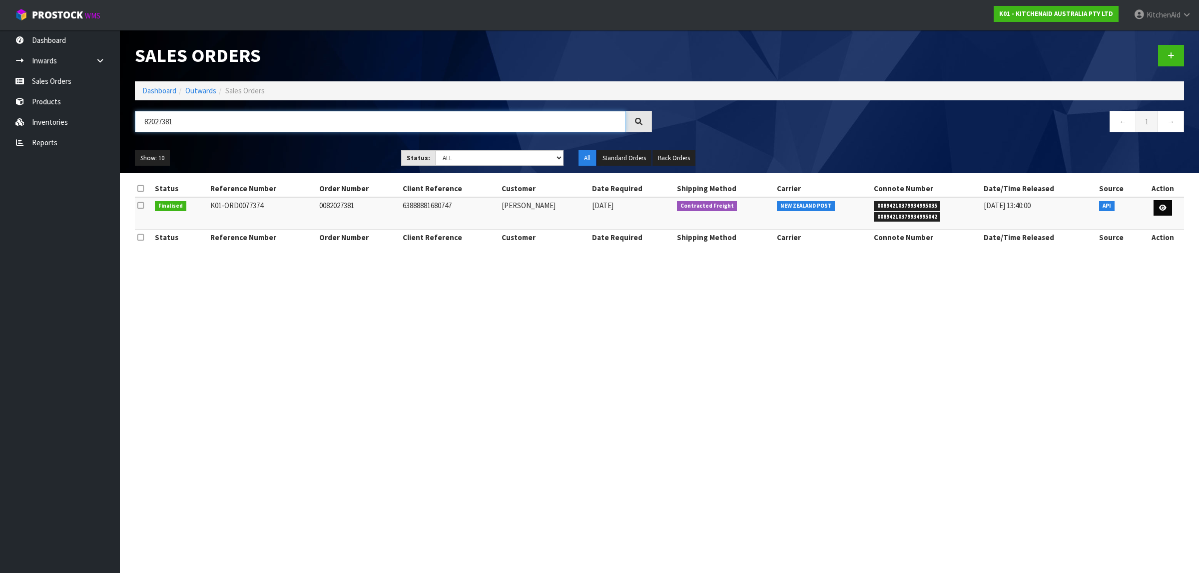
type input "82027381"
click at [1163, 210] on icon at bounding box center [1162, 208] width 7 height 6
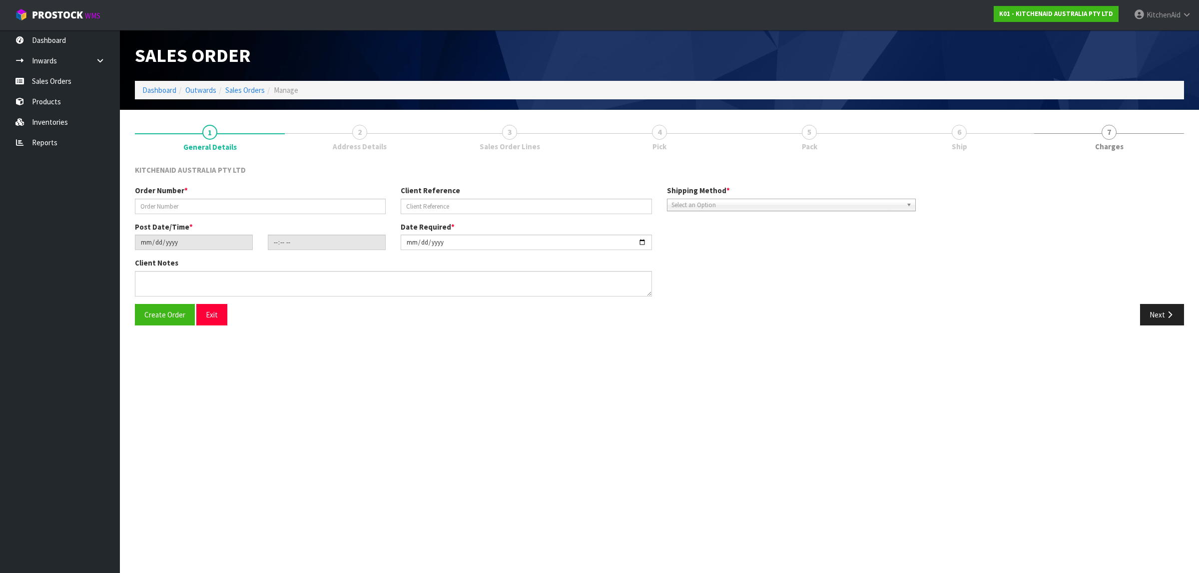
type input "0082027381"
type input "63888881680747"
type input "[DATE]"
type input "21:34:14.000"
type input "[DATE]"
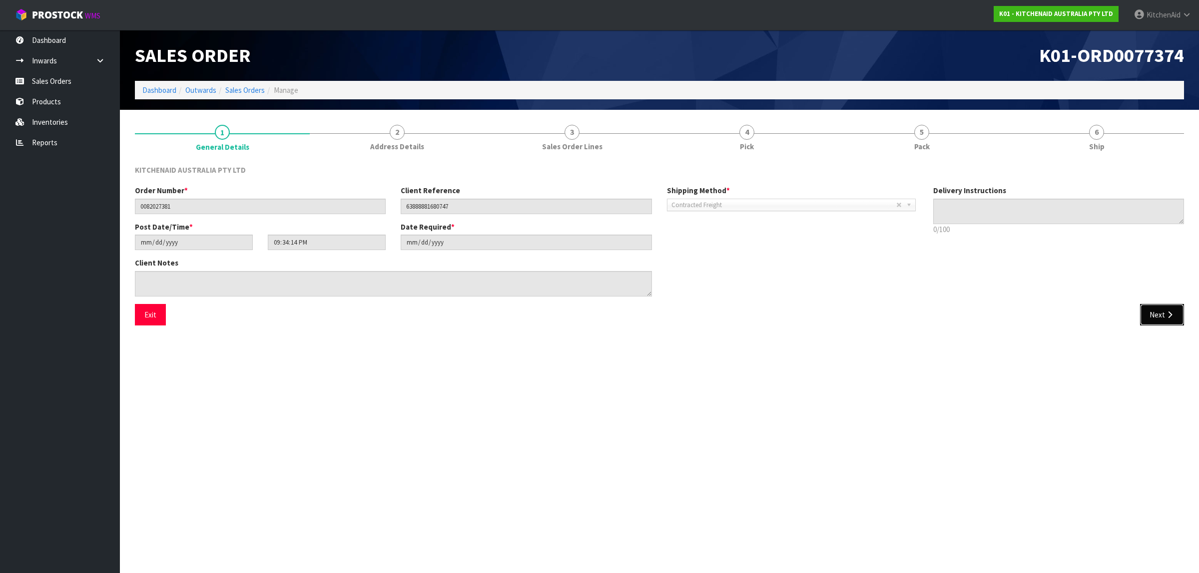
click at [1168, 316] on icon "button" at bounding box center [1169, 314] width 9 height 7
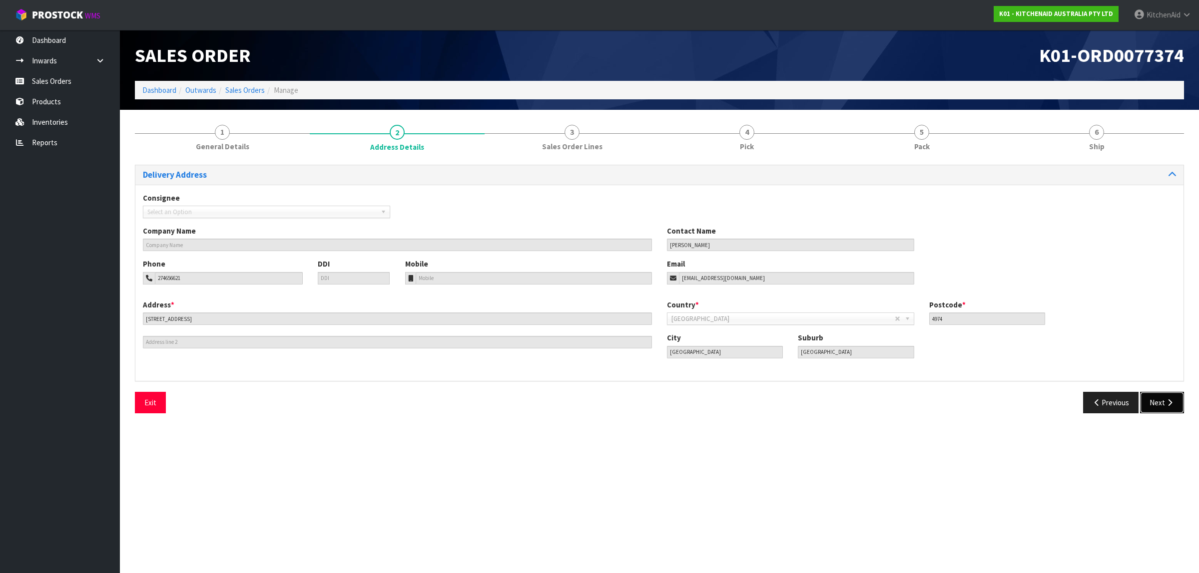
click at [1156, 396] on button "Next" at bounding box center [1162, 402] width 44 height 21
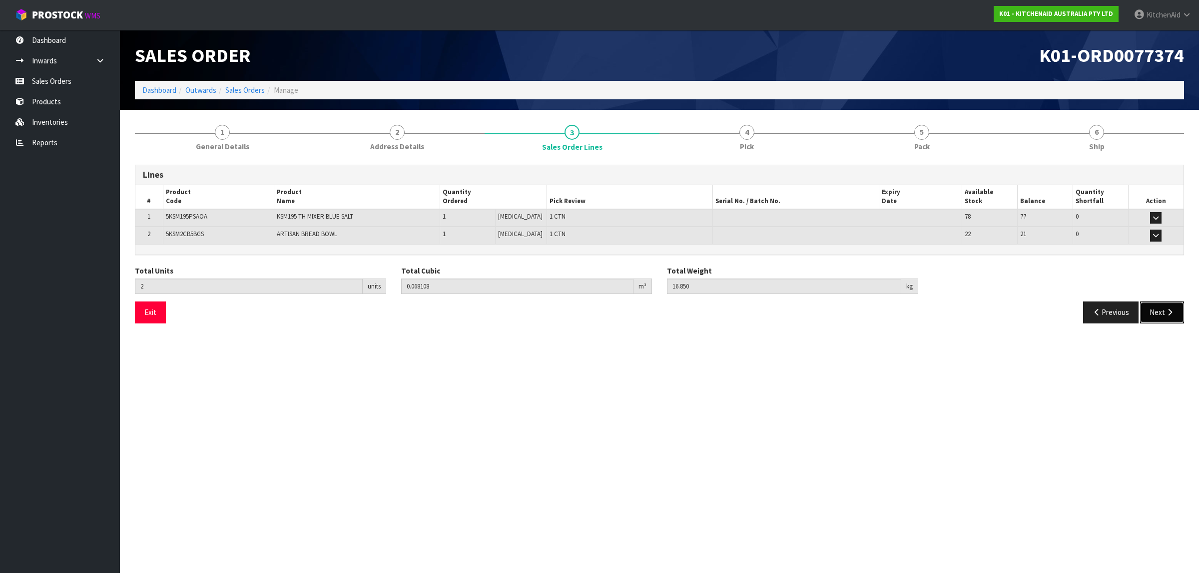
click at [1156, 313] on button "Next" at bounding box center [1162, 312] width 44 height 21
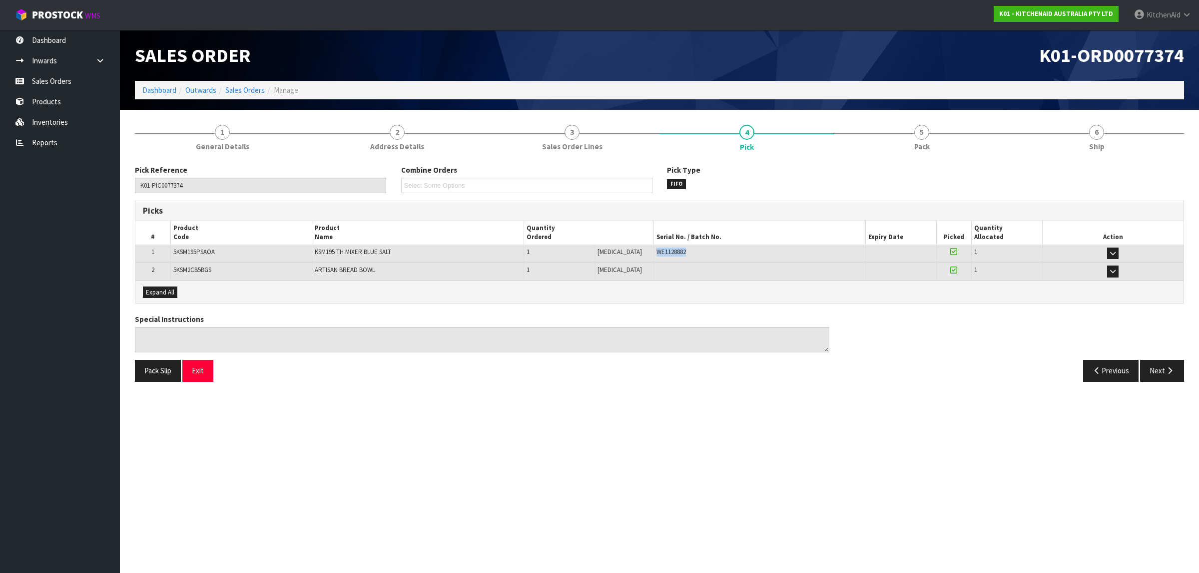
drag, startPoint x: 695, startPoint y: 255, endPoint x: 635, endPoint y: 251, distance: 60.1
click at [635, 251] on tr "1 5KSM195PSAOA KSM195 TH MIXER BLUE SALT 1 [MEDICAL_DATA] 1 CTN WE1128882 38-24…" at bounding box center [659, 253] width 1048 height 17
click at [206, 373] on button "Exit" at bounding box center [197, 370] width 31 height 21
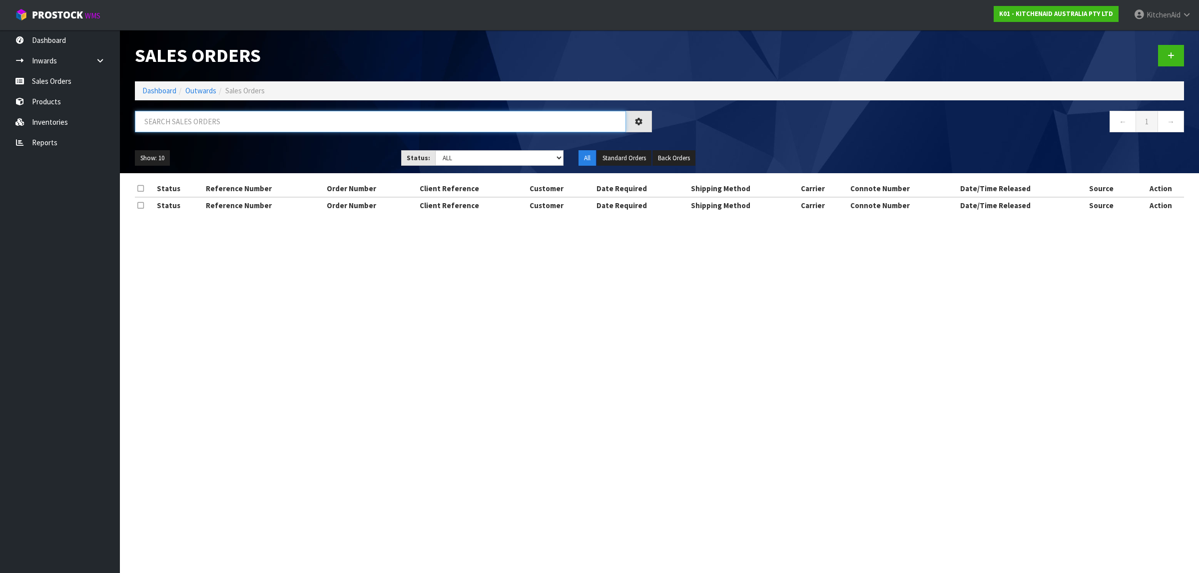
click at [176, 126] on input "text" at bounding box center [380, 121] width 491 height 21
paste input "82027382"
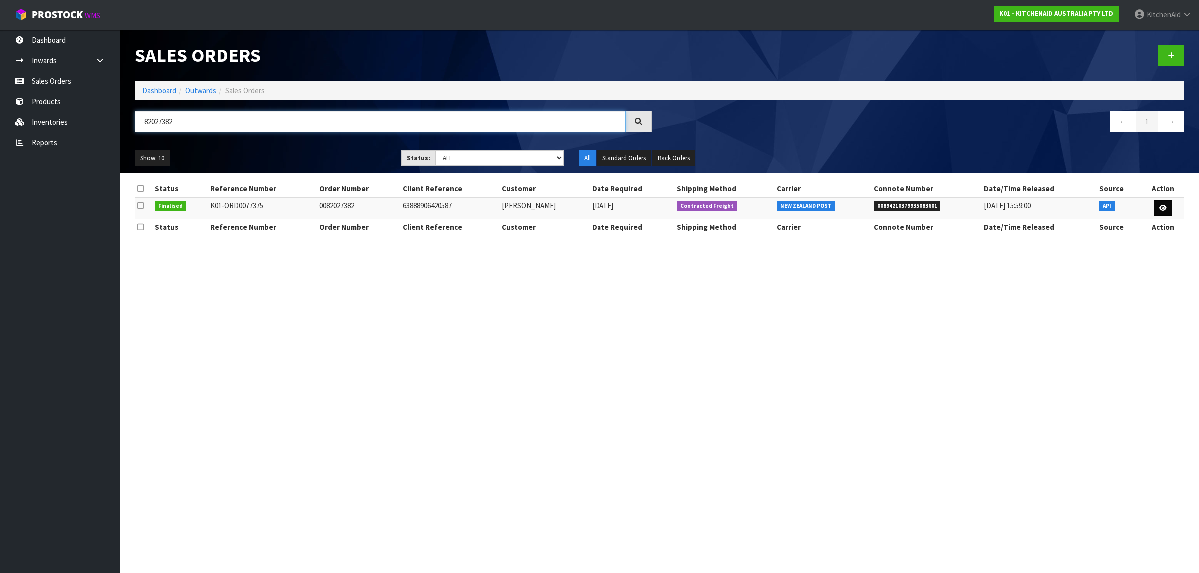
type input "82027382"
click at [1159, 205] on icon at bounding box center [1162, 208] width 7 height 6
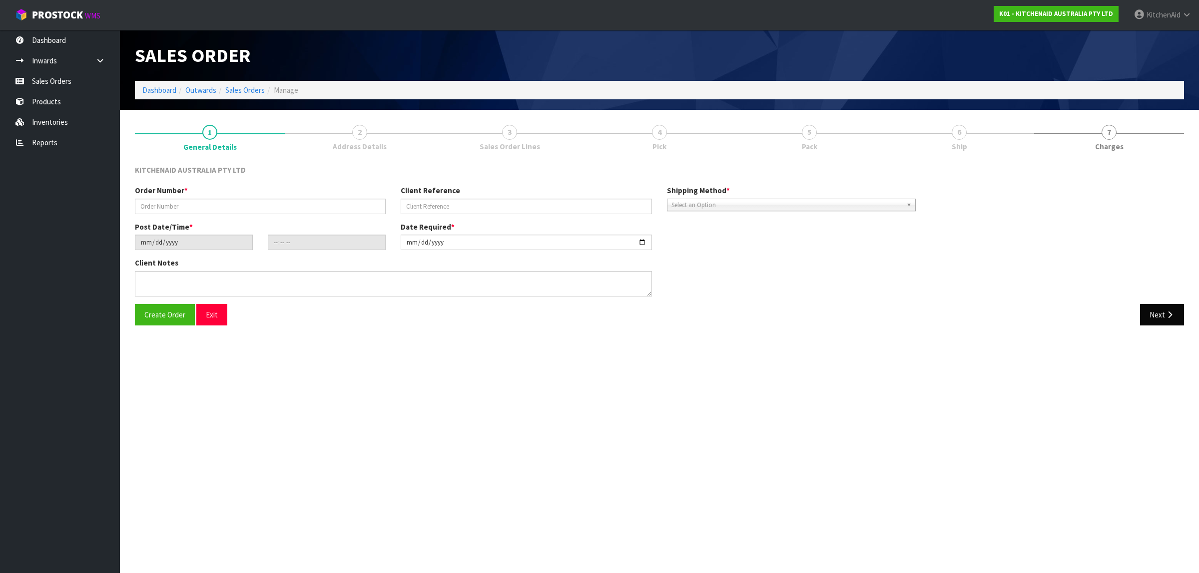
type input "0082027382"
type input "63888906420587"
type input "[DATE]"
type input "21:34:16.000"
type input "[DATE]"
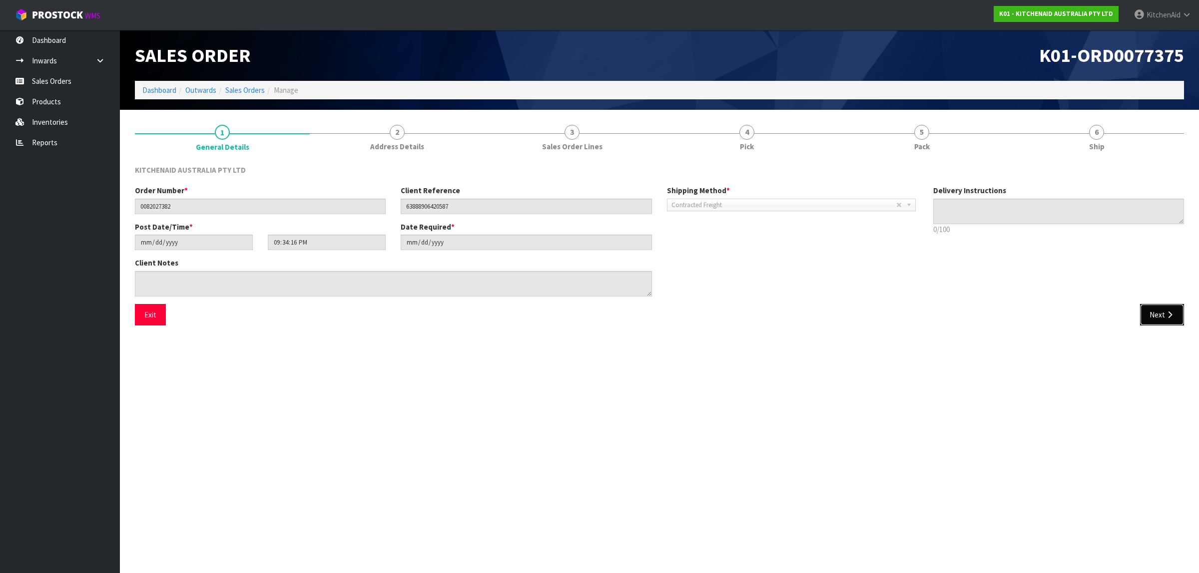
click at [1149, 309] on button "Next" at bounding box center [1162, 314] width 44 height 21
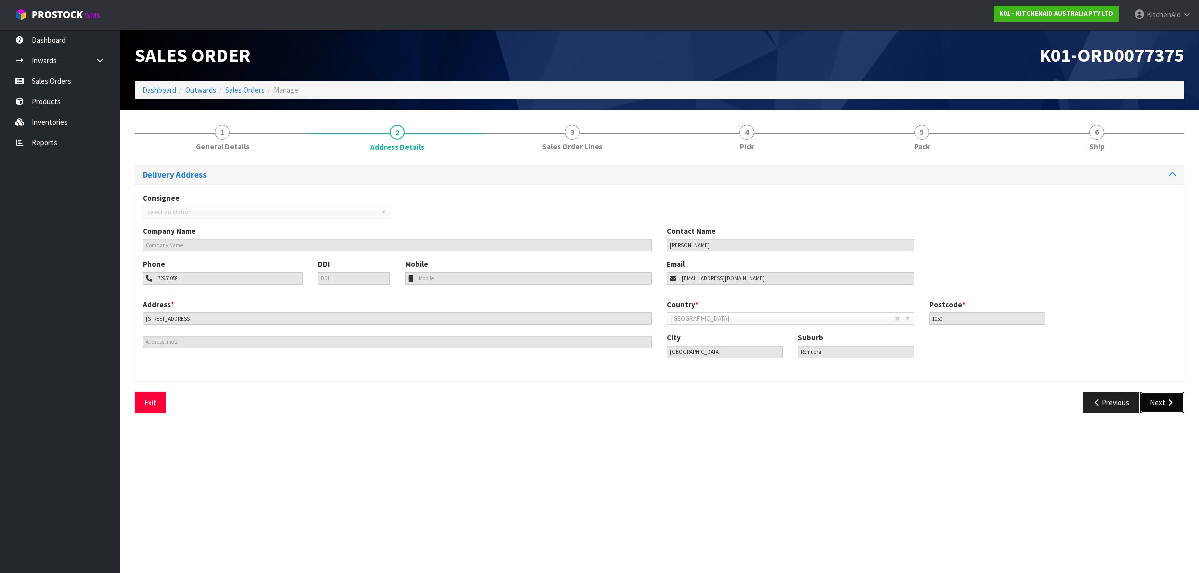
click at [1156, 403] on button "Next" at bounding box center [1162, 402] width 44 height 21
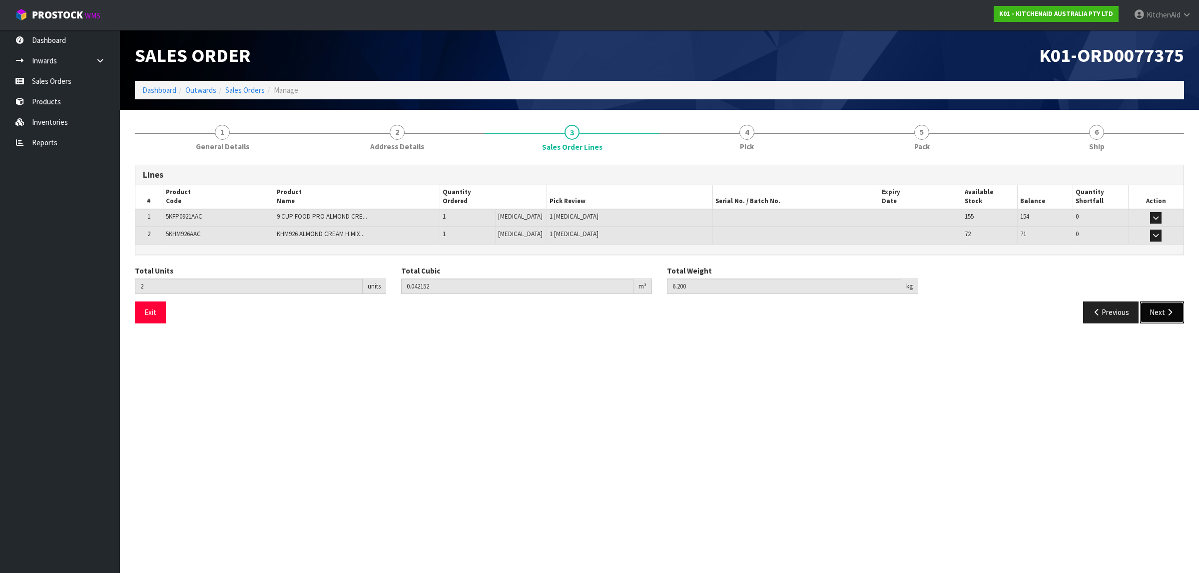
click at [1163, 318] on button "Next" at bounding box center [1162, 312] width 44 height 21
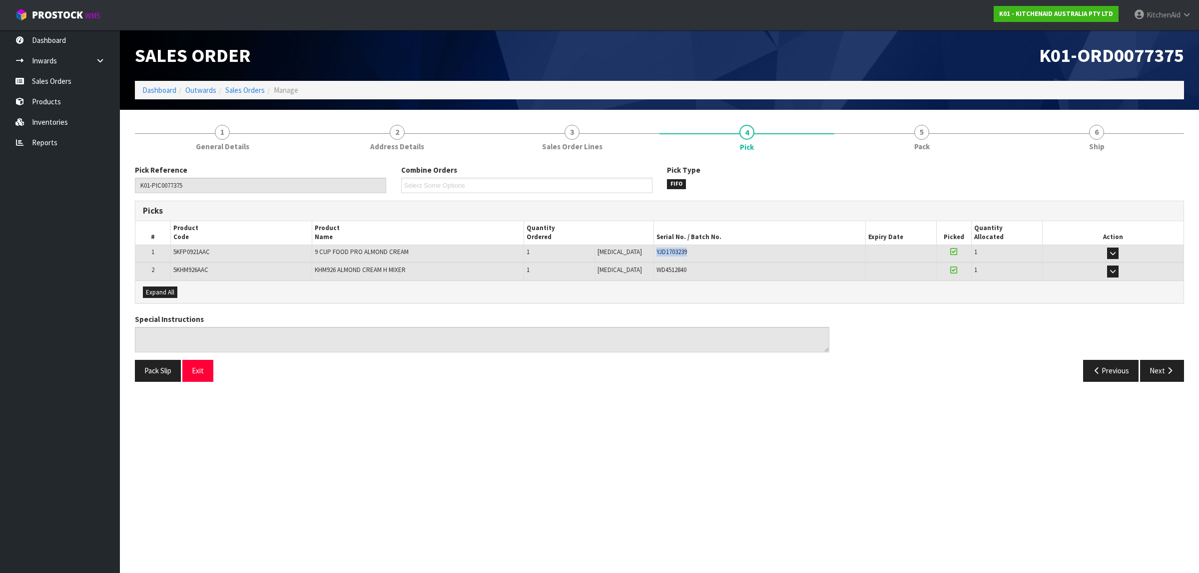
drag, startPoint x: 682, startPoint y: 250, endPoint x: 641, endPoint y: 250, distance: 41.0
click at [653, 250] on td "YJD1703239" at bounding box center [759, 253] width 212 height 17
drag, startPoint x: 639, startPoint y: 266, endPoint x: 620, endPoint y: 266, distance: 19.5
click at [620, 266] on tr "2 5KHM926AAC KHM926 ALMOND CREAM H MIXER 1 [MEDICAL_DATA] 1 [MEDICAL_DATA] WD45…" at bounding box center [659, 271] width 1048 height 17
drag, startPoint x: 207, startPoint y: 369, endPoint x: 223, endPoint y: 363, distance: 16.6
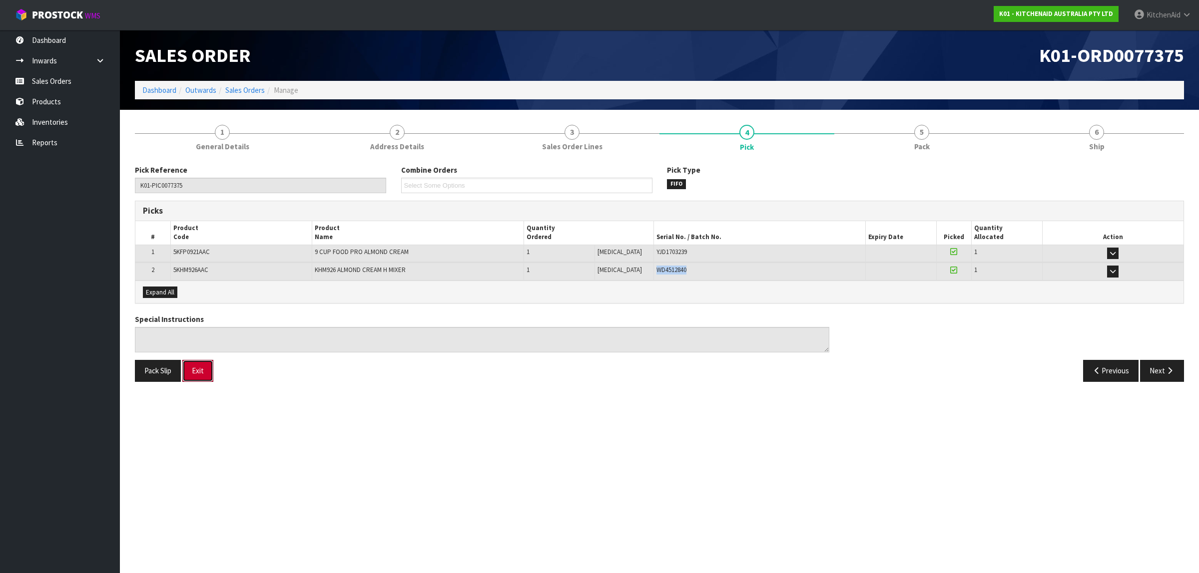
click at [208, 370] on button "Exit" at bounding box center [197, 370] width 31 height 21
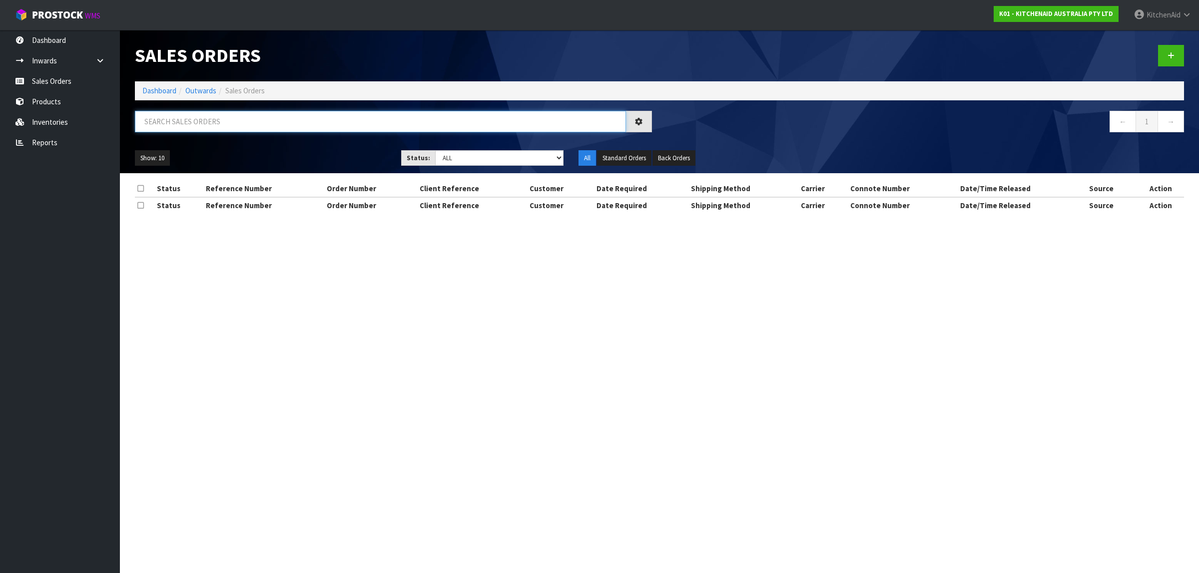
click at [252, 118] on input "text" at bounding box center [380, 121] width 491 height 21
paste input "82027392"
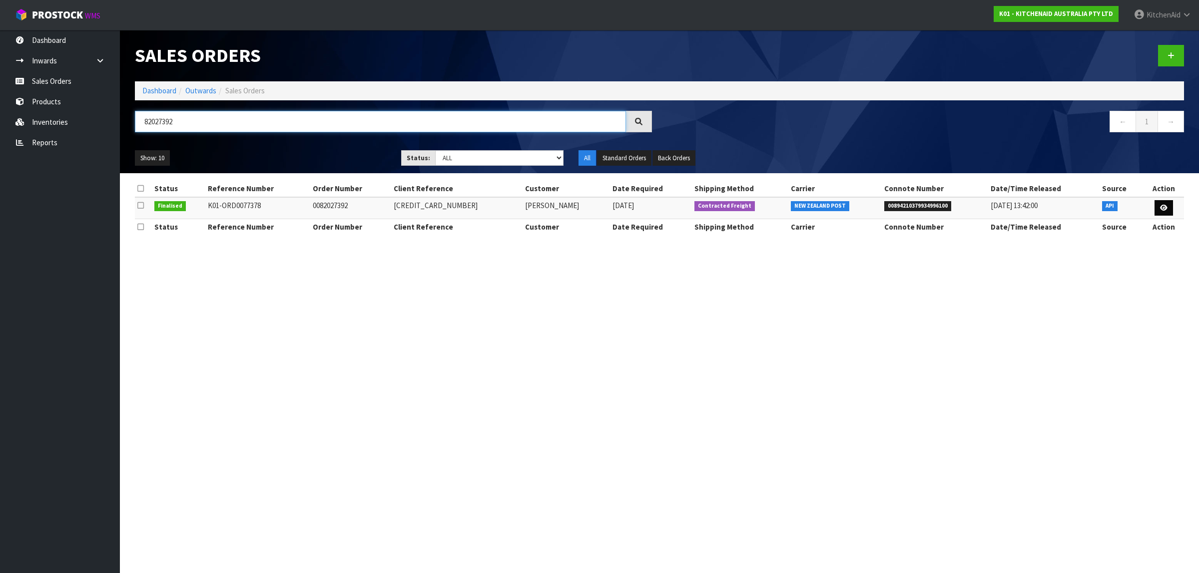
type input "82027392"
click at [1162, 206] on icon at bounding box center [1163, 208] width 7 height 6
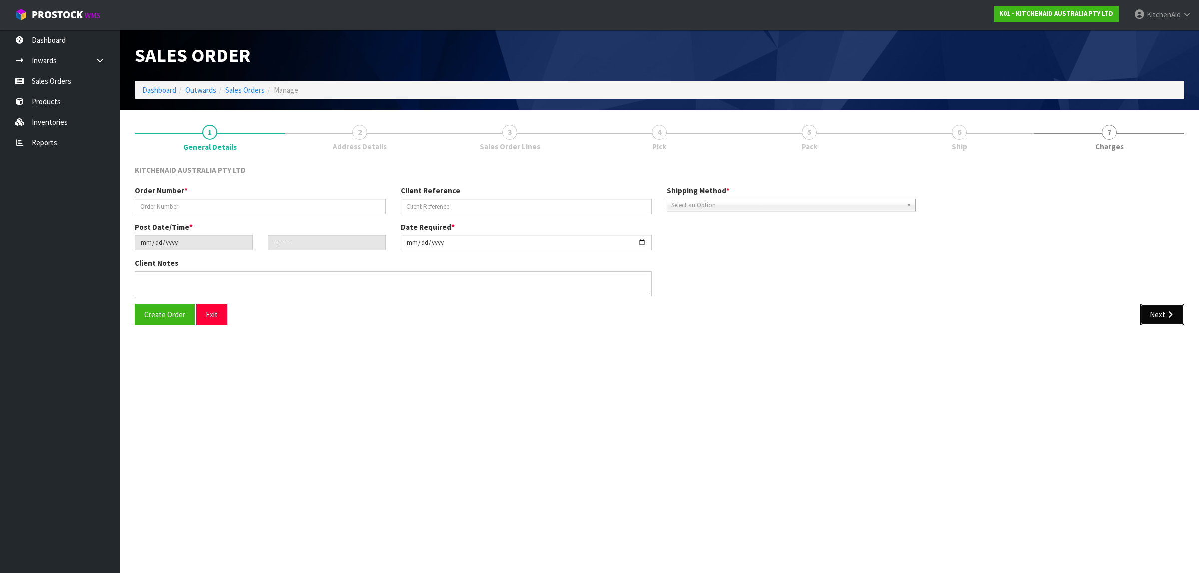
type input "0082027392"
type input "[CREDIT_CARD_NUMBER]"
type input "[DATE]"
type input "21:34:20.000"
type input "[DATE]"
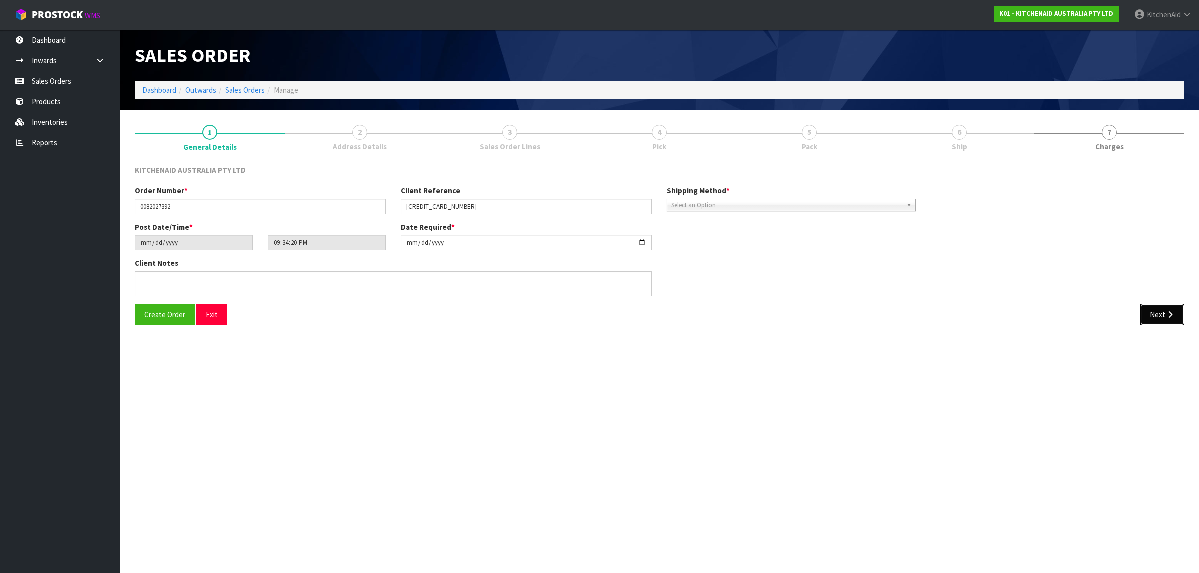
click at [1155, 320] on button "Next" at bounding box center [1162, 314] width 44 height 21
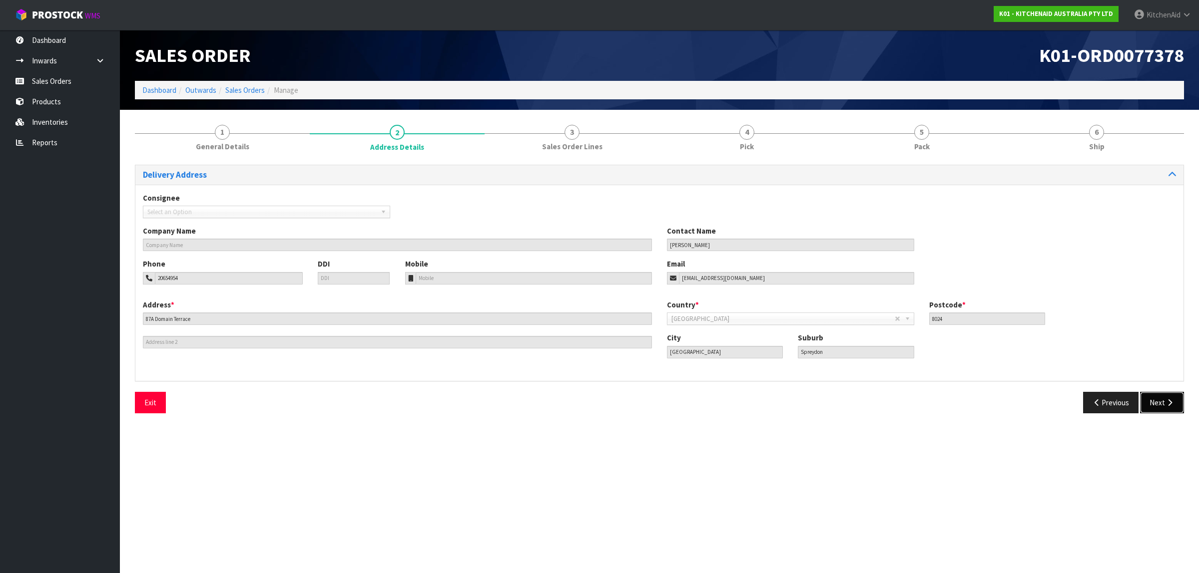
click at [1159, 393] on button "Next" at bounding box center [1162, 402] width 44 height 21
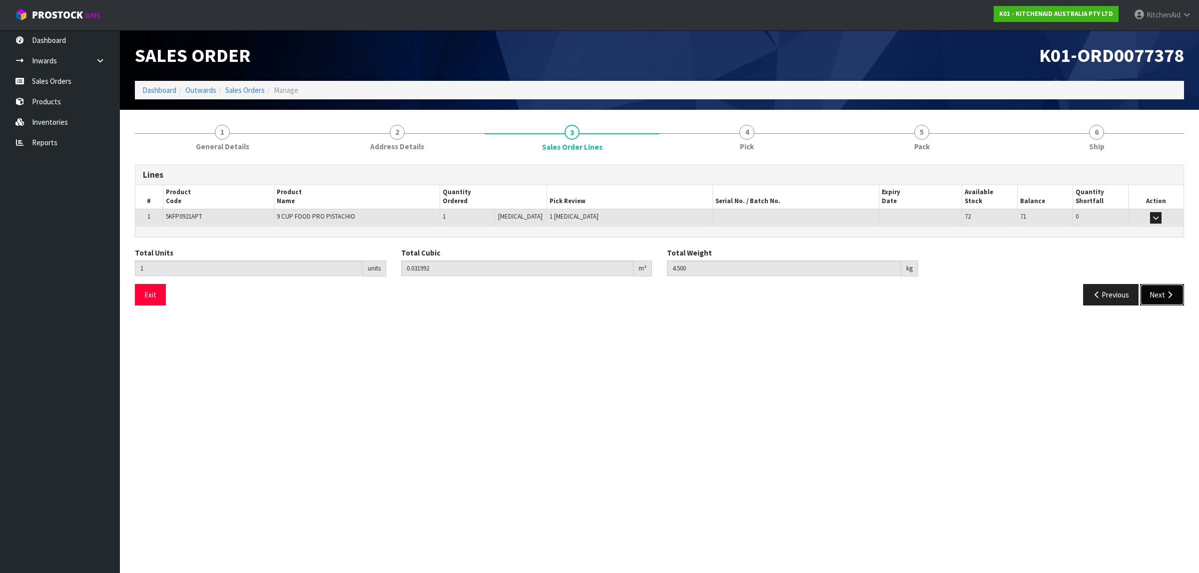
click at [1172, 294] on icon "button" at bounding box center [1169, 294] width 9 height 7
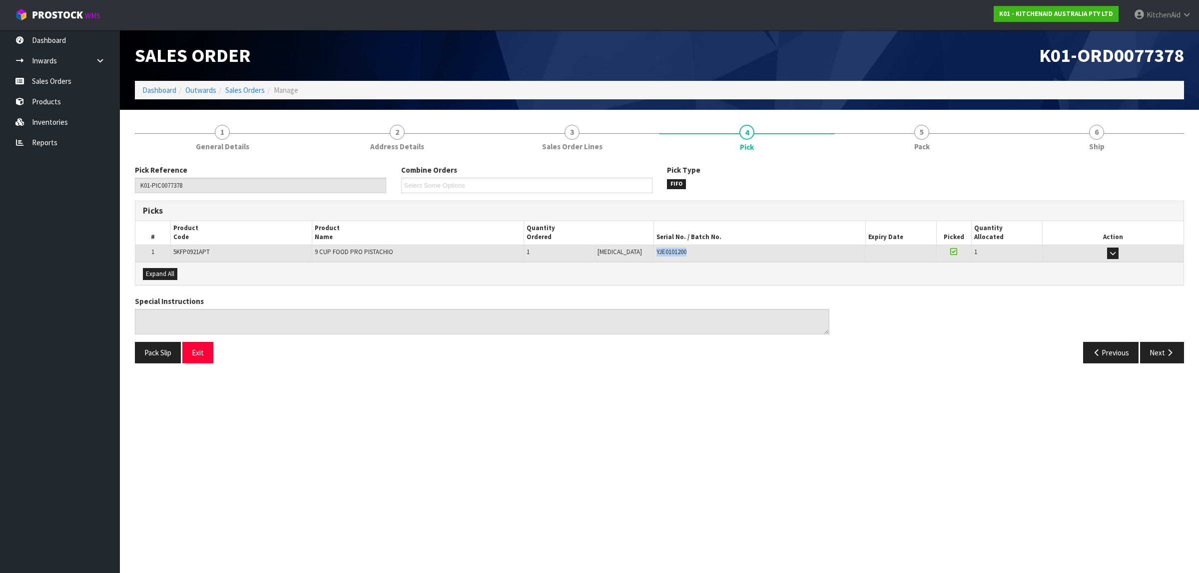
drag, startPoint x: 681, startPoint y: 253, endPoint x: 639, endPoint y: 256, distance: 41.6
click at [639, 256] on tr "1 5KFP0921APT 9 CUP FOOD PRO PISTACHIO 1 [MEDICAL_DATA] 1 [MEDICAL_DATA] YJE010…" at bounding box center [659, 253] width 1048 height 17
click at [194, 353] on button "Exit" at bounding box center [197, 352] width 31 height 21
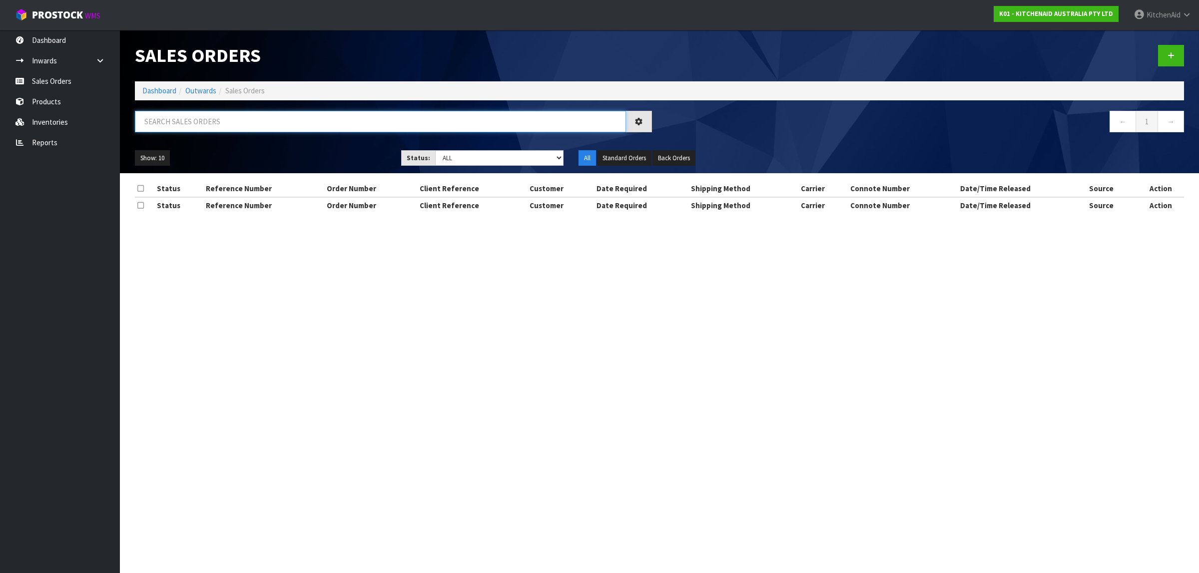
click at [282, 121] on input "text" at bounding box center [380, 121] width 491 height 21
paste input "82027392"
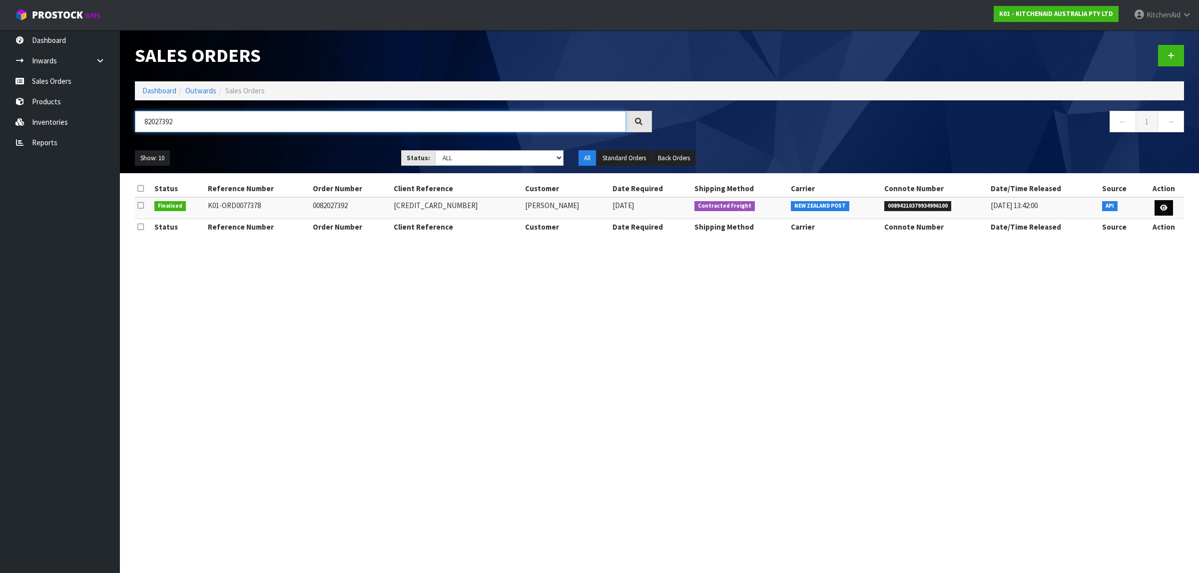
type input "82027392"
click at [1164, 203] on link at bounding box center [1163, 208] width 18 height 16
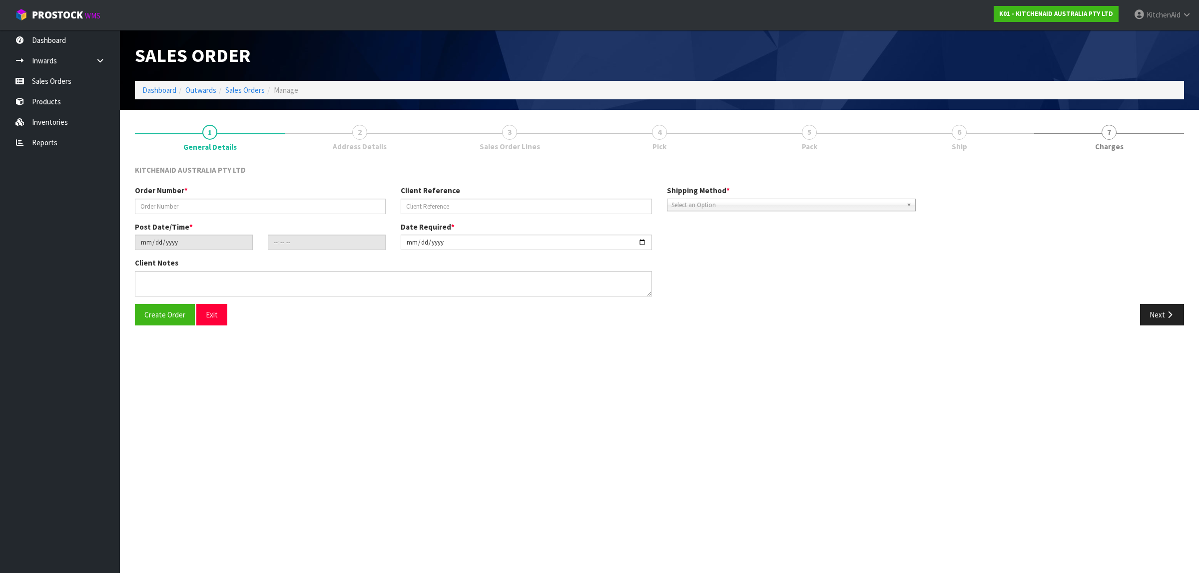
type input "0082027392"
type input "[CREDIT_CARD_NUMBER]"
type input "[DATE]"
type input "21:34:20.000"
type input "[DATE]"
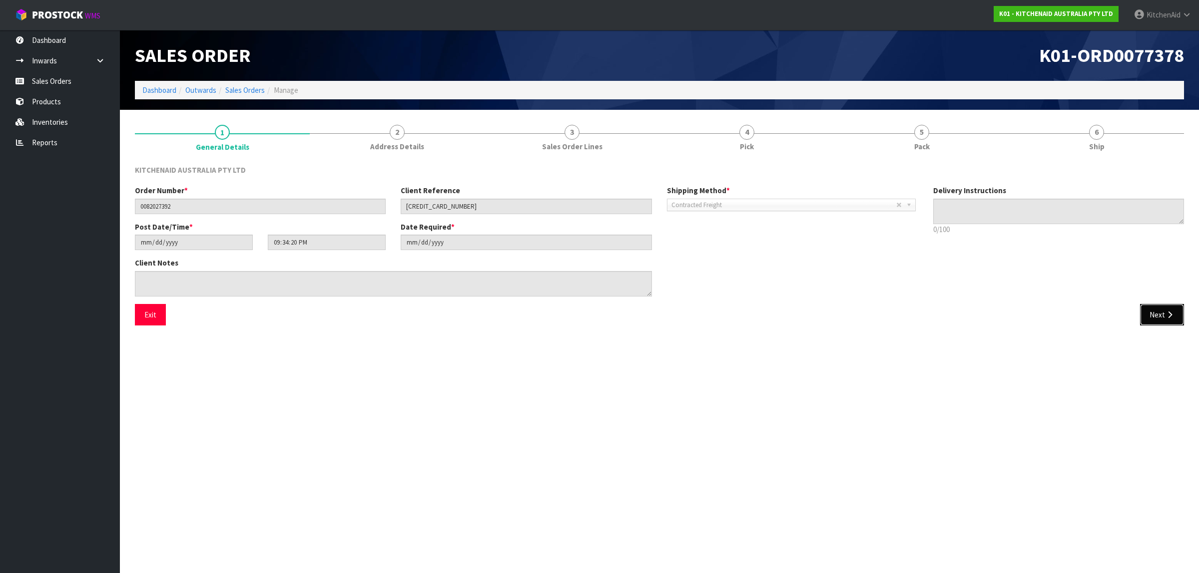
click at [1159, 315] on button "Next" at bounding box center [1162, 314] width 44 height 21
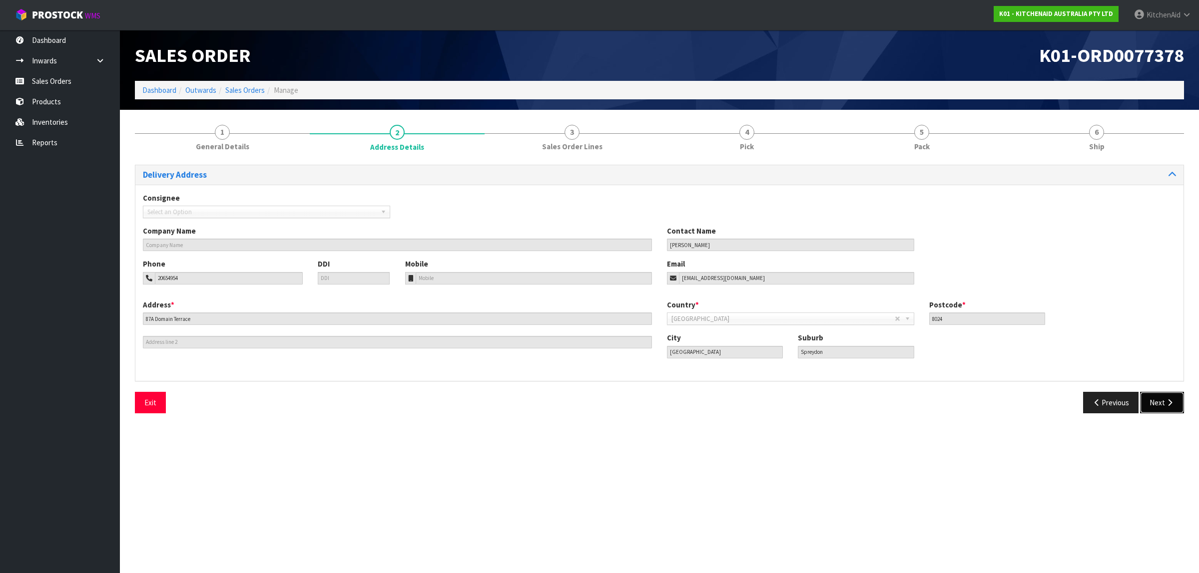
click at [1153, 401] on button "Next" at bounding box center [1162, 402] width 44 height 21
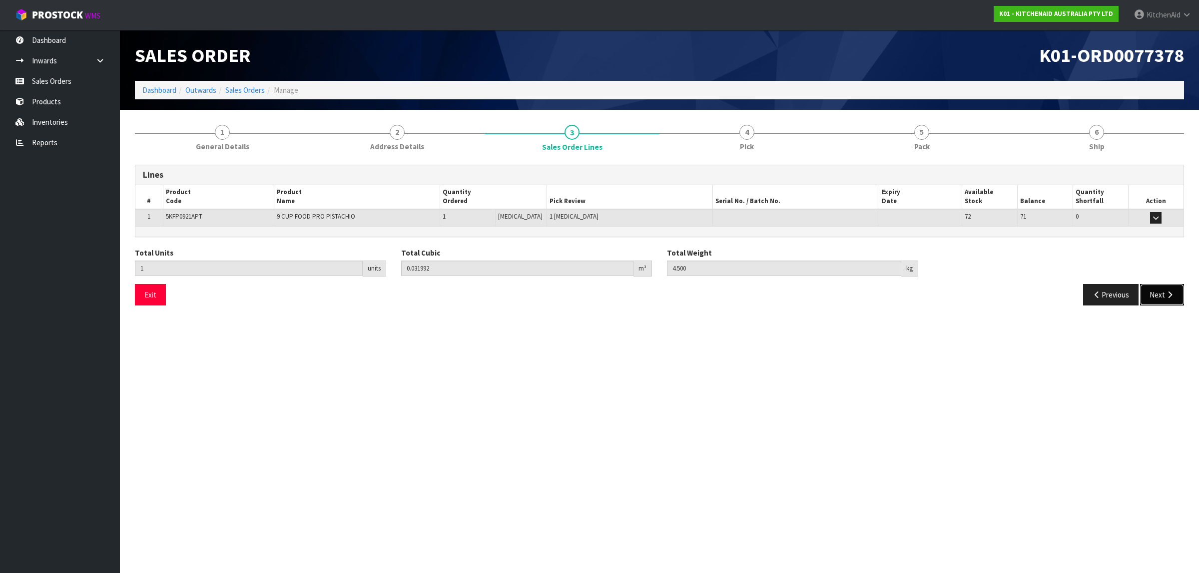
click at [1174, 301] on button "Next" at bounding box center [1162, 294] width 44 height 21
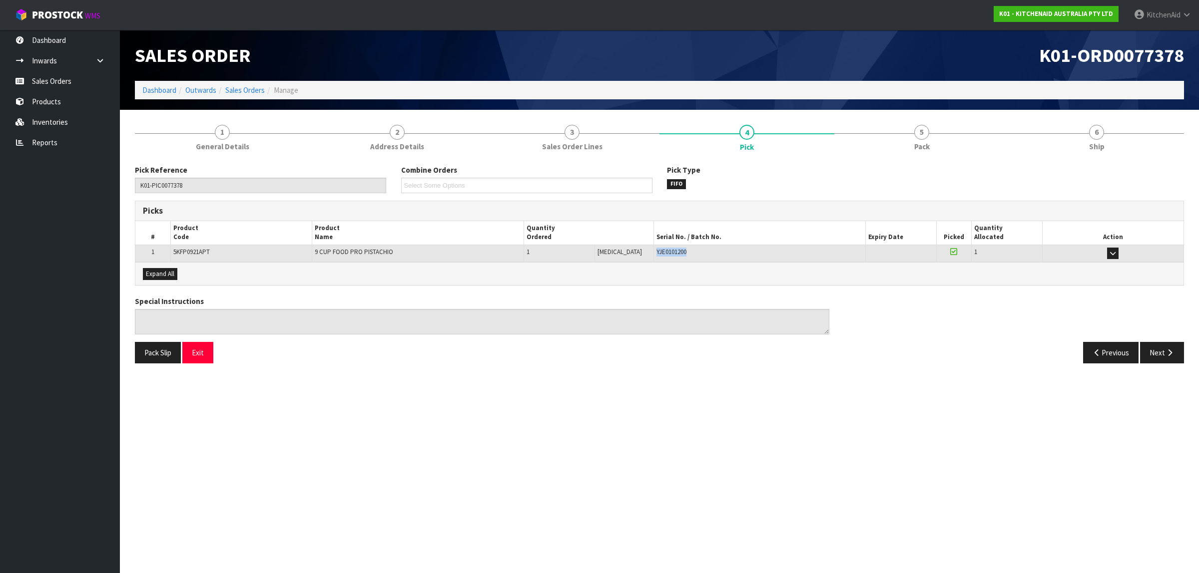
drag, startPoint x: 670, startPoint y: 250, endPoint x: 641, endPoint y: 253, distance: 29.7
click at [653, 253] on td "YJE0101200" at bounding box center [759, 253] width 212 height 17
click at [199, 358] on button "Exit" at bounding box center [197, 352] width 31 height 21
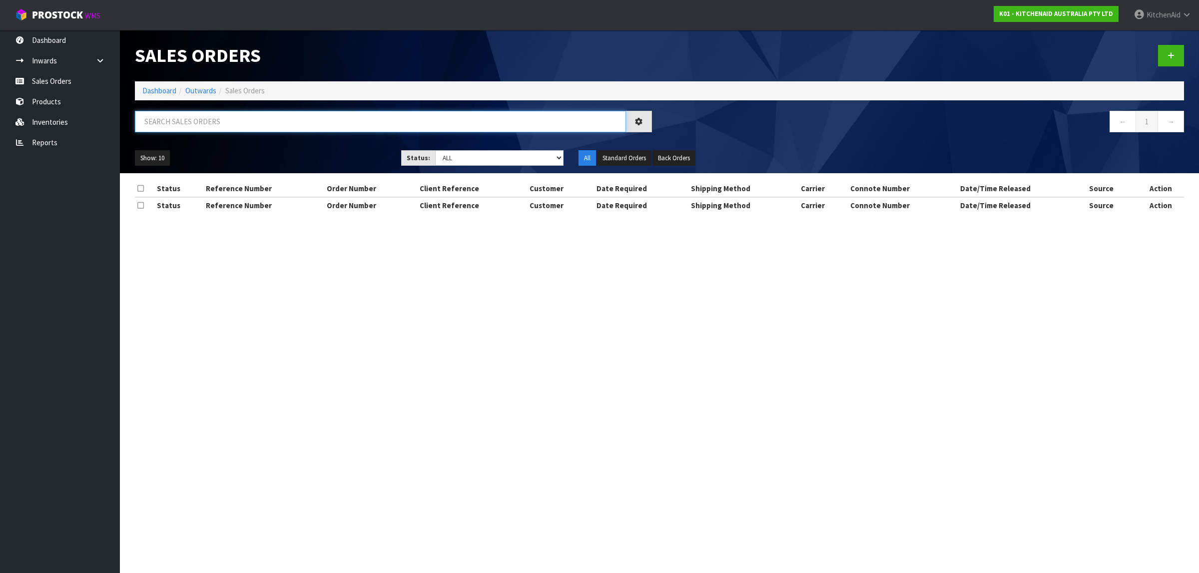
click at [251, 123] on input "text" at bounding box center [380, 121] width 491 height 21
paste input "82027392"
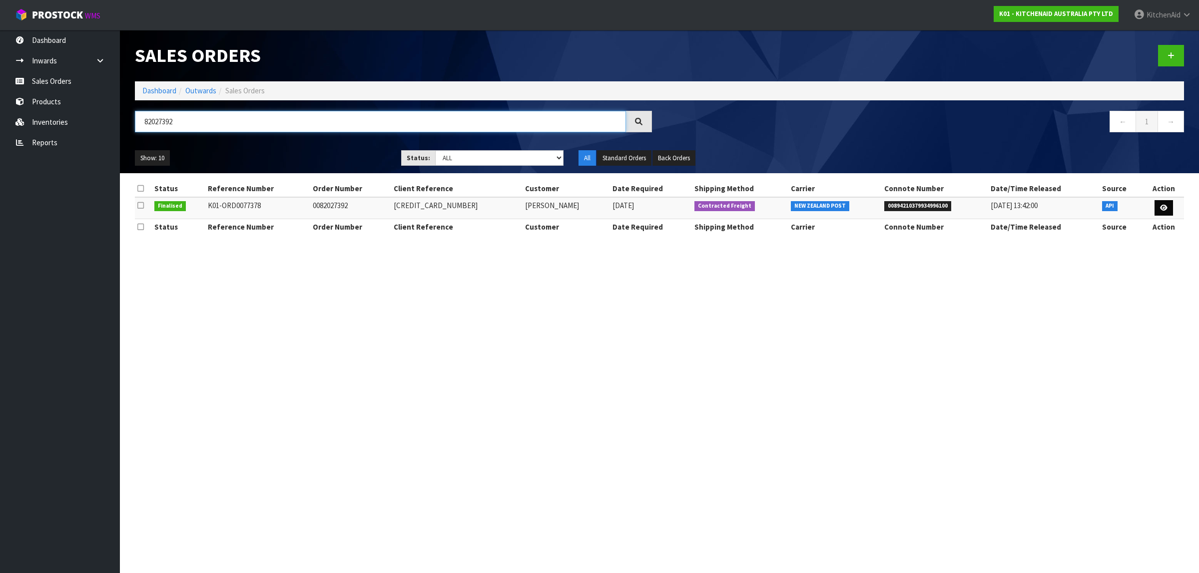
type input "82027392"
click at [1157, 208] on link at bounding box center [1163, 208] width 18 height 16
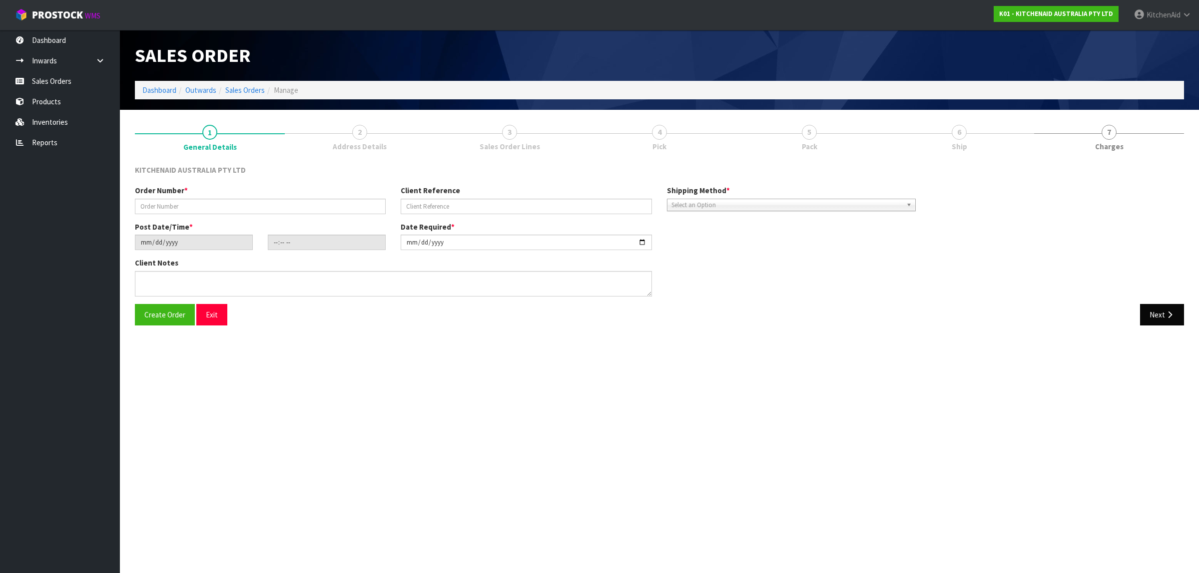
type input "0082027392"
type input "[CREDIT_CARD_NUMBER]"
type input "[DATE]"
type input "21:34:20.000"
type input "[DATE]"
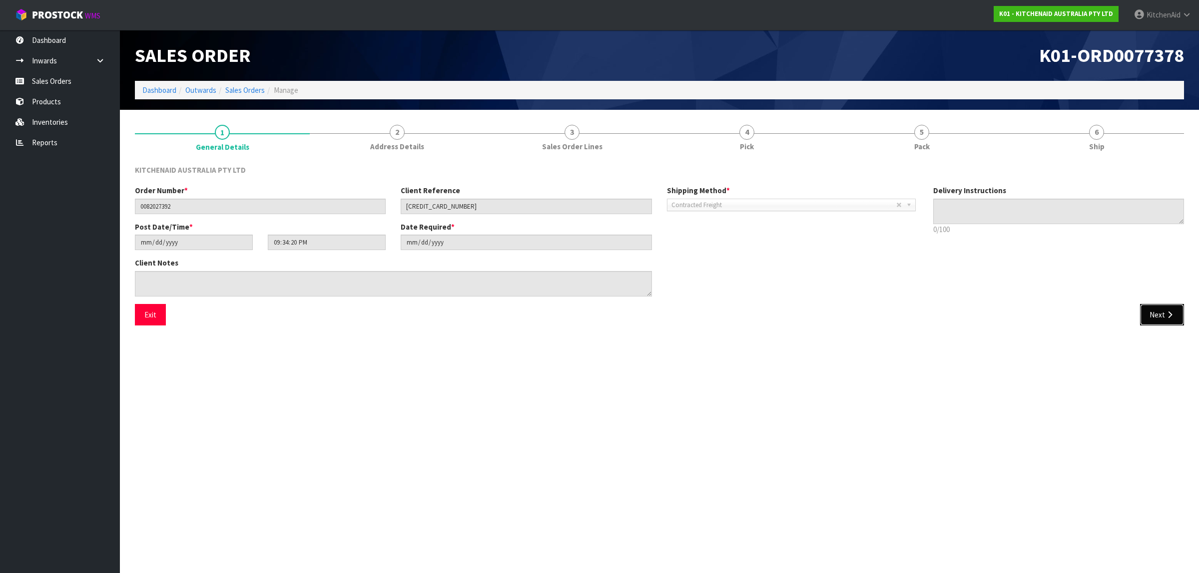
click at [1167, 313] on icon "button" at bounding box center [1169, 314] width 9 height 7
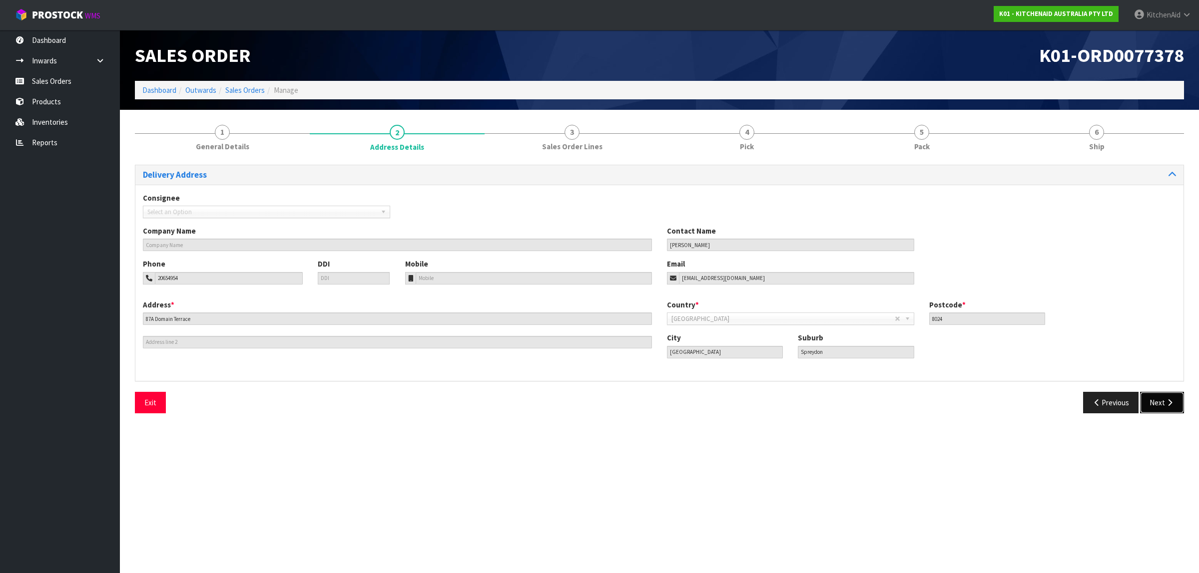
click at [1165, 401] on icon "button" at bounding box center [1169, 402] width 9 height 7
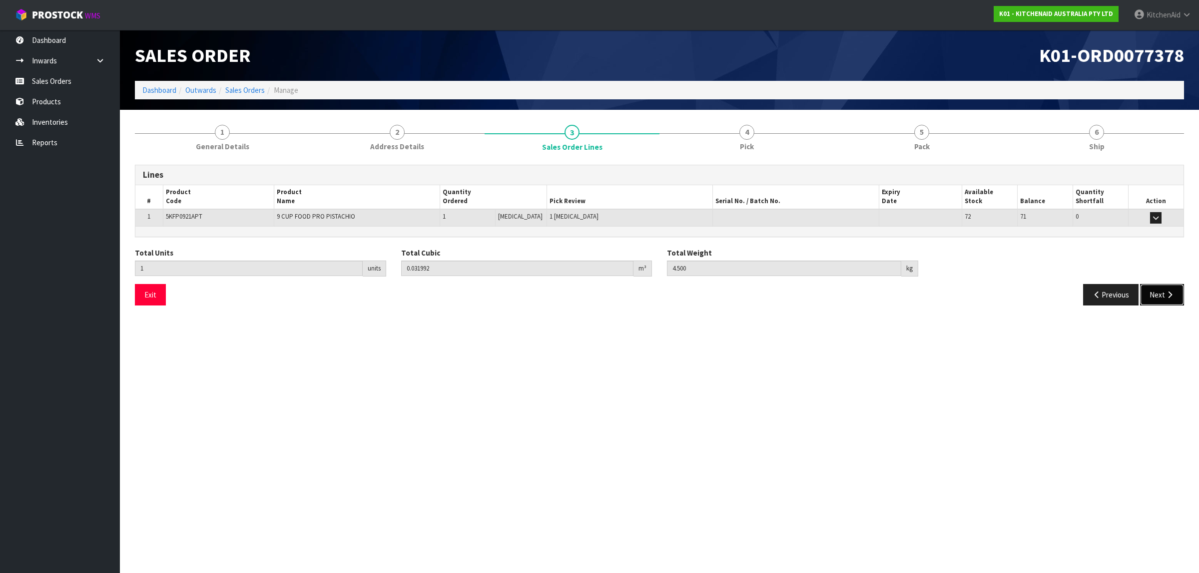
click at [1152, 303] on button "Next" at bounding box center [1162, 294] width 44 height 21
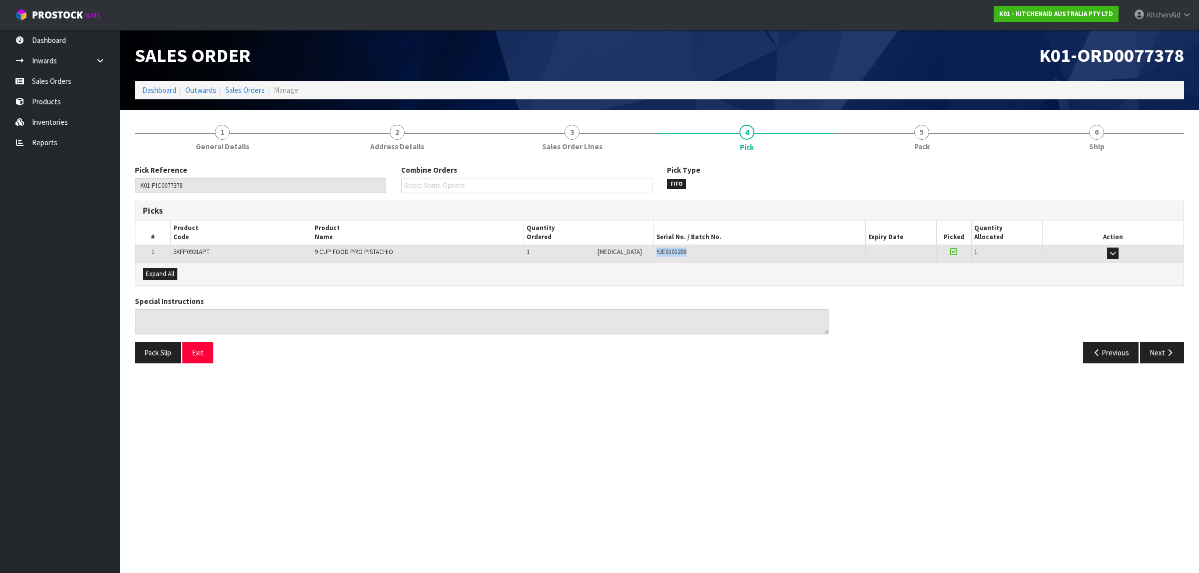
drag, startPoint x: 691, startPoint y: 254, endPoint x: 638, endPoint y: 251, distance: 53.0
click at [638, 251] on tr "1 5KFP0921APT 9 CUP FOOD PRO PISTACHIO 1 [MEDICAL_DATA] 1 [MEDICAL_DATA] YJE010…" at bounding box center [659, 253] width 1048 height 17
drag, startPoint x: 208, startPoint y: 355, endPoint x: 223, endPoint y: 361, distance: 16.4
click at [208, 355] on button "Exit" at bounding box center [197, 352] width 31 height 21
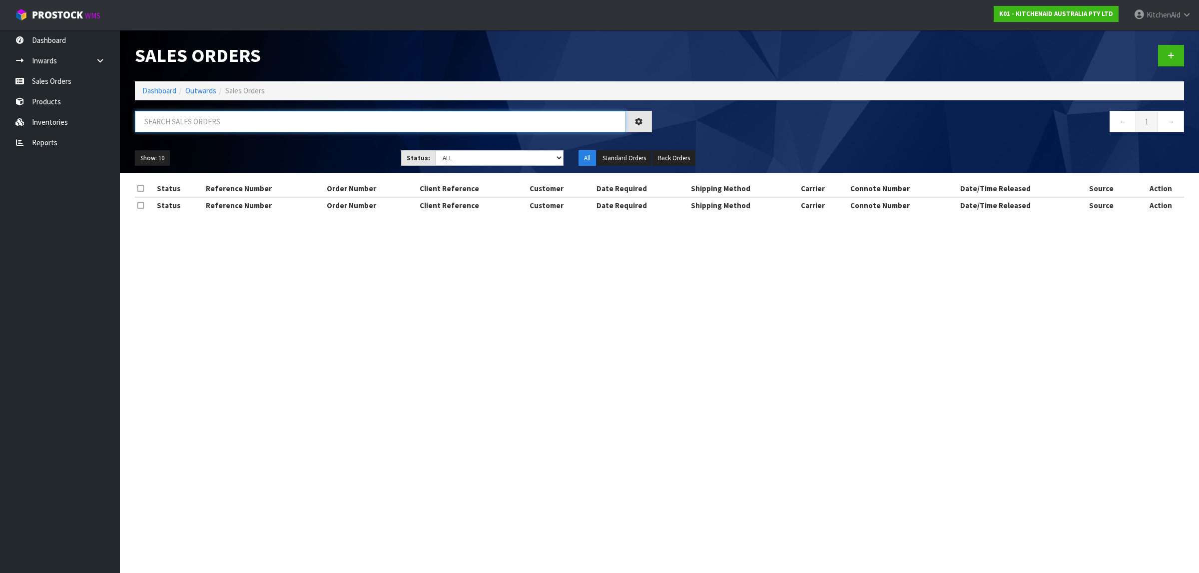
click at [170, 120] on input "text" at bounding box center [380, 121] width 491 height 21
paste input "82027391"
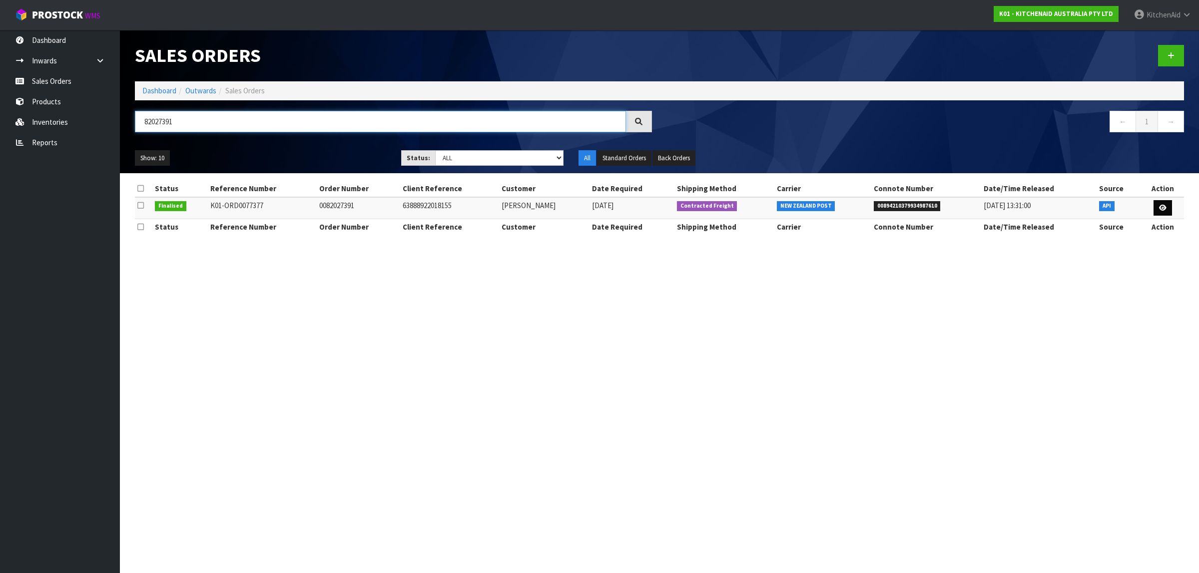
type input "82027391"
click at [1166, 205] on link at bounding box center [1162, 208] width 18 height 16
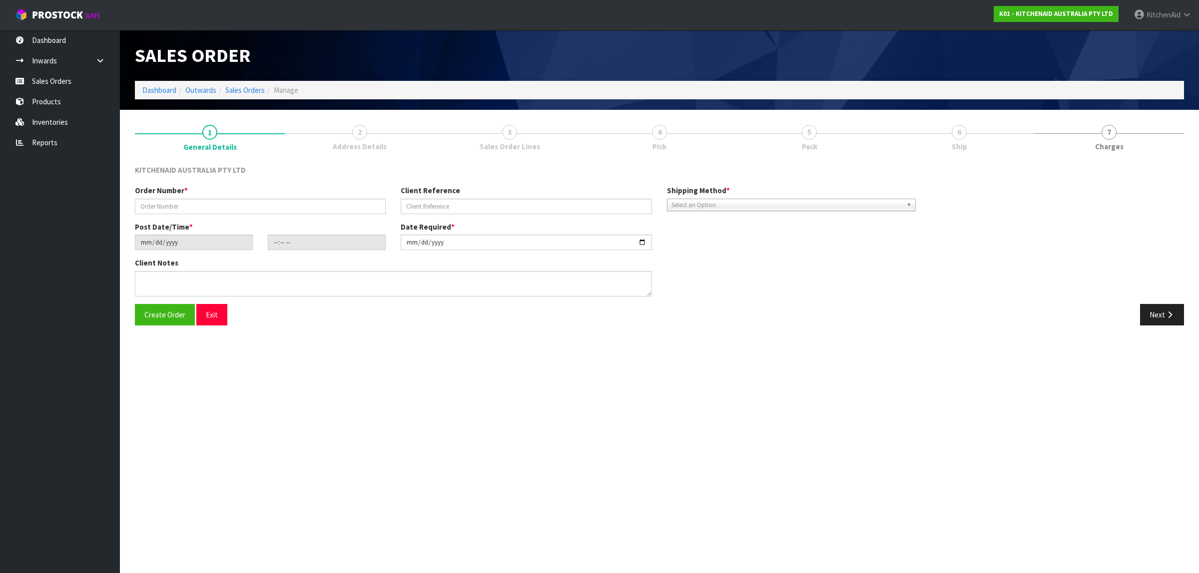
type input "0082027391"
type input "63888922018155"
type input "[DATE]"
type input "21:34:19.000"
type input "[DATE]"
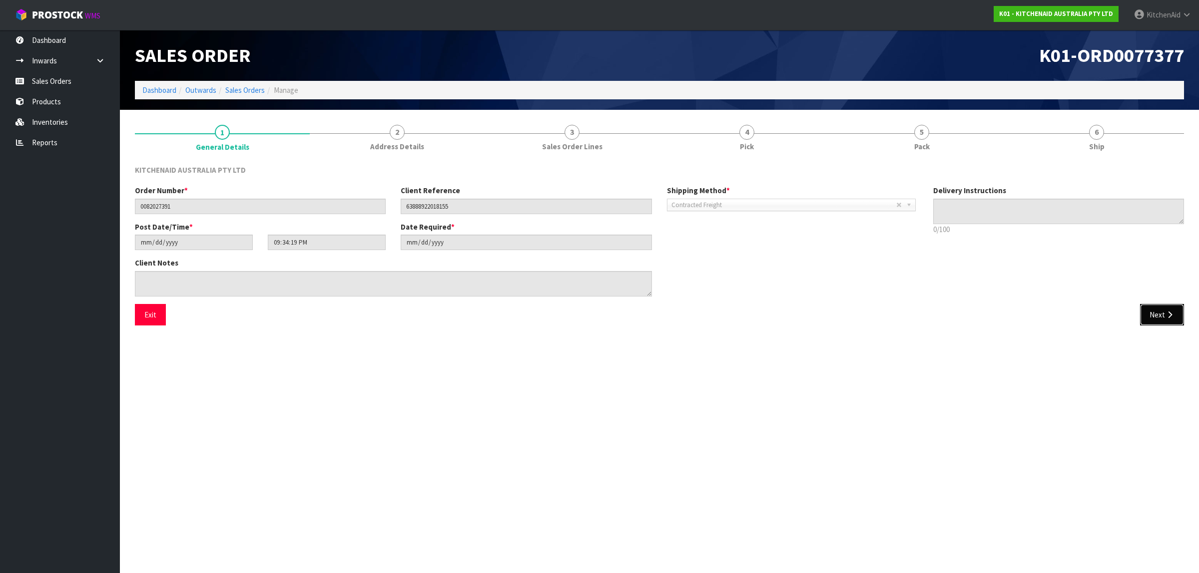
drag, startPoint x: 1162, startPoint y: 314, endPoint x: 1164, endPoint y: 418, distance: 103.9
click at [1162, 313] on button "Next" at bounding box center [1162, 314] width 44 height 21
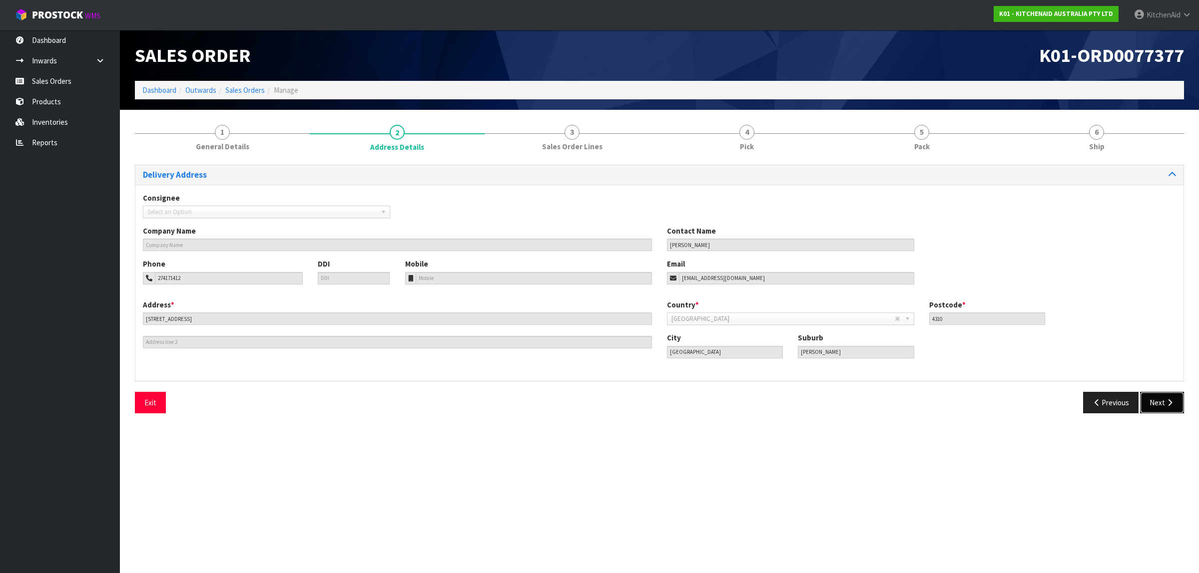
click at [1158, 408] on button "Next" at bounding box center [1162, 402] width 44 height 21
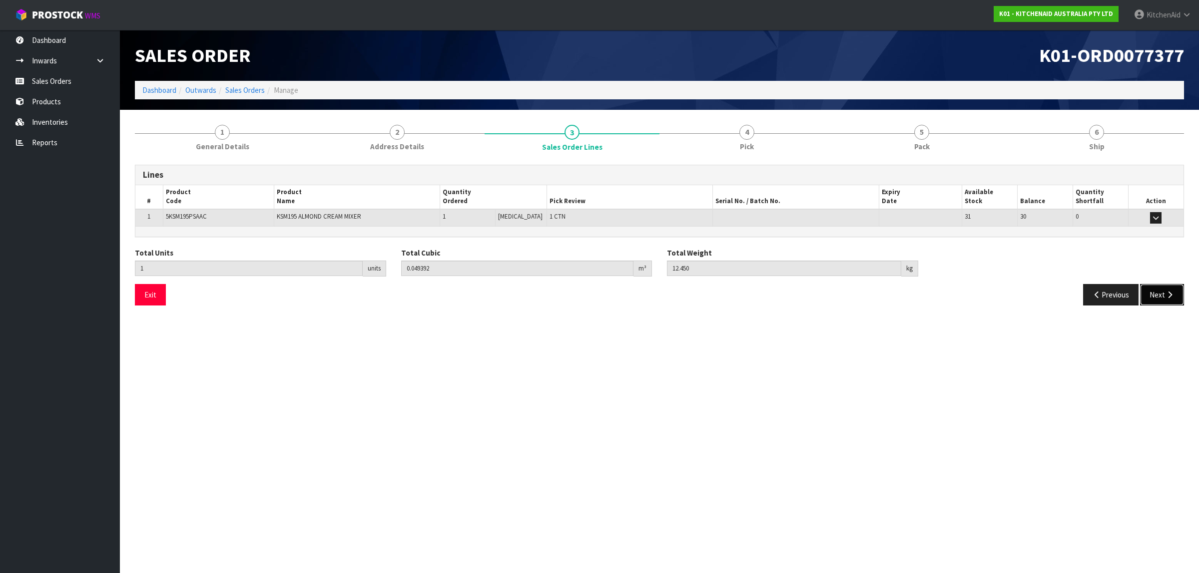
click at [1161, 303] on button "Next" at bounding box center [1162, 294] width 44 height 21
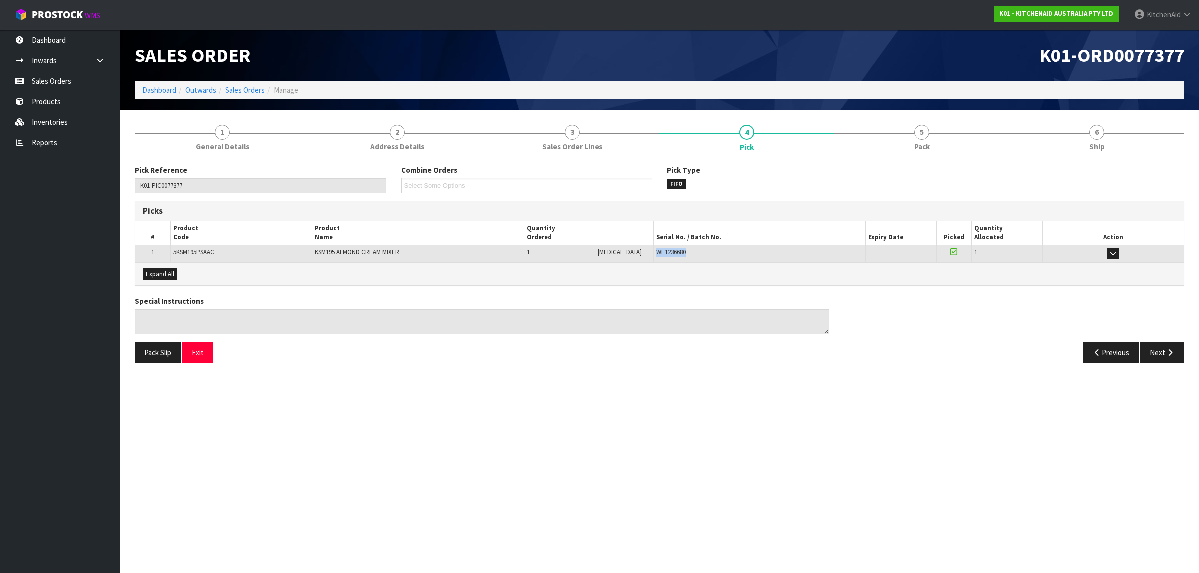
drag, startPoint x: 681, startPoint y: 254, endPoint x: 645, endPoint y: 245, distance: 36.9
click at [653, 245] on td "WE1236680" at bounding box center [759, 253] width 212 height 17
click at [197, 351] on button "Exit" at bounding box center [197, 352] width 31 height 21
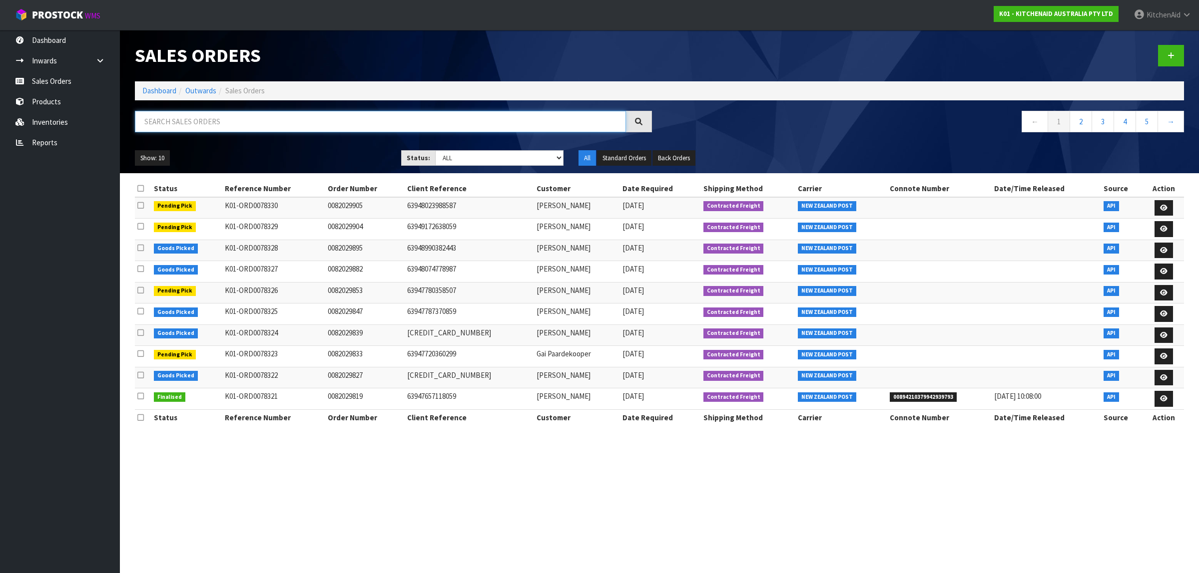
click at [244, 116] on input "text" at bounding box center [380, 121] width 491 height 21
paste input "82027393"
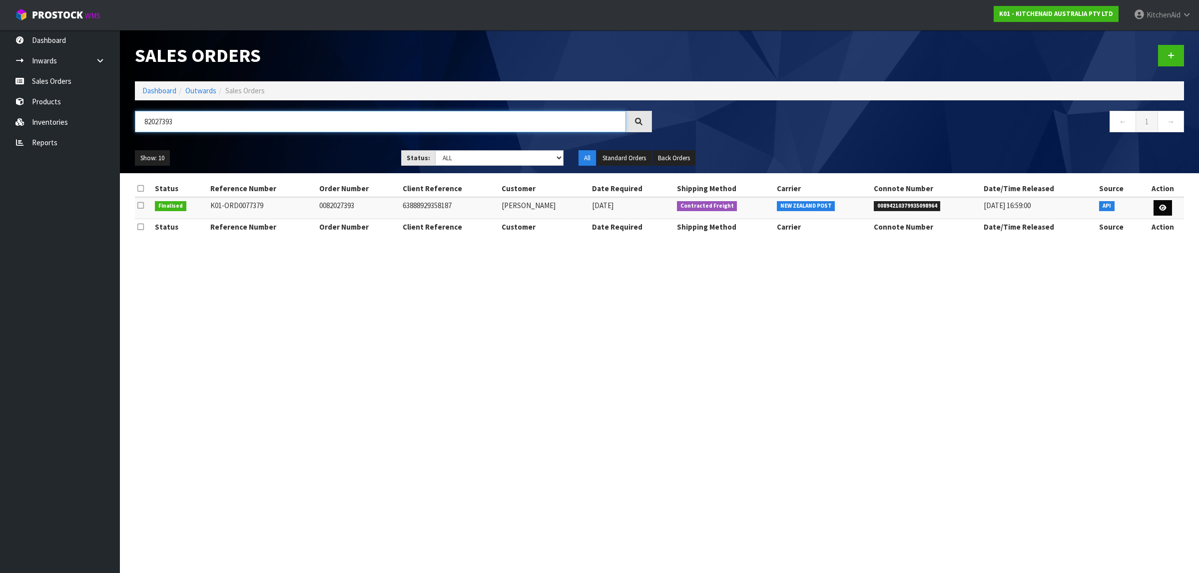
type input "82027393"
click at [1162, 210] on icon at bounding box center [1162, 208] width 7 height 6
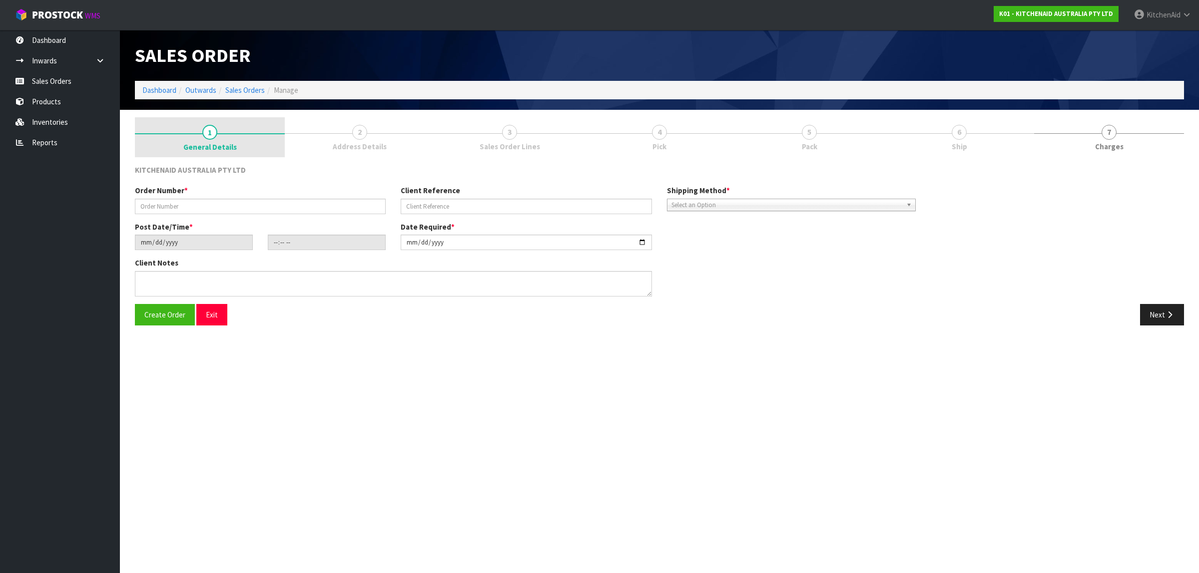
type input "0082027393"
type input "63888929358187"
type input "[DATE]"
type input "21:34:22.000"
type input "[DATE]"
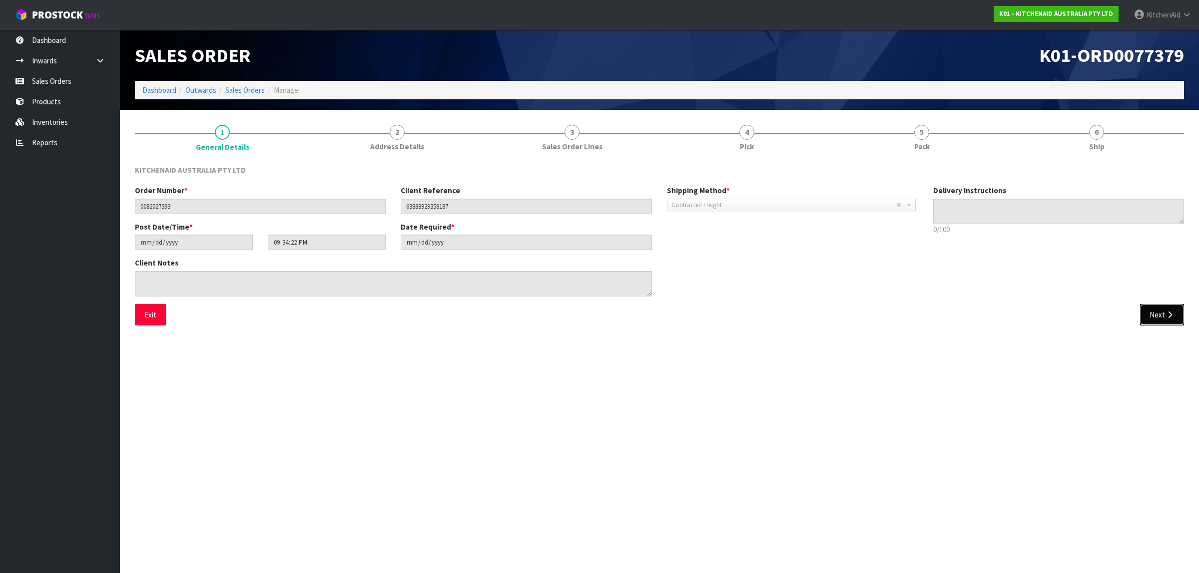
click at [1150, 315] on button "Next" at bounding box center [1162, 314] width 44 height 21
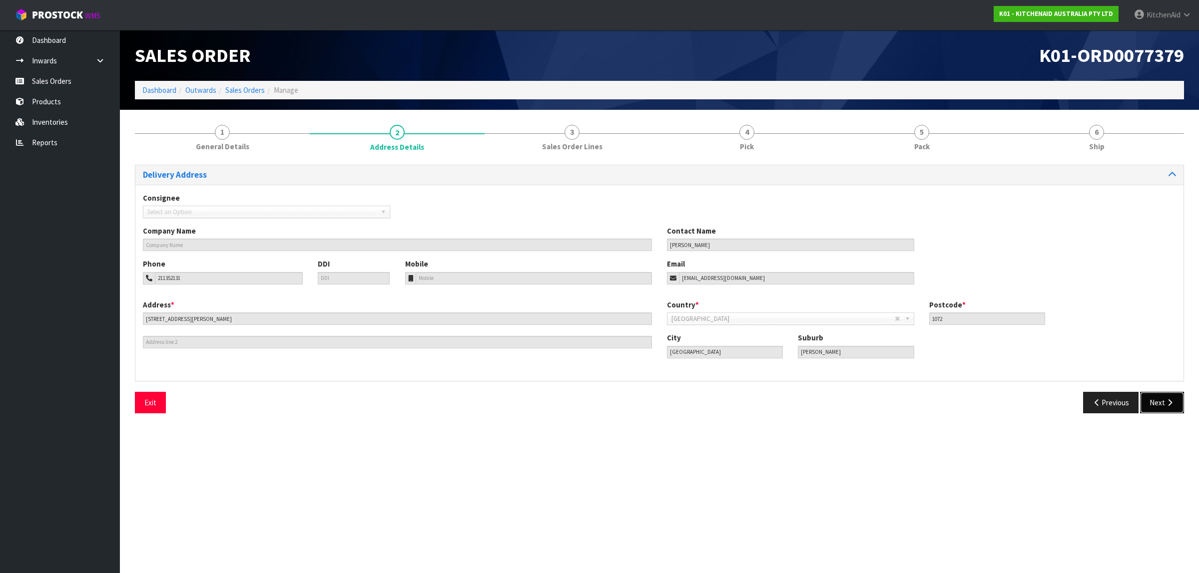
click at [1155, 402] on button "Next" at bounding box center [1162, 402] width 44 height 21
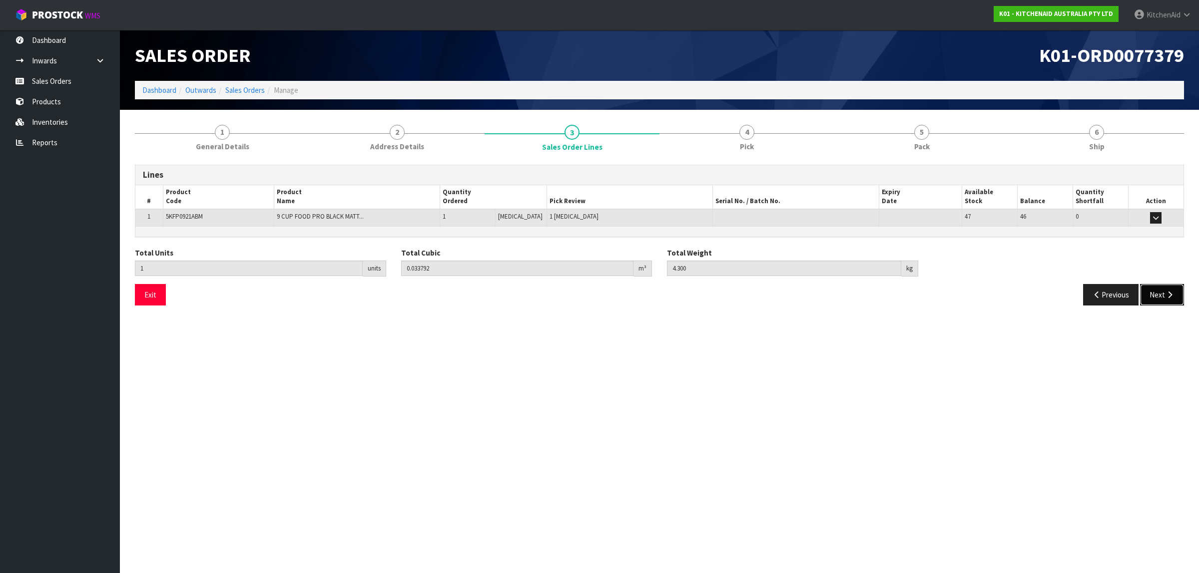
click at [1162, 303] on button "Next" at bounding box center [1162, 294] width 44 height 21
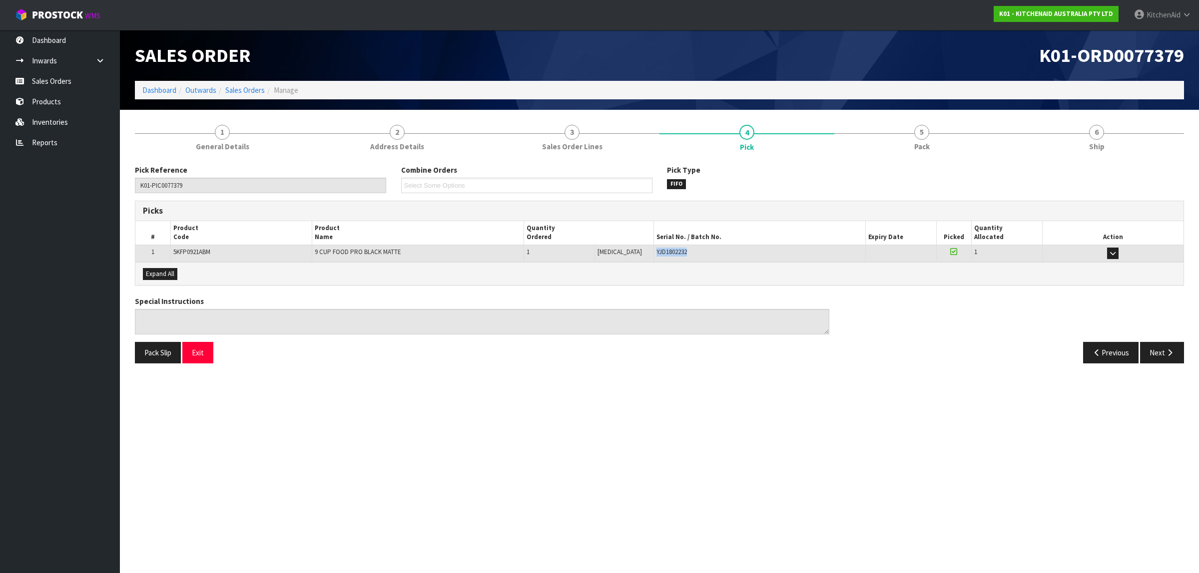
drag, startPoint x: 691, startPoint y: 251, endPoint x: 643, endPoint y: 251, distance: 47.9
click at [653, 251] on td "YJD1802232" at bounding box center [759, 253] width 212 height 17
click at [201, 352] on button "Exit" at bounding box center [197, 352] width 31 height 21
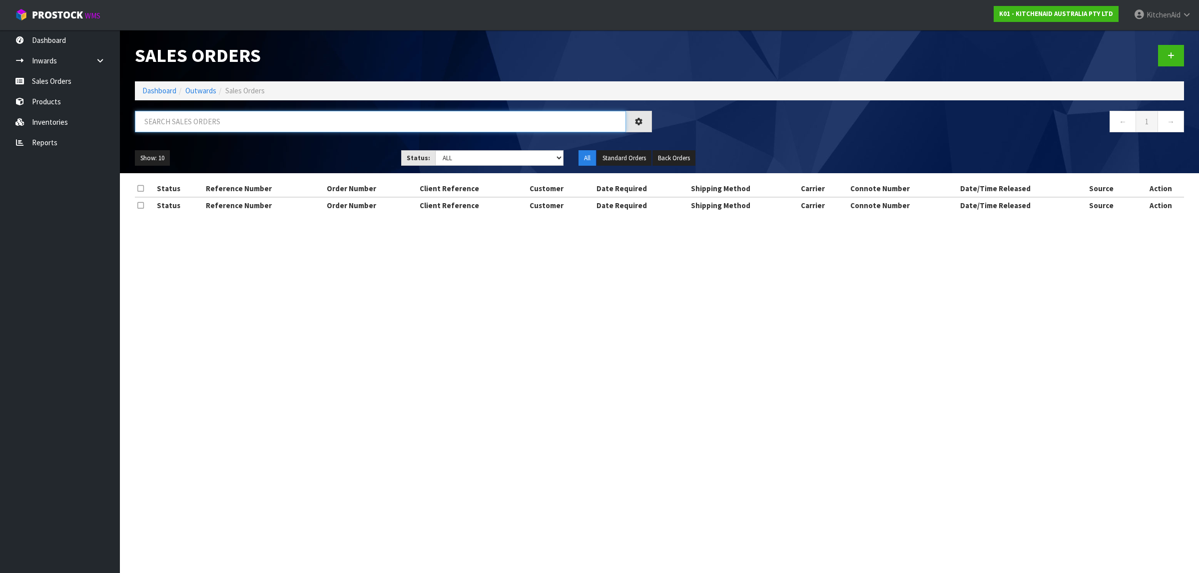
click at [222, 122] on input "text" at bounding box center [380, 121] width 491 height 21
paste input "82027399"
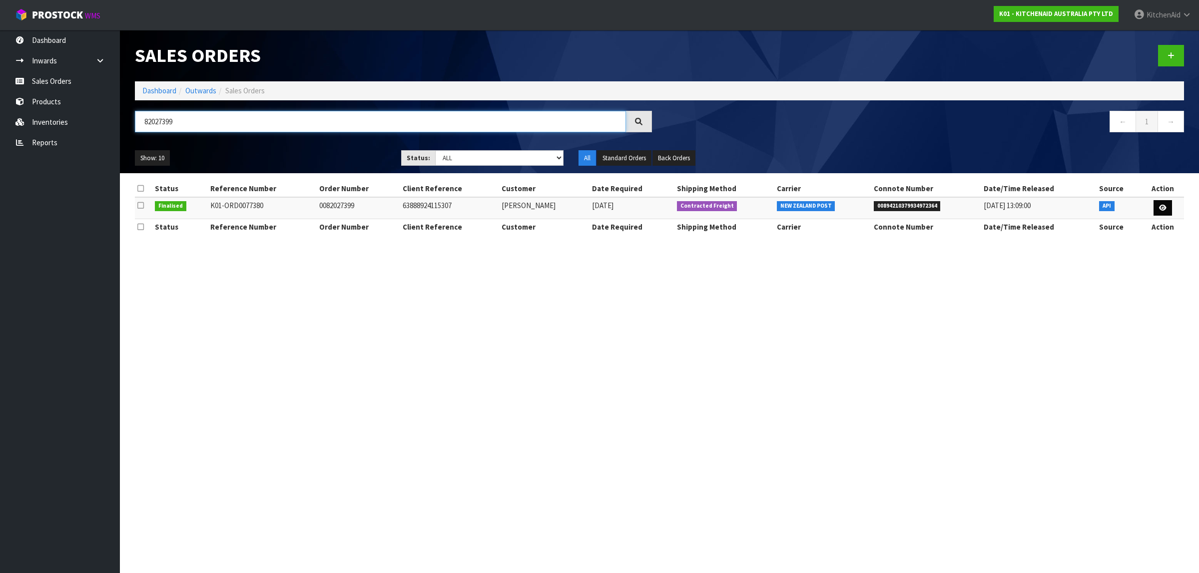
type input "82027399"
click at [1157, 205] on link at bounding box center [1162, 208] width 18 height 16
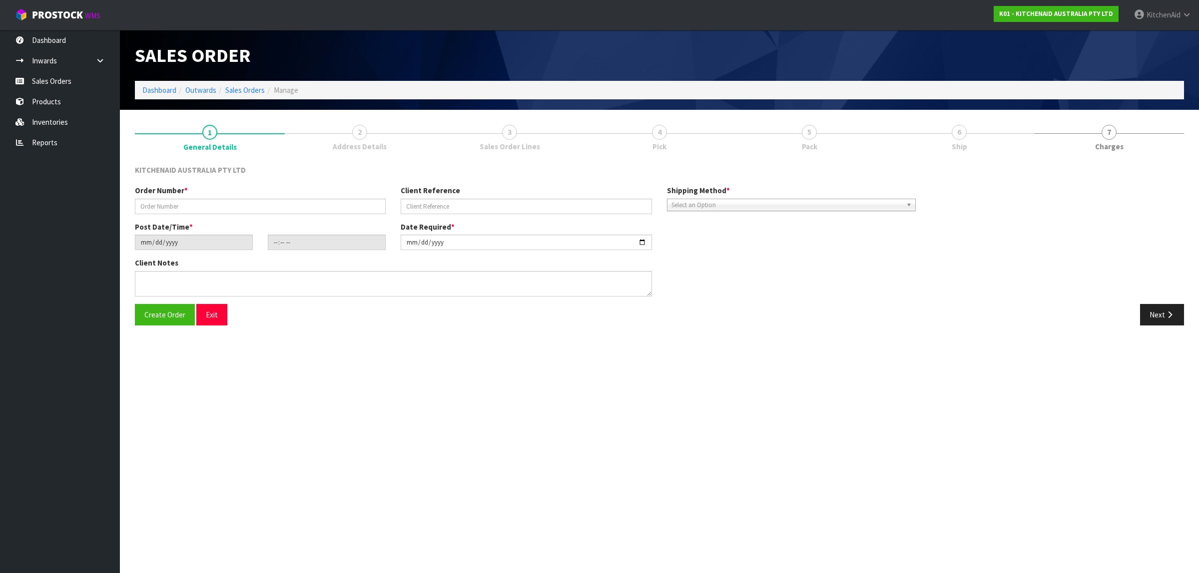
type input "0082027399"
type input "63888924115307"
type input "[DATE]"
type input "21:34:23.000"
type input "[DATE]"
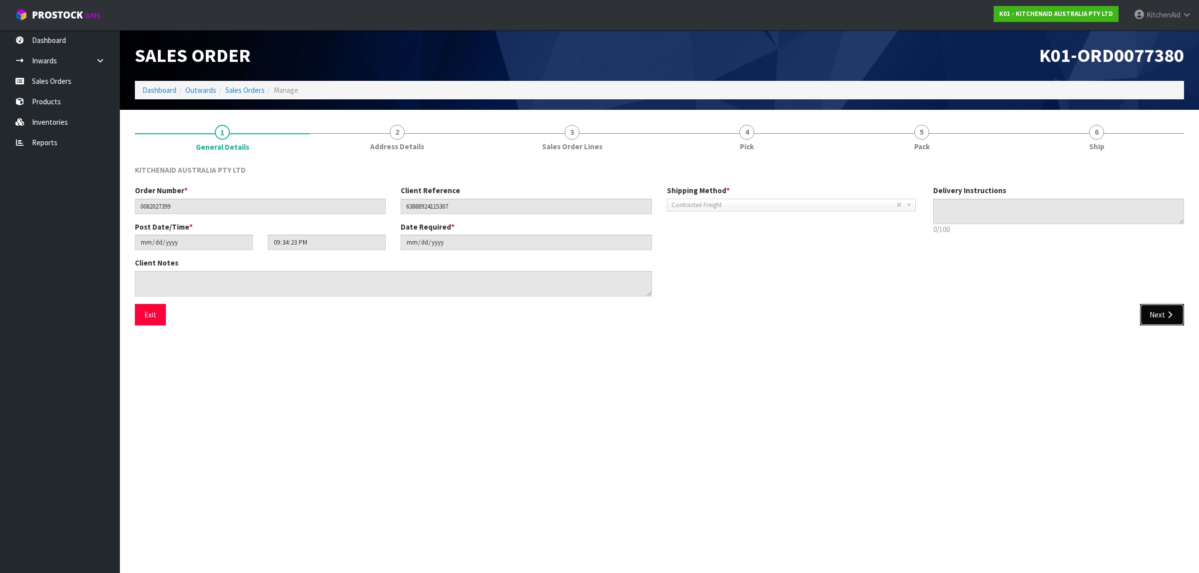
click at [1170, 317] on icon "button" at bounding box center [1169, 314] width 9 height 7
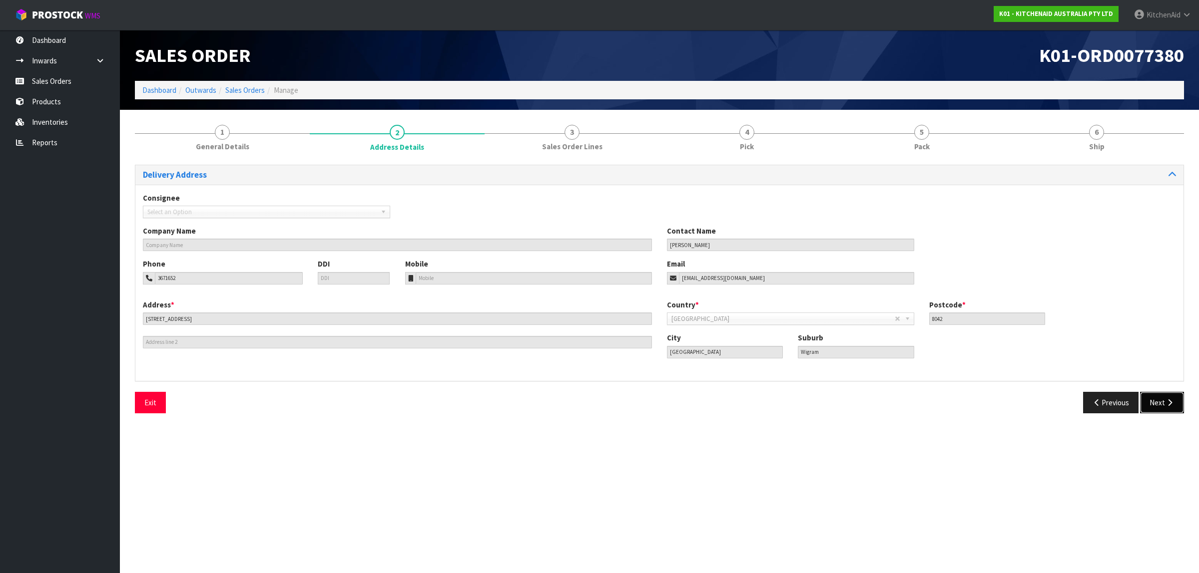
click at [1165, 405] on icon "button" at bounding box center [1169, 402] width 9 height 7
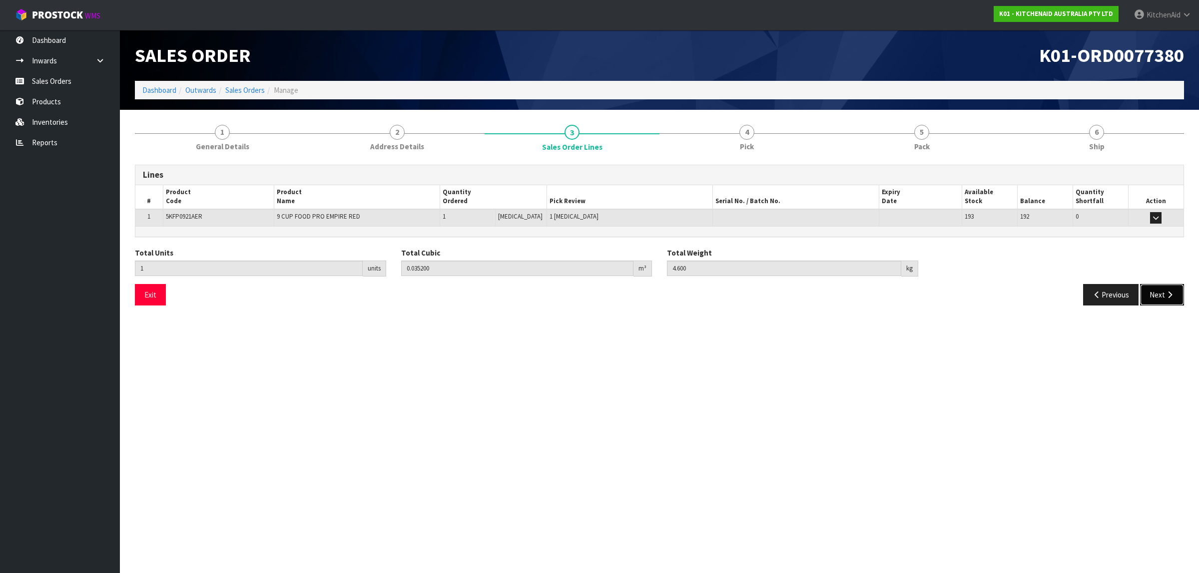
click at [1171, 303] on button "Next" at bounding box center [1162, 294] width 44 height 21
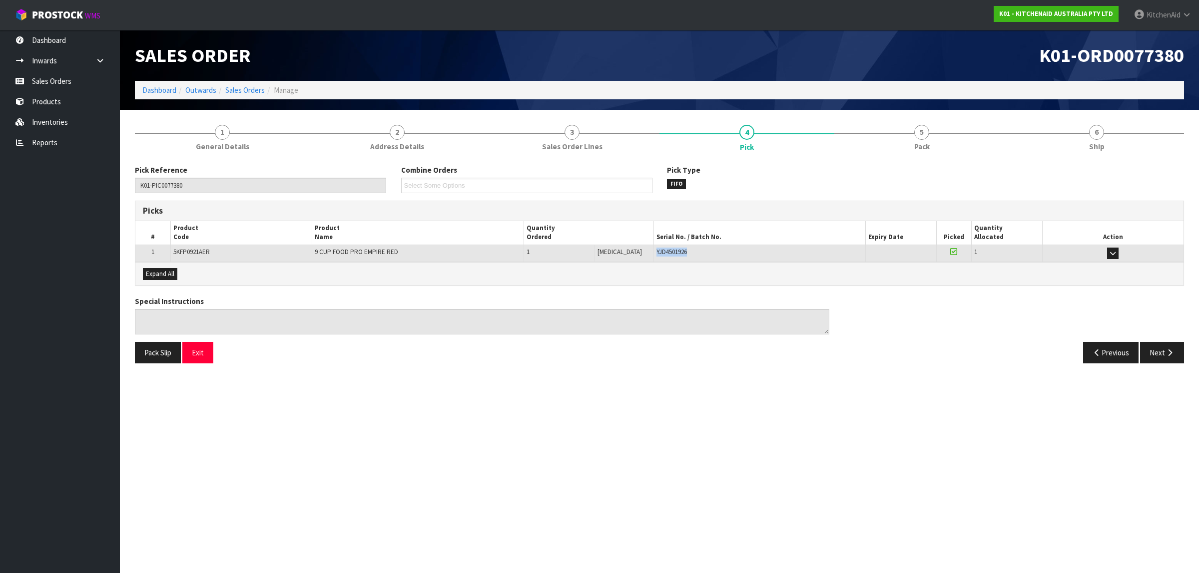
drag, startPoint x: 675, startPoint y: 248, endPoint x: 636, endPoint y: 251, distance: 39.6
click at [636, 251] on tr "1 5KFP0921AER 9 CUP FOOD PRO EMPIRE RED 1 PCE 1 PCE YJD4501926 38-21-1-B 0 1 Pi…" at bounding box center [659, 253] width 1048 height 17
copy tr "1 PCE YJD4501926"
click at [192, 346] on button "Exit" at bounding box center [197, 352] width 31 height 21
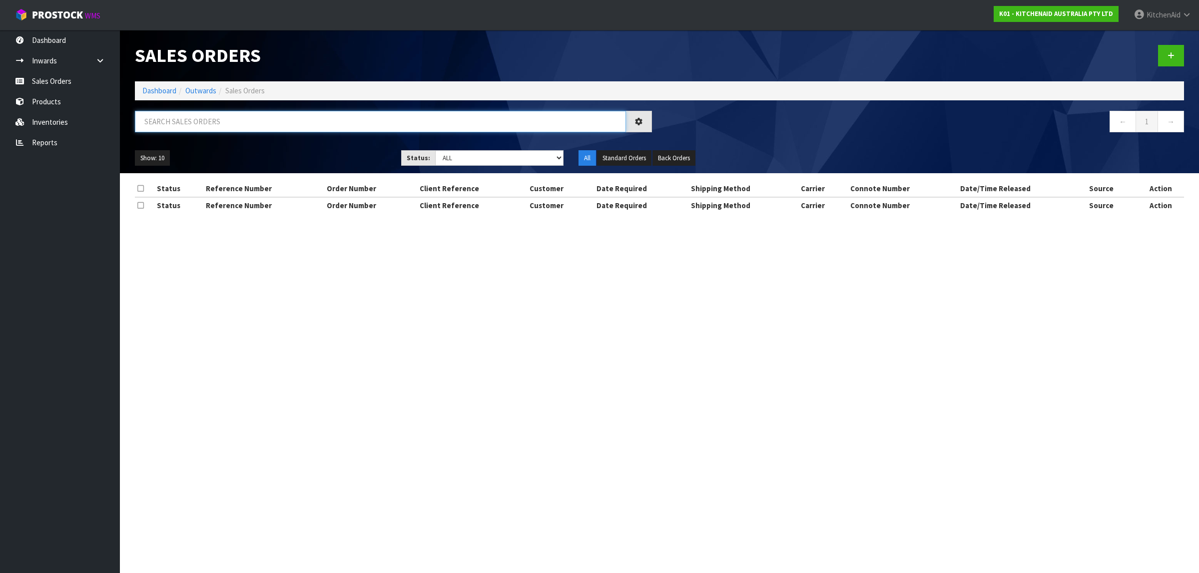
click at [308, 119] on input "text" at bounding box center [380, 121] width 491 height 21
paste input "82027451"
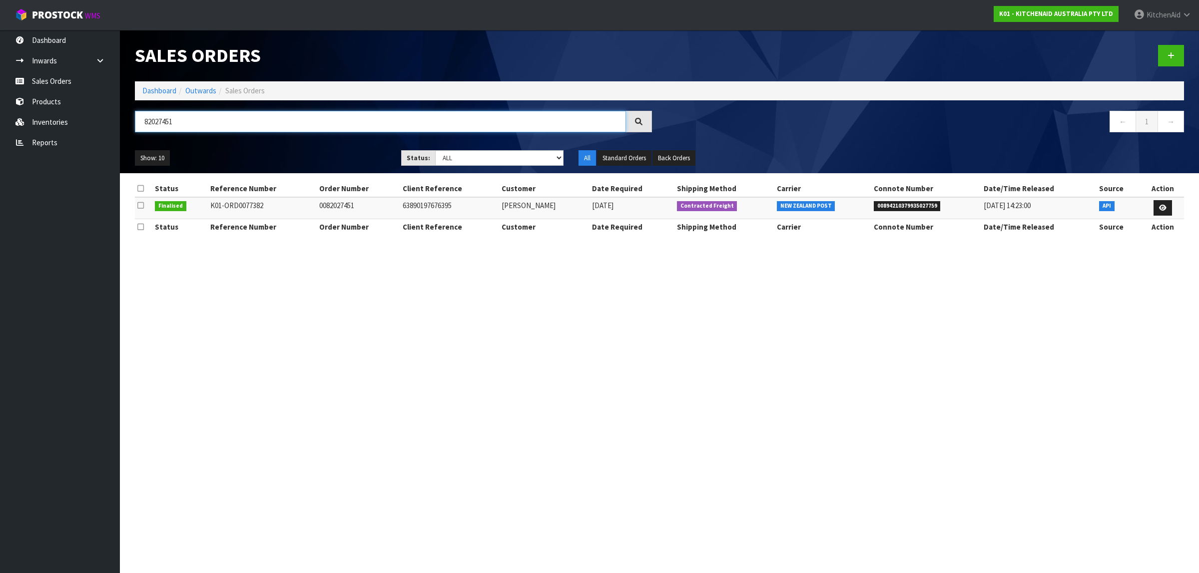
type input "82027451"
click at [1165, 210] on icon at bounding box center [1162, 208] width 7 height 6
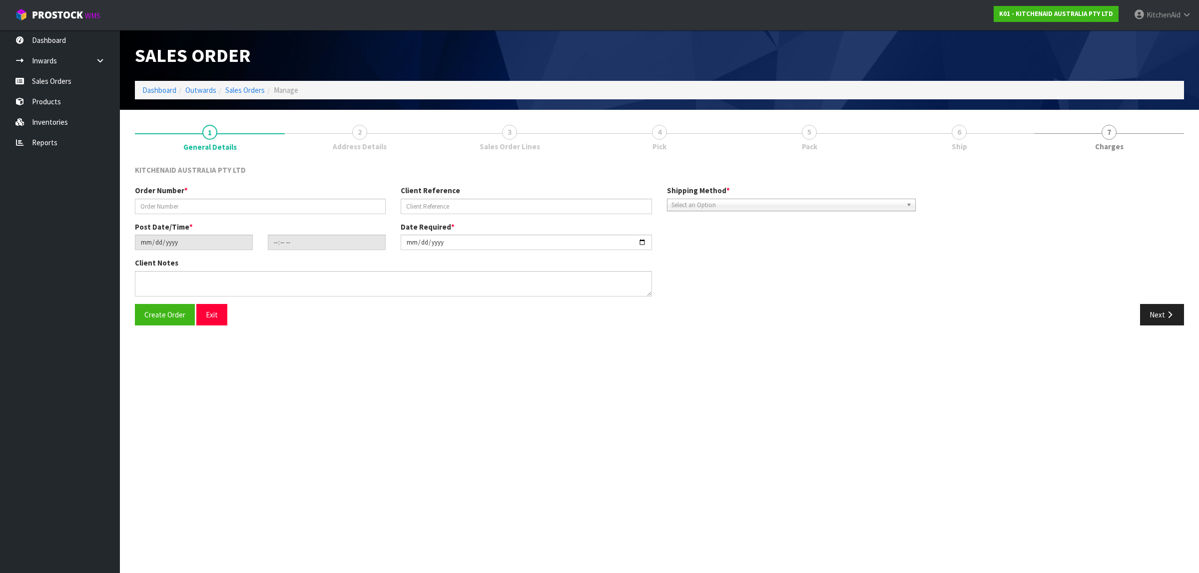
type input "0082027451"
type input "63890197676395"
type input "2025-08-01"
type input "09:33:54.000"
type input "2025-08-01"
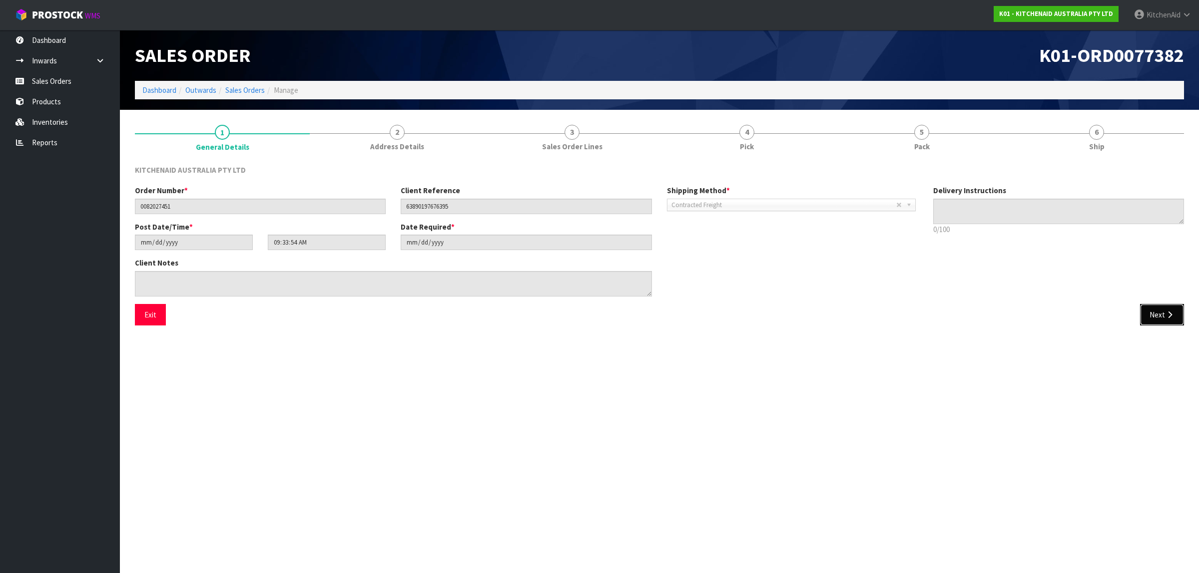
click at [1164, 315] on button "Next" at bounding box center [1162, 314] width 44 height 21
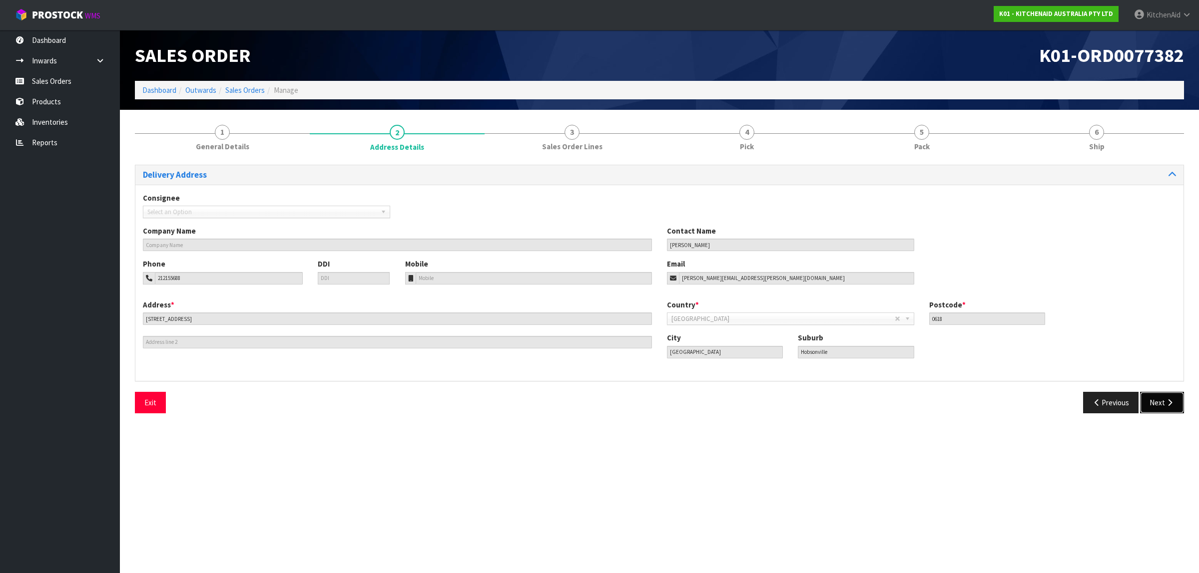
click at [1159, 405] on button "Next" at bounding box center [1162, 402] width 44 height 21
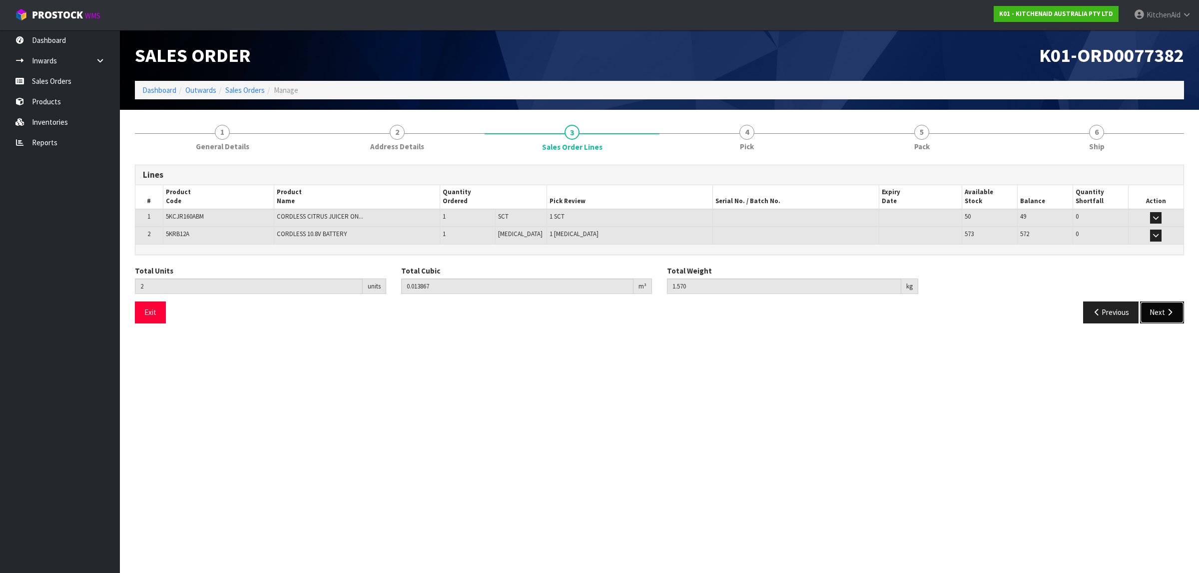
click at [1171, 310] on icon "button" at bounding box center [1169, 312] width 9 height 7
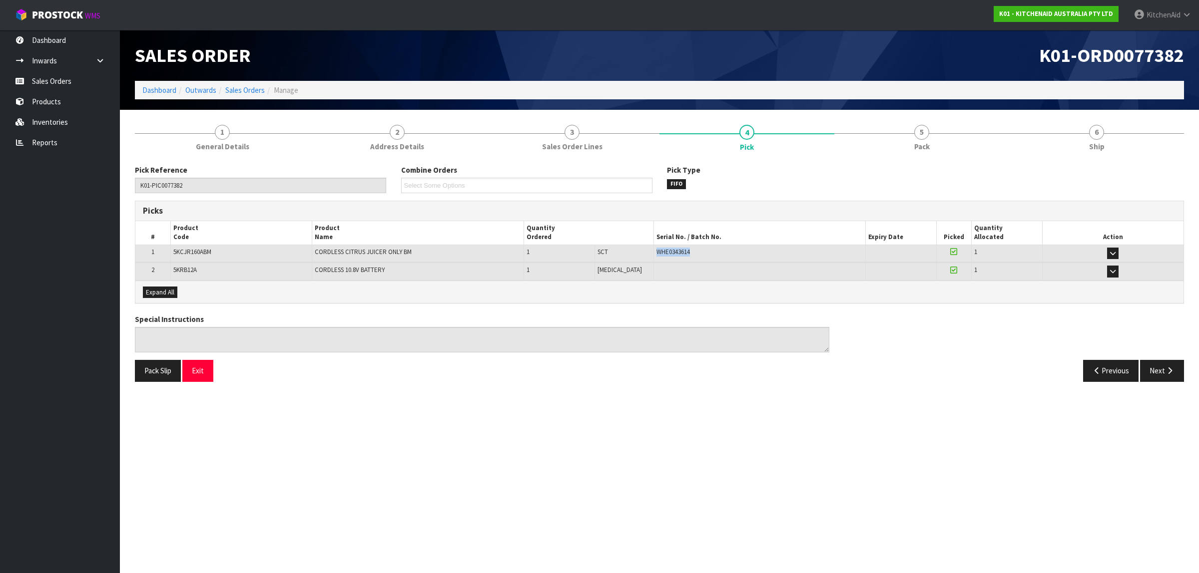
drag, startPoint x: 685, startPoint y: 250, endPoint x: 641, endPoint y: 256, distance: 44.4
click at [653, 256] on td "WHE0343614" at bounding box center [759, 253] width 212 height 17
copy span "WHE0343614"
drag, startPoint x: 203, startPoint y: 379, endPoint x: 213, endPoint y: 388, distance: 13.4
click at [205, 381] on button "Exit" at bounding box center [197, 370] width 31 height 21
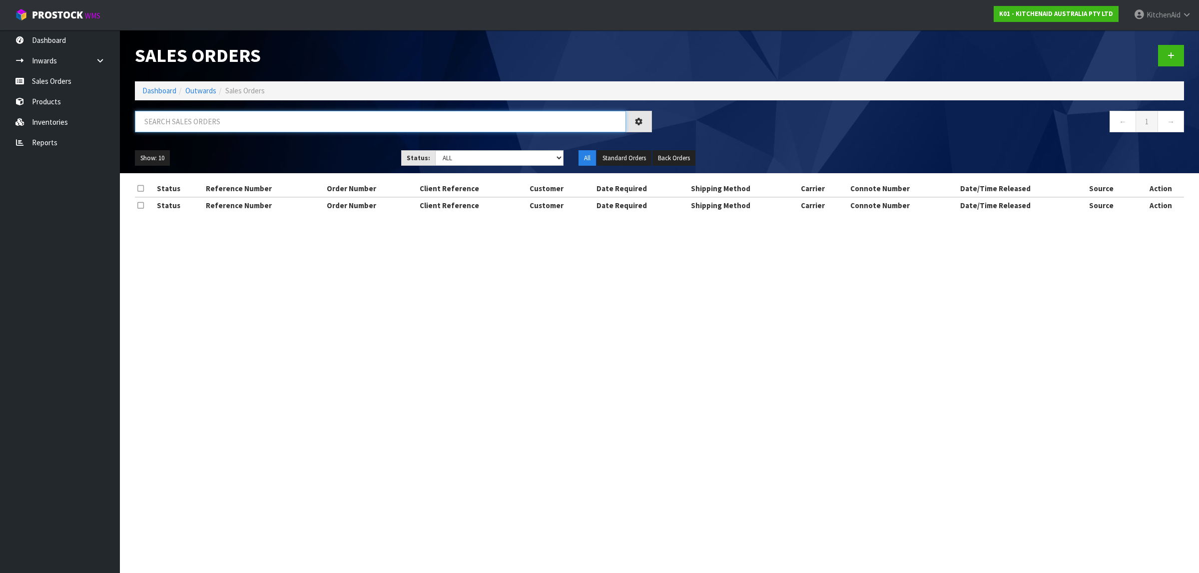
click at [195, 118] on input "text" at bounding box center [380, 121] width 491 height 21
paste input "82027454"
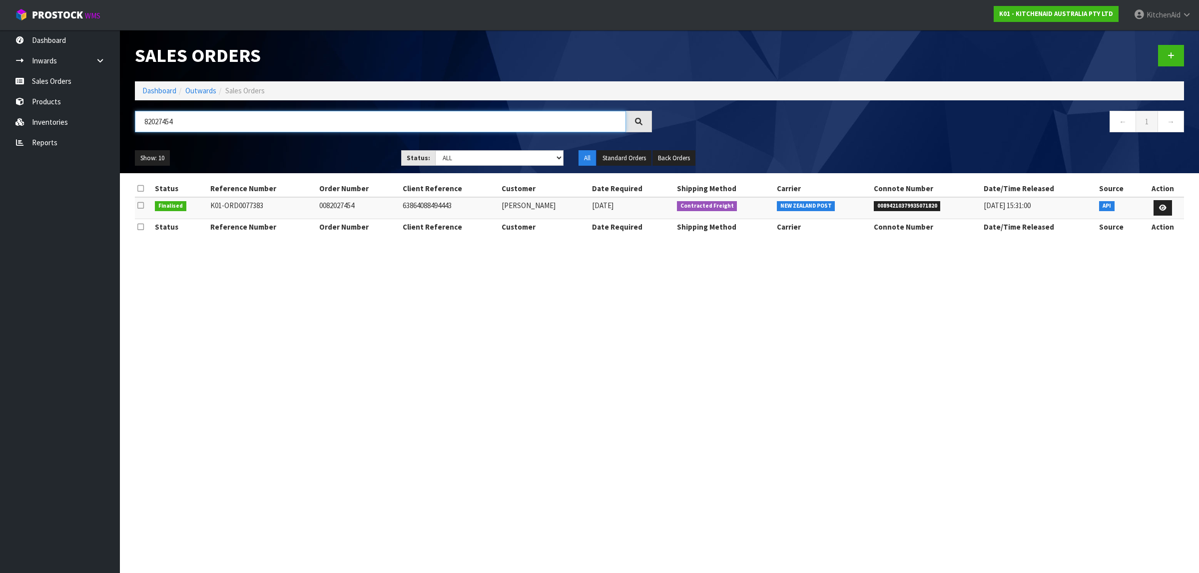
type input "82027454"
click at [1160, 206] on icon at bounding box center [1162, 208] width 7 height 6
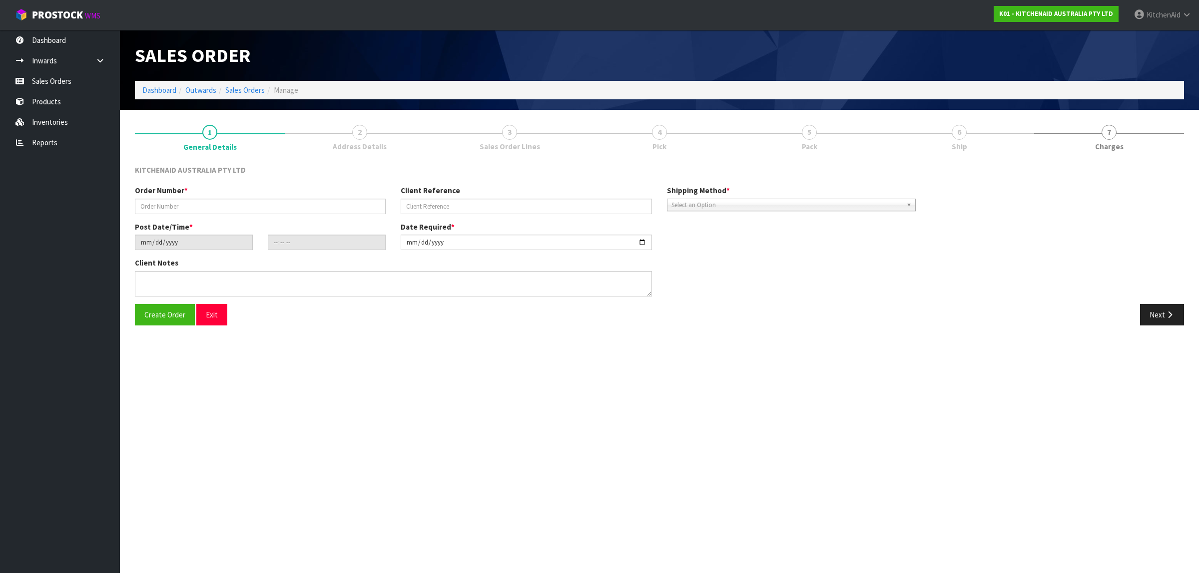
type input "0082027454"
type input "63864088494443"
type input "2025-08-01"
type input "09:33:56.000"
type input "2025-08-01"
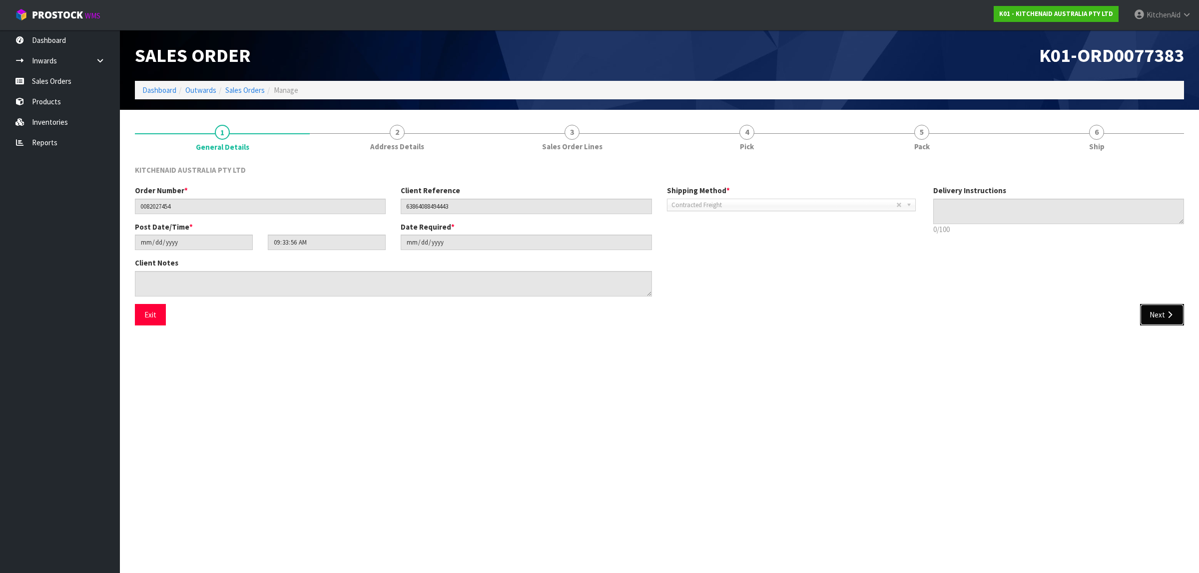
click at [1161, 323] on button "Next" at bounding box center [1162, 314] width 44 height 21
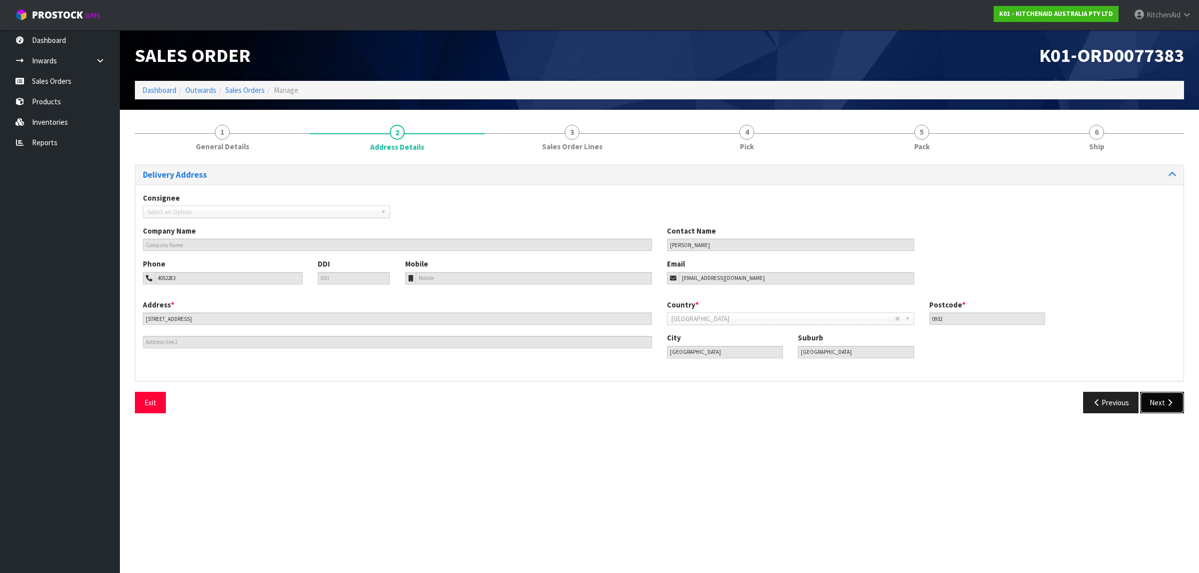
click at [1164, 406] on button "Next" at bounding box center [1162, 402] width 44 height 21
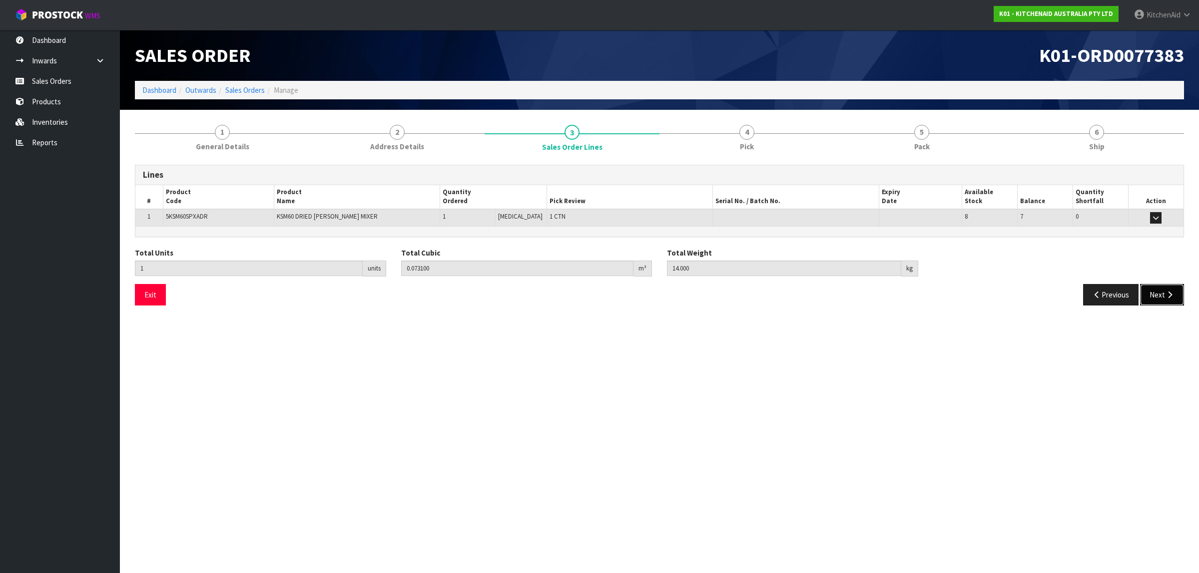
click at [1153, 298] on button "Next" at bounding box center [1162, 294] width 44 height 21
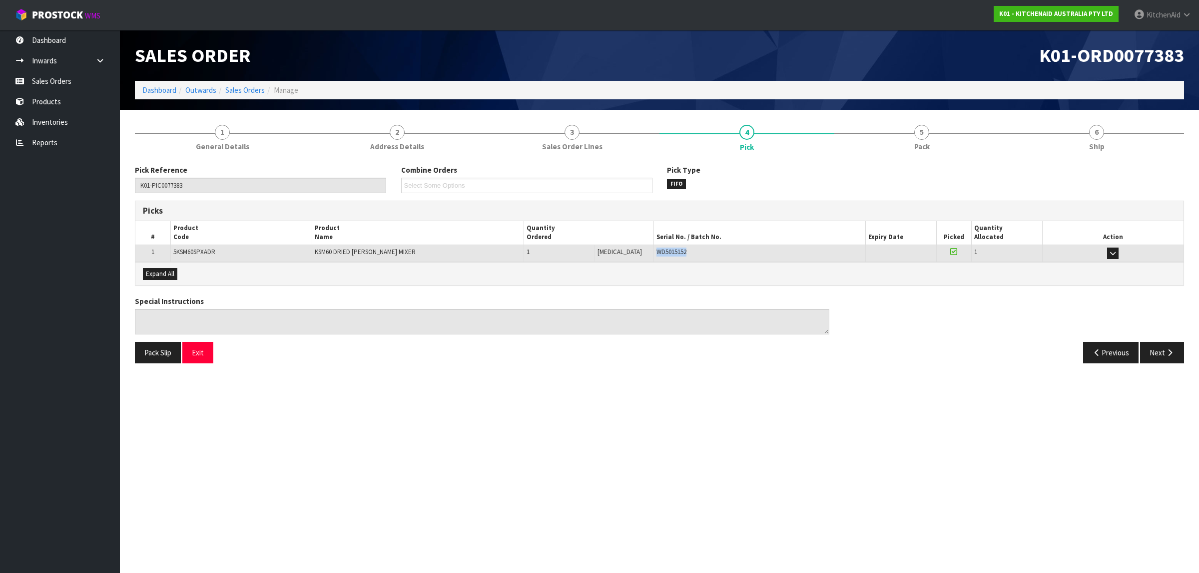
drag, startPoint x: 682, startPoint y: 254, endPoint x: 640, endPoint y: 257, distance: 41.6
click at [640, 257] on tr "1 5KSM60SPXADR KSM60 DRIED ROSE BL MIXER 1 PCE 1 CTN WD5015152 38-21-5-B 0 1 Pi…" at bounding box center [659, 253] width 1048 height 17
copy tr "1 CTN WD5015152"
drag, startPoint x: 200, startPoint y: 354, endPoint x: 250, endPoint y: 366, distance: 51.5
click at [203, 354] on button "Exit" at bounding box center [197, 352] width 31 height 21
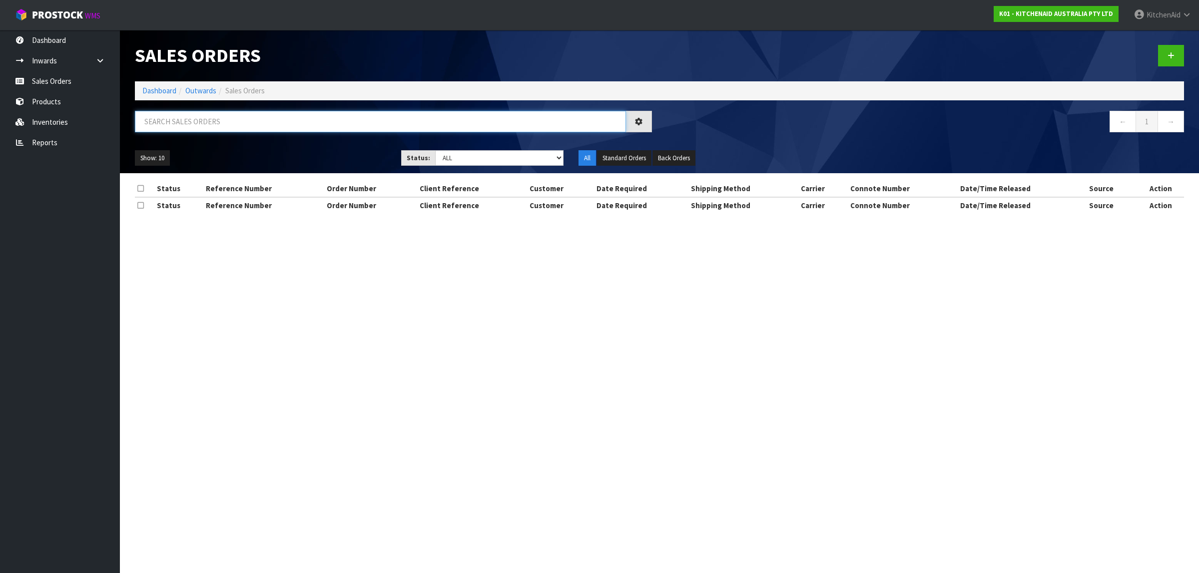
click at [202, 123] on input "text" at bounding box center [380, 121] width 491 height 21
paste input "82027460"
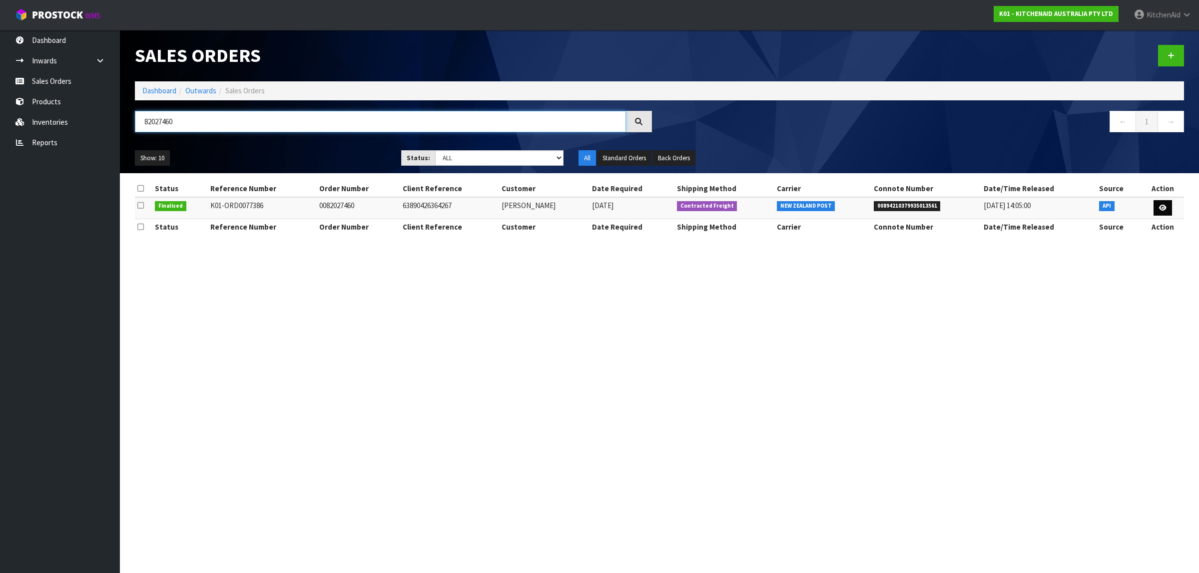
type input "82027460"
click at [1166, 208] on link at bounding box center [1162, 208] width 18 height 16
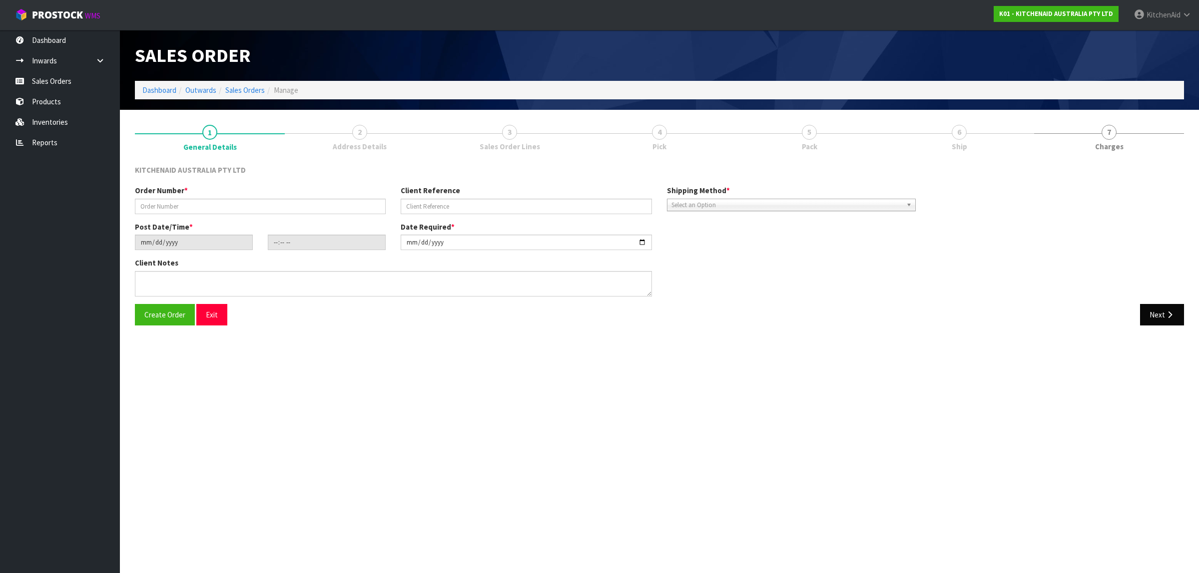
type input "0082027460"
type input "63890426364267"
type input "2025-08-01"
type input "11:33:48.000"
type input "2025-08-01"
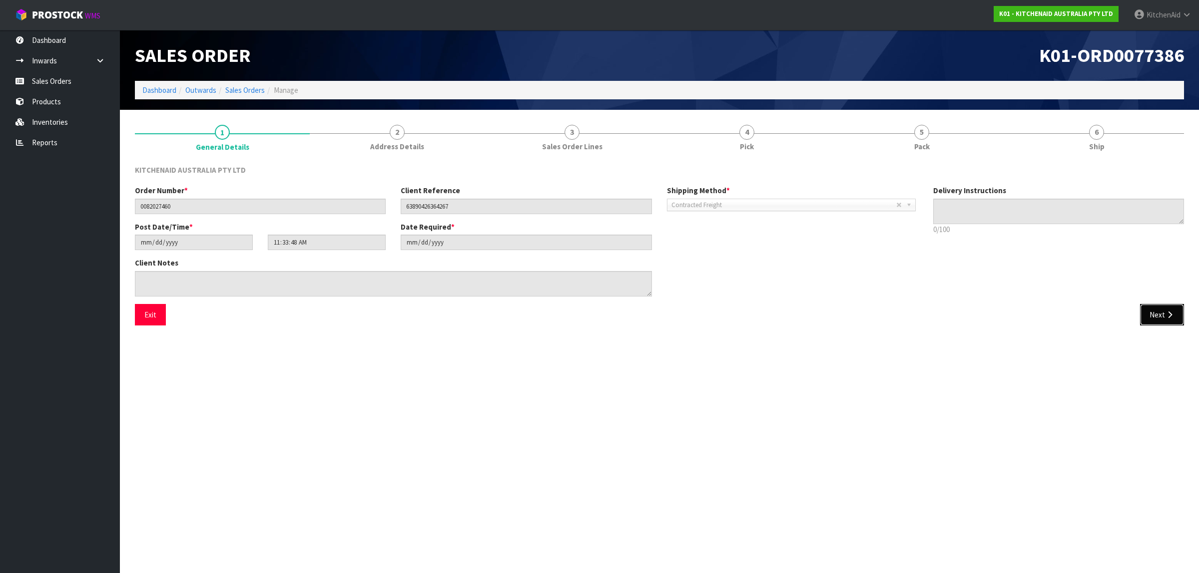
drag, startPoint x: 1159, startPoint y: 308, endPoint x: 1180, endPoint y: 366, distance: 61.8
click at [1161, 306] on button "Next" at bounding box center [1162, 314] width 44 height 21
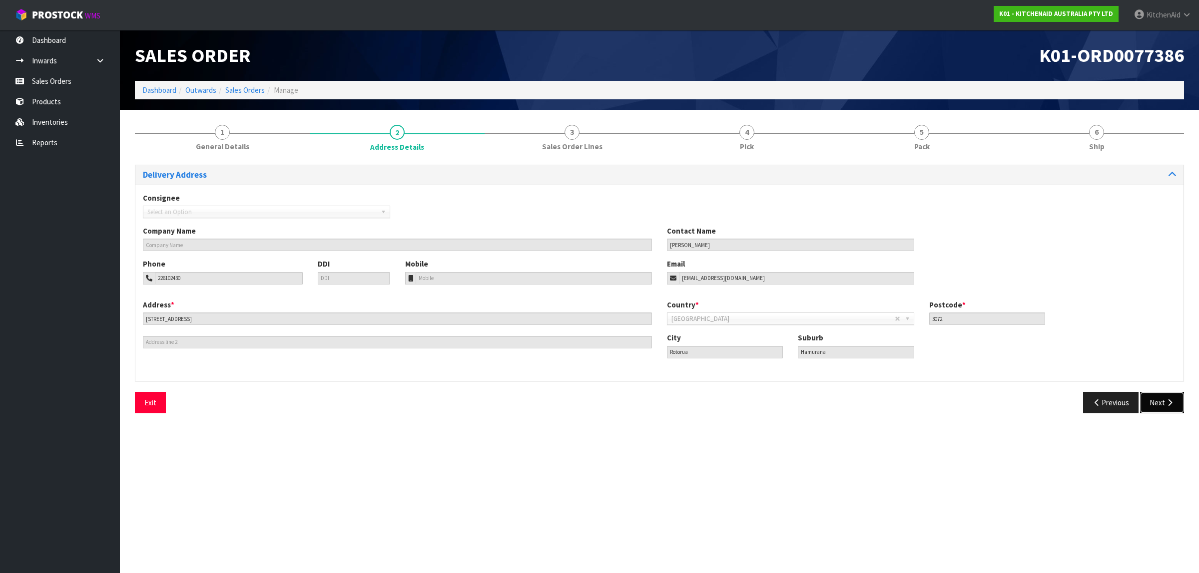
click at [1157, 402] on button "Next" at bounding box center [1162, 402] width 44 height 21
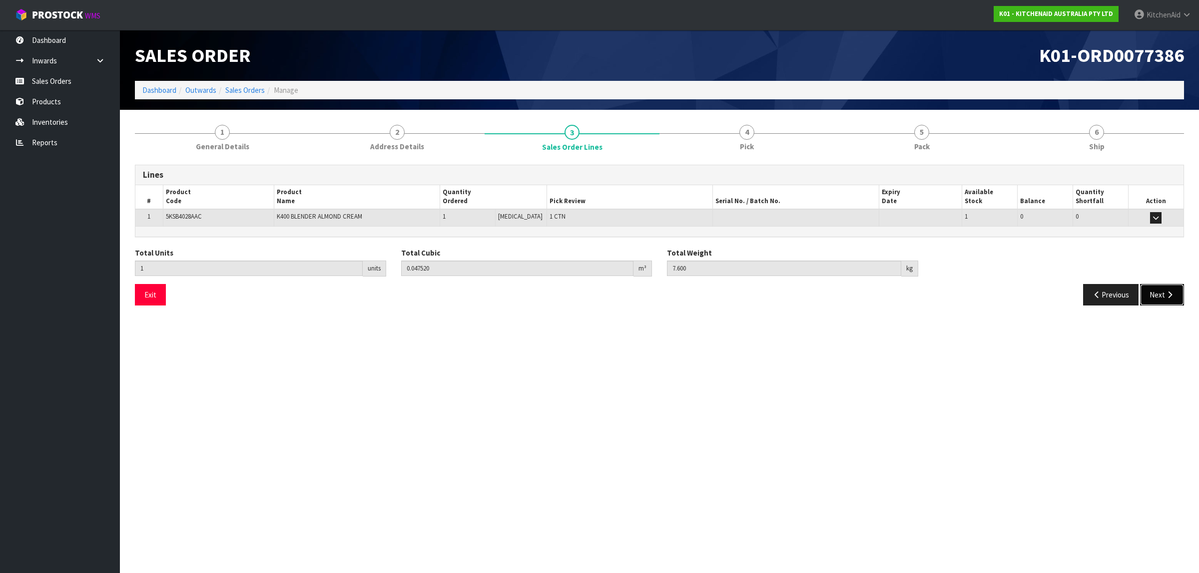
click at [1157, 293] on button "Next" at bounding box center [1162, 294] width 44 height 21
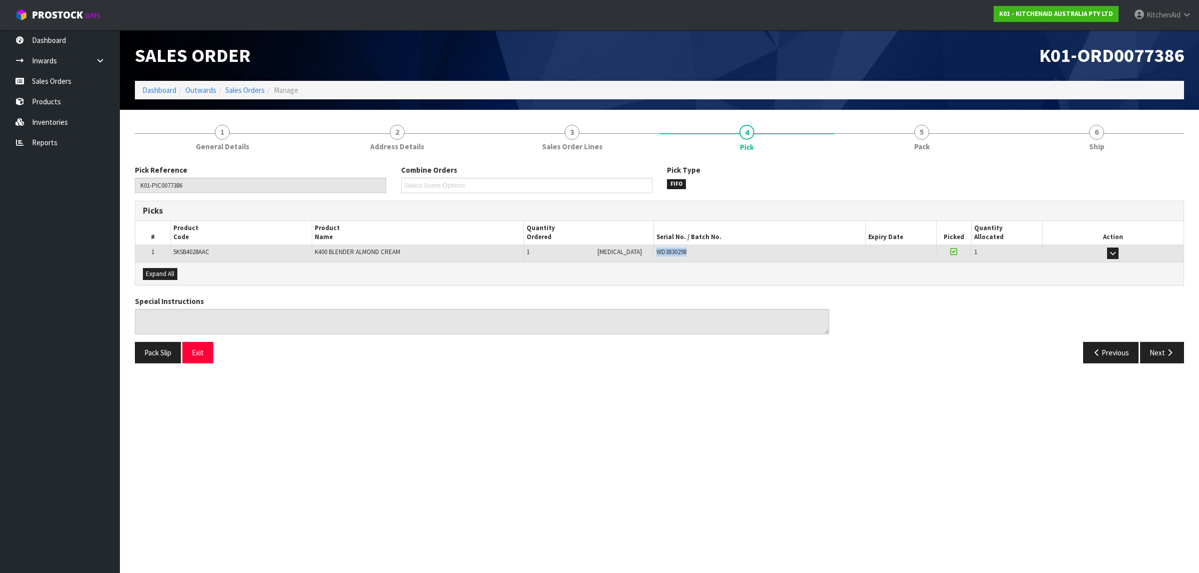
drag, startPoint x: 679, startPoint y: 251, endPoint x: 643, endPoint y: 252, distance: 36.0
click at [656, 252] on div "WD3830298" at bounding box center [759, 252] width 206 height 9
copy span "WD3830298"
